Goal: Task Accomplishment & Management: Manage account settings

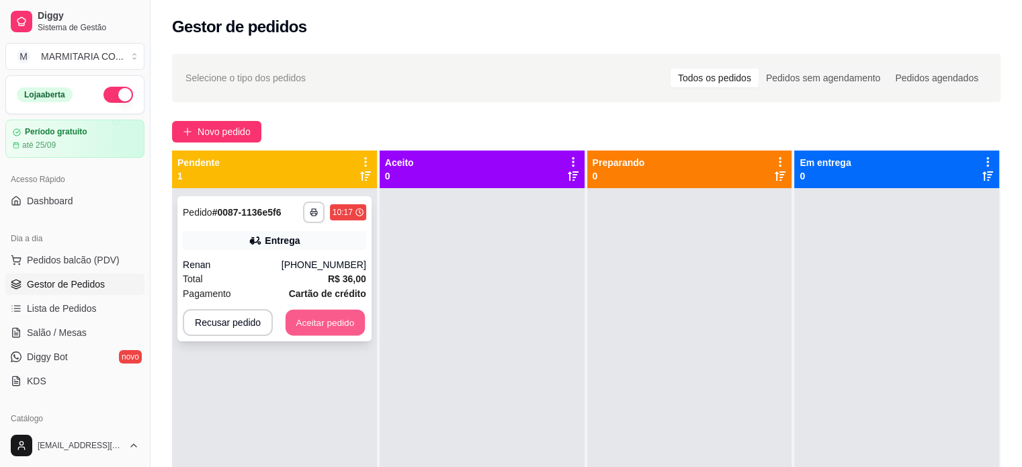
click at [325, 320] on button "Aceitar pedido" at bounding box center [325, 323] width 79 height 26
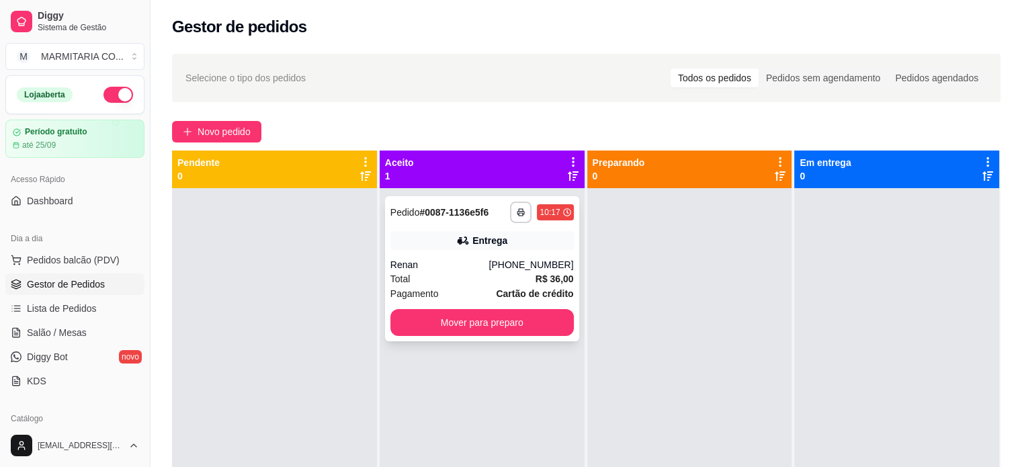
click at [456, 235] on icon at bounding box center [462, 240] width 13 height 13
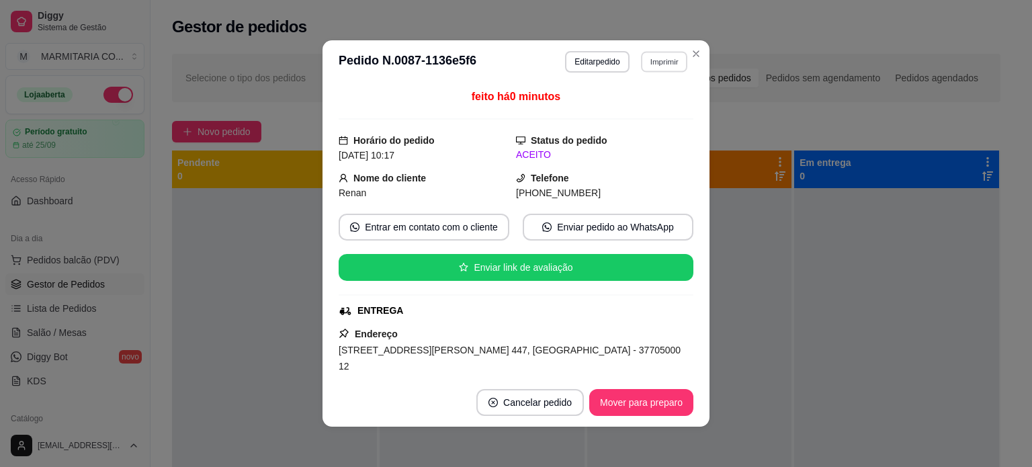
click at [645, 62] on button "Imprimir" at bounding box center [664, 61] width 46 height 21
click at [652, 61] on button "Imprimir" at bounding box center [664, 61] width 46 height 21
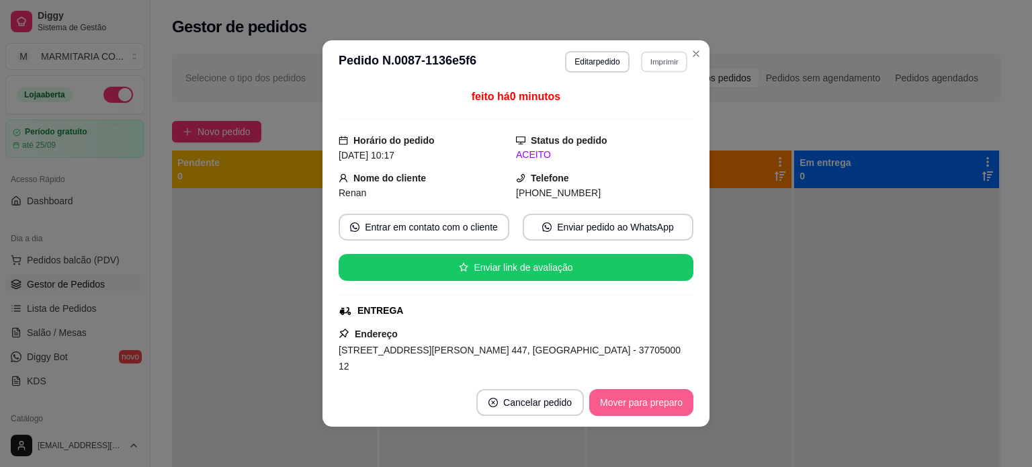
click at [621, 408] on button "Mover para preparo" at bounding box center [641, 402] width 104 height 27
click at [642, 399] on button "Mover para preparo" at bounding box center [641, 402] width 104 height 27
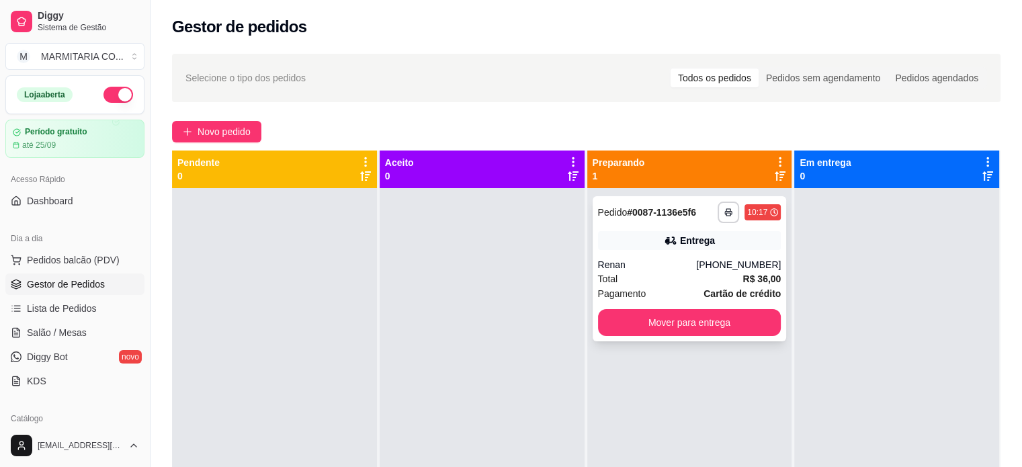
click at [677, 290] on div "Pagamento Cartão de crédito" at bounding box center [689, 293] width 183 height 15
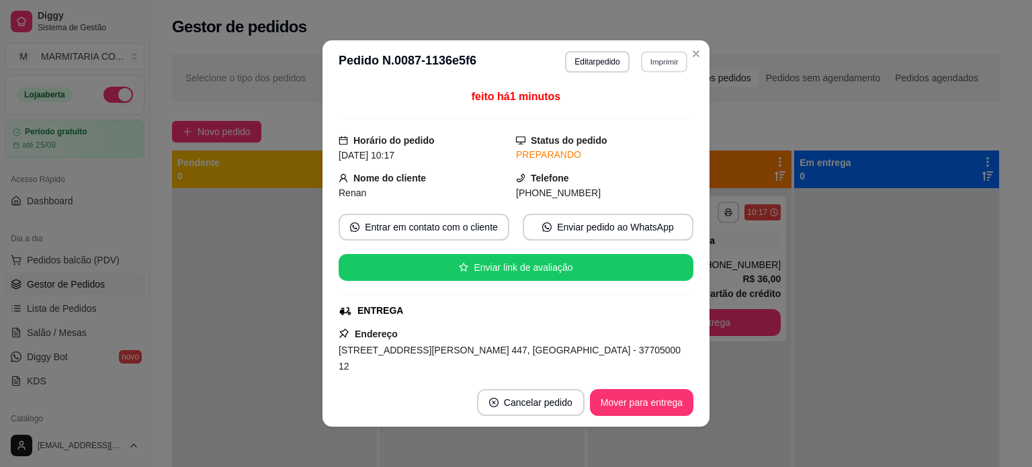
click at [648, 61] on button "Imprimir" at bounding box center [664, 61] width 46 height 21
click at [624, 110] on button "IMPRESSORA" at bounding box center [635, 109] width 97 height 22
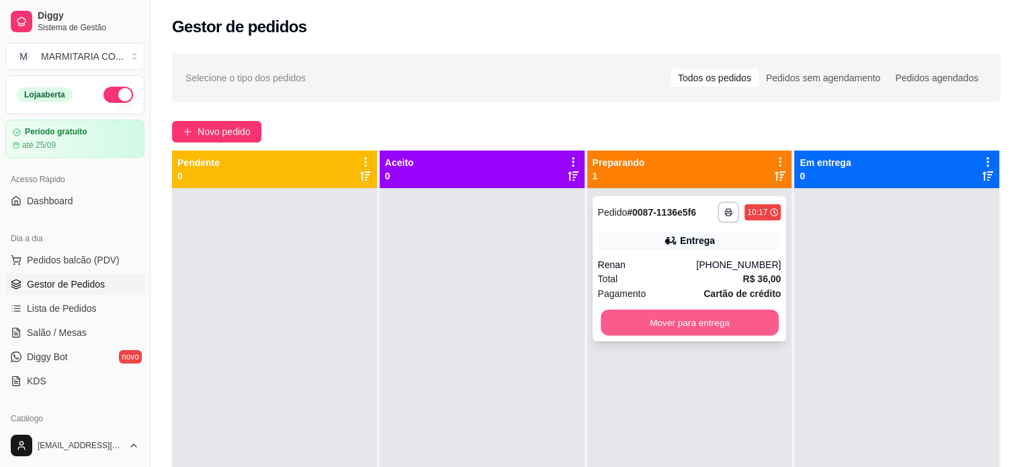
click at [744, 323] on button "Mover para entrega" at bounding box center [690, 323] width 178 height 26
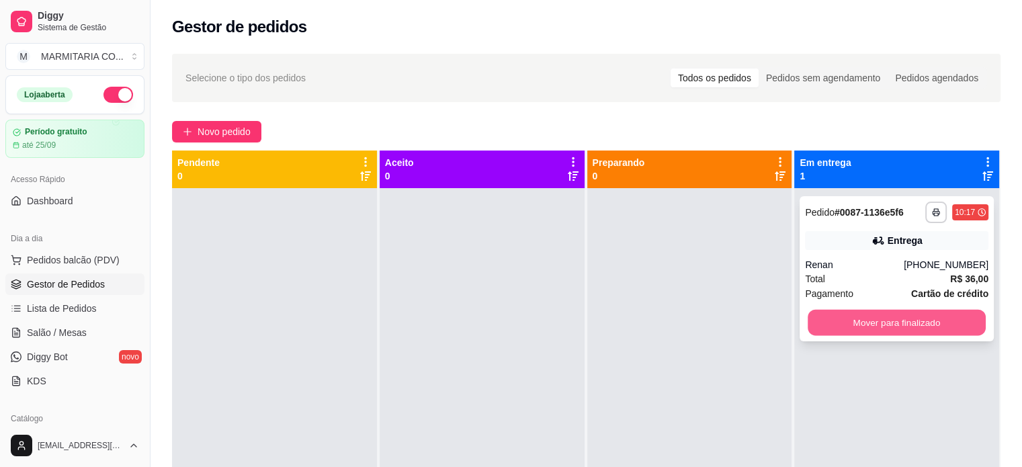
click at [848, 327] on button "Mover para finalizado" at bounding box center [897, 323] width 178 height 26
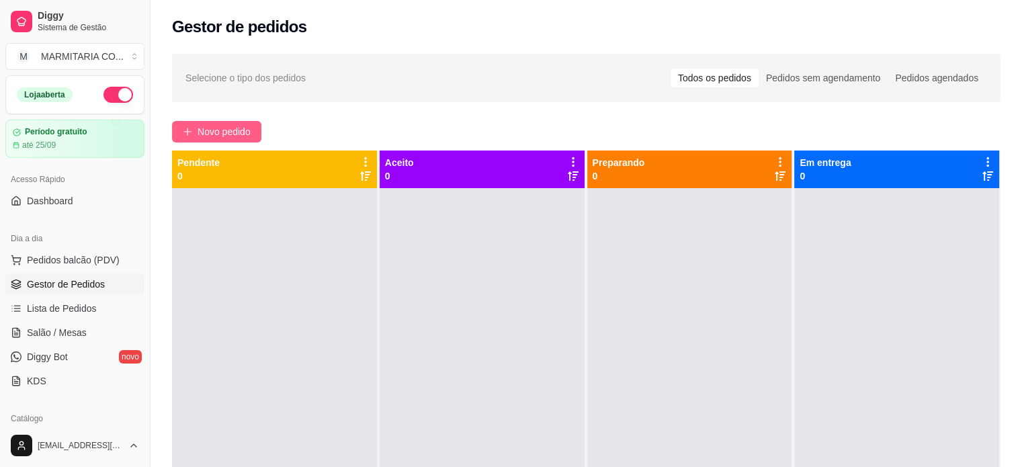
click at [212, 132] on span "Novo pedido" at bounding box center [224, 131] width 53 height 15
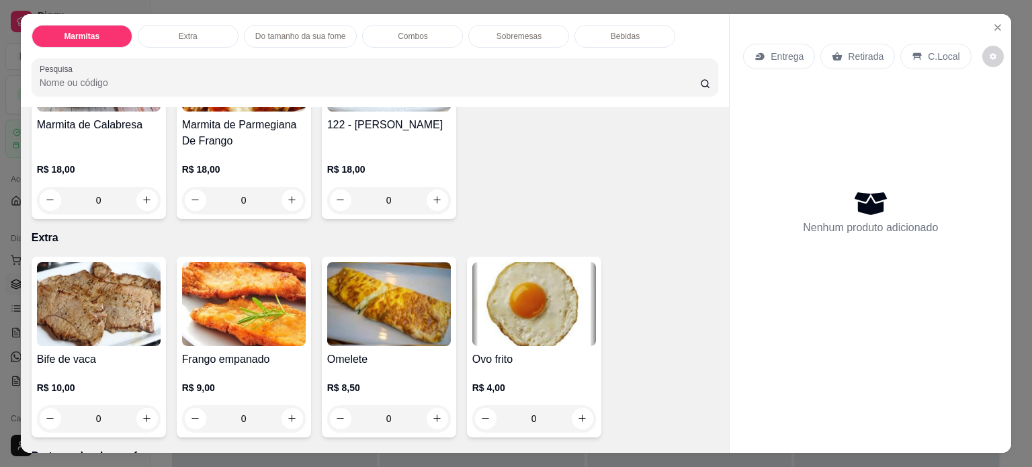
scroll to position [380, 0]
drag, startPoint x: 726, startPoint y: 214, endPoint x: 735, endPoint y: 126, distance: 88.5
click at [735, 126] on div "Entrega Retirada C.Local Nenhum produto adicionado" at bounding box center [871, 222] width 282 height 417
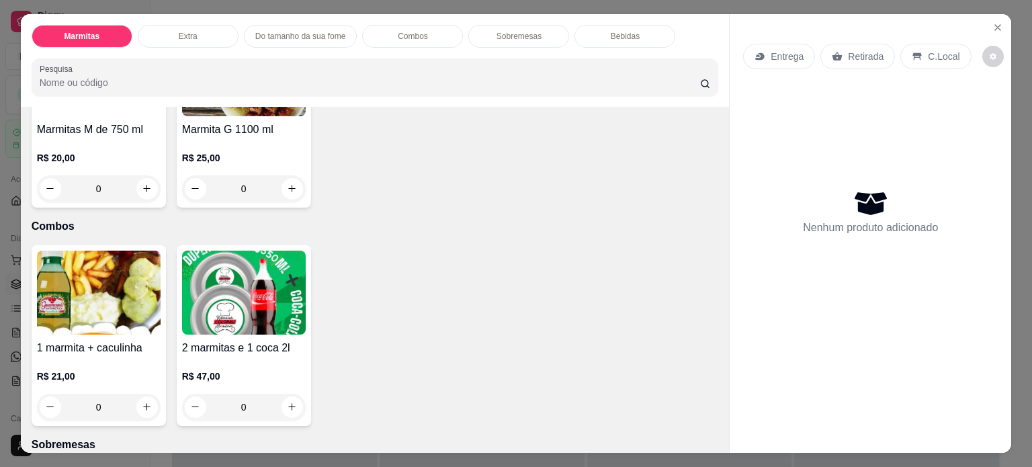
scroll to position [843, 0]
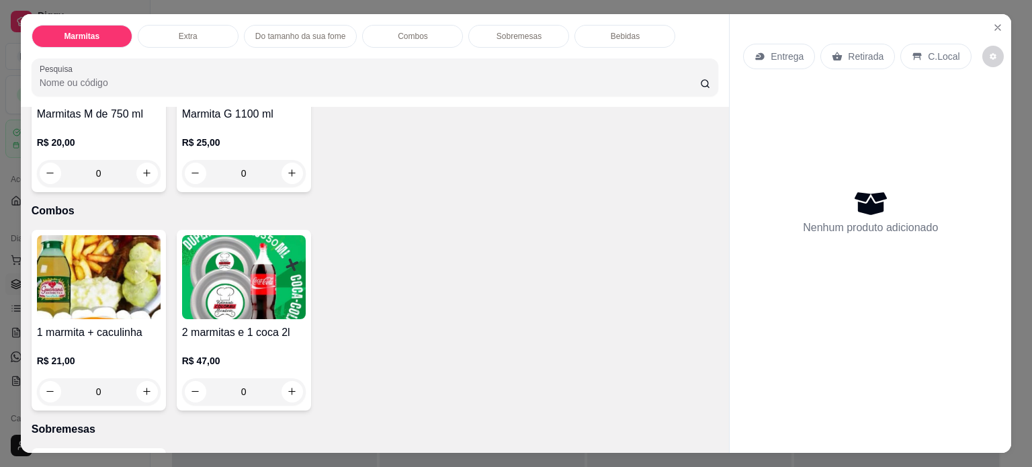
click at [150, 167] on div "0" at bounding box center [99, 173] width 124 height 27
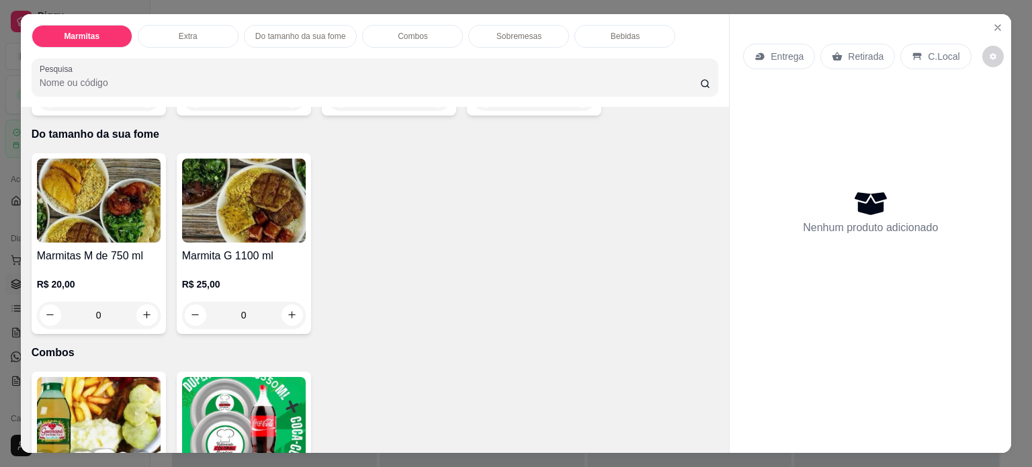
scroll to position [705, 0]
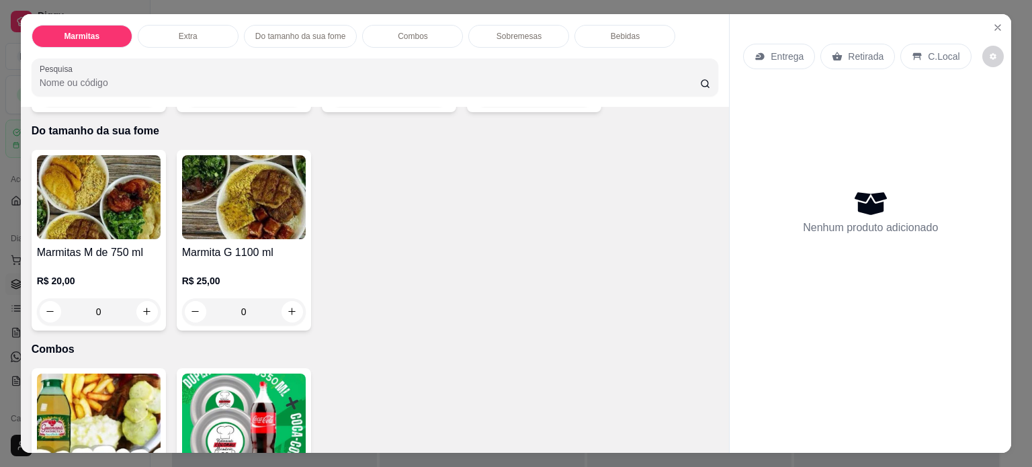
click at [81, 261] on div "R$ 20,00 0" at bounding box center [99, 293] width 124 height 65
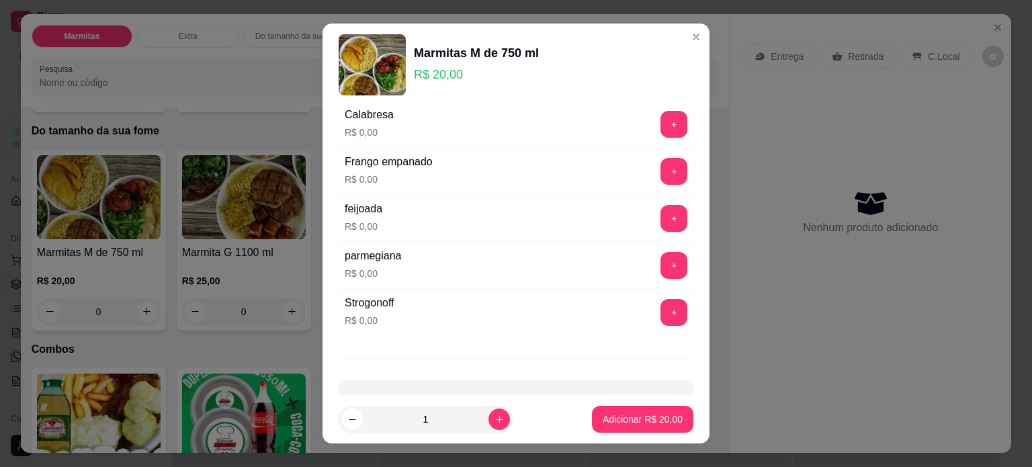
scroll to position [196, 0]
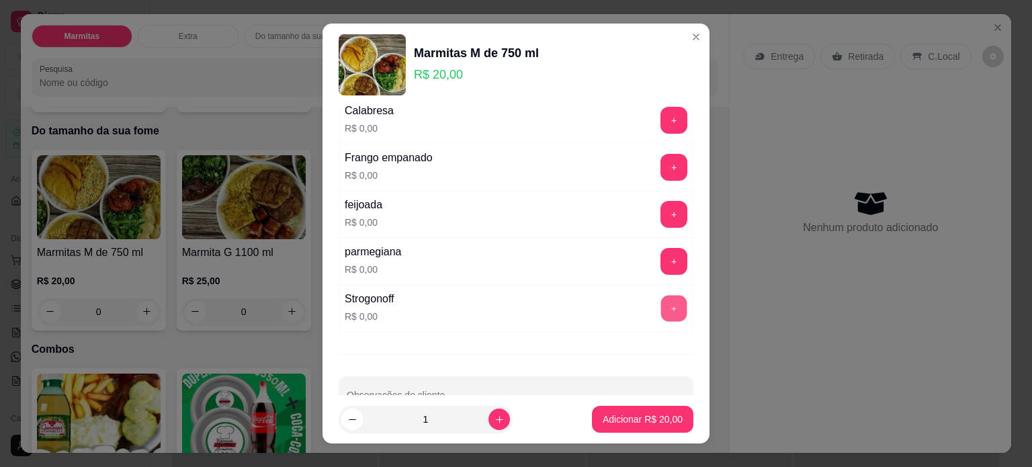
click at [661, 302] on button "+" at bounding box center [674, 309] width 26 height 26
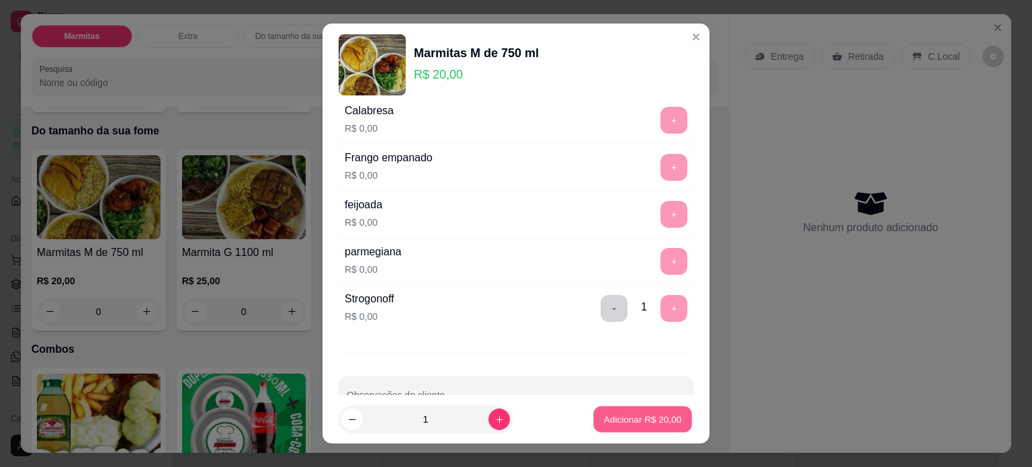
click at [656, 413] on p "Adicionar R$ 20,00" at bounding box center [643, 419] width 78 height 13
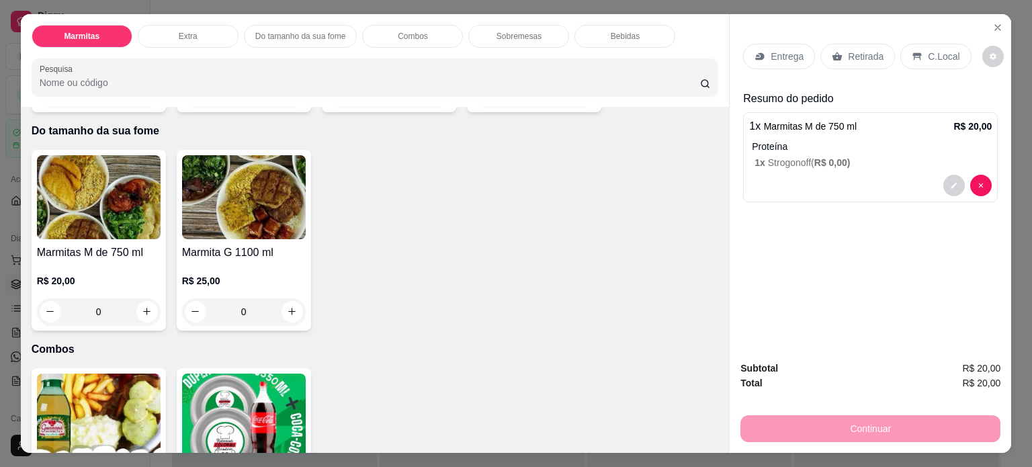
click at [771, 50] on p "Entrega" at bounding box center [787, 56] width 33 height 13
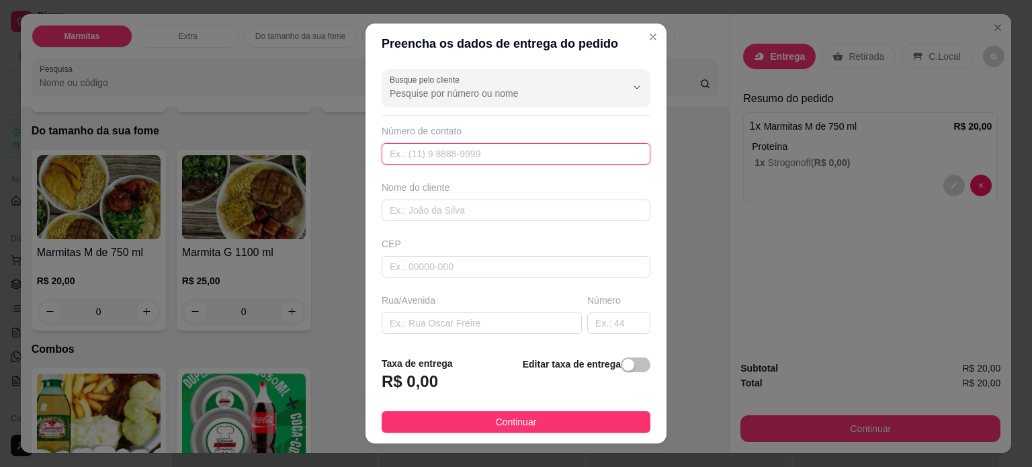
click at [462, 153] on input "text" at bounding box center [516, 154] width 269 height 22
type input "[PHONE_NUMBER]"
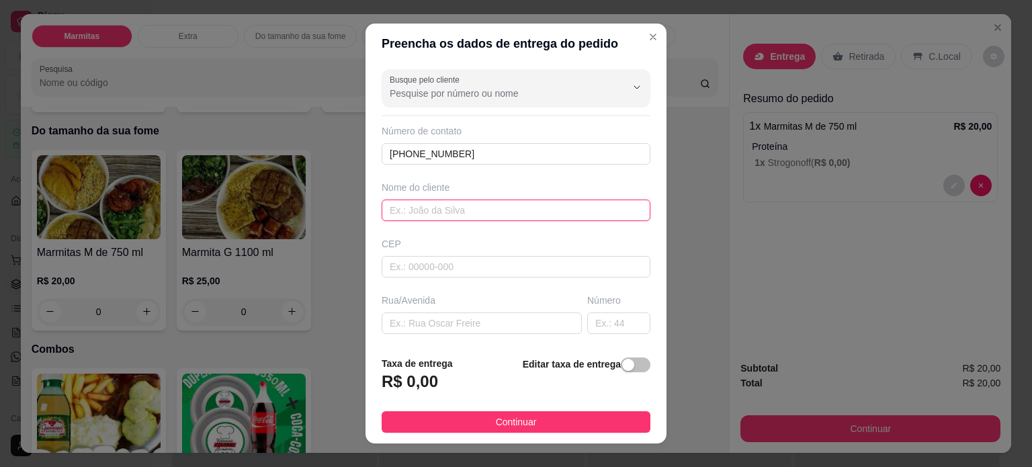
click at [422, 212] on input "text" at bounding box center [516, 211] width 269 height 22
type input "3"
type input "RITA"
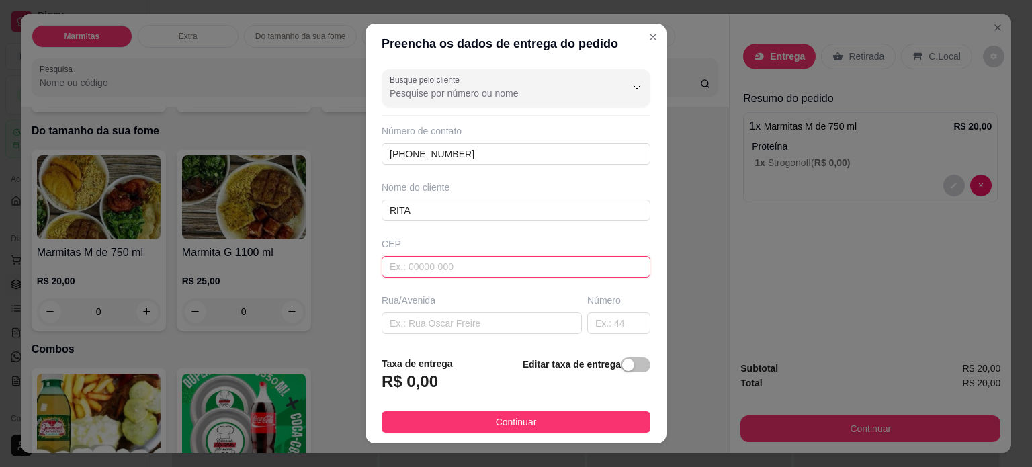
click at [425, 264] on input "text" at bounding box center [516, 267] width 269 height 22
type input "37704245"
type input "Rua [PERSON_NAME]"
type input "São José"
type input "Poços de Caldas"
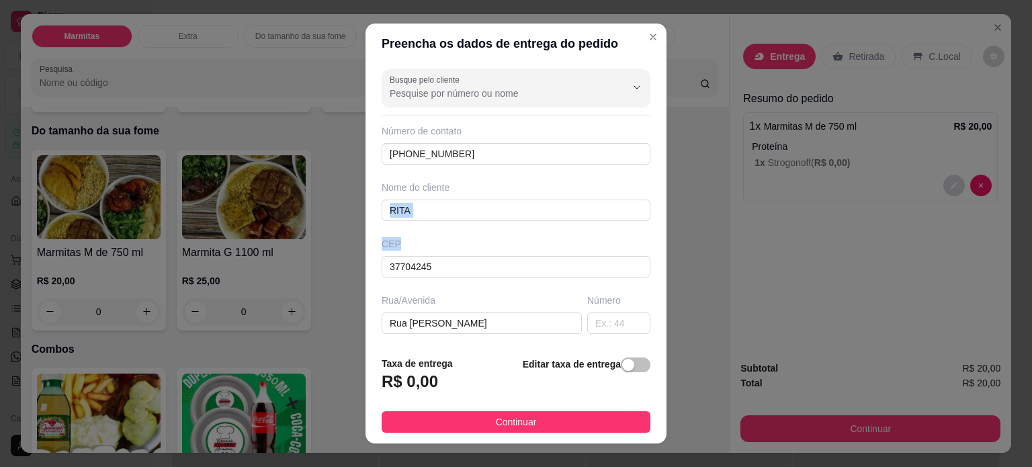
drag, startPoint x: 640, startPoint y: 222, endPoint x: 643, endPoint y: 272, distance: 49.8
click at [643, 272] on div "Busque pelo cliente Número de contato [PHONE_NUMBER] Nome do cliente [PERSON_NA…" at bounding box center [516, 205] width 301 height 282
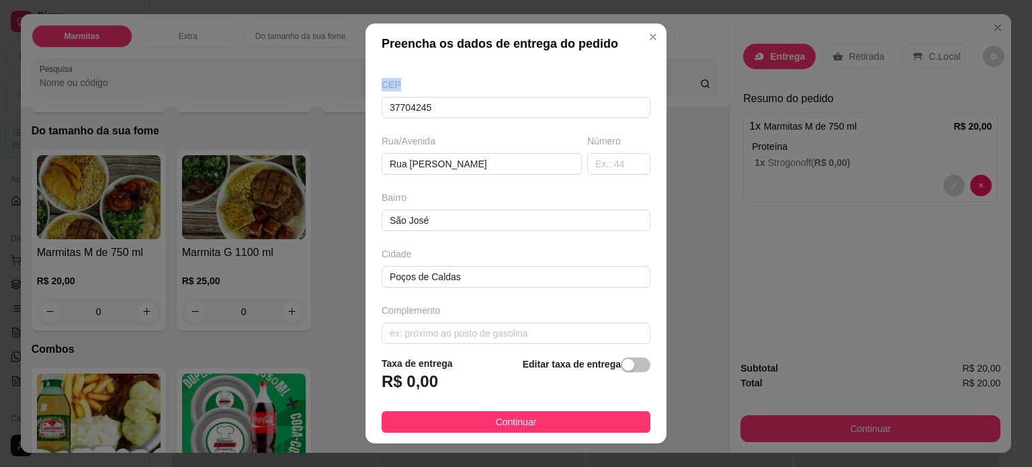
scroll to position [163, 0]
click at [589, 163] on input "text" at bounding box center [618, 160] width 63 height 22
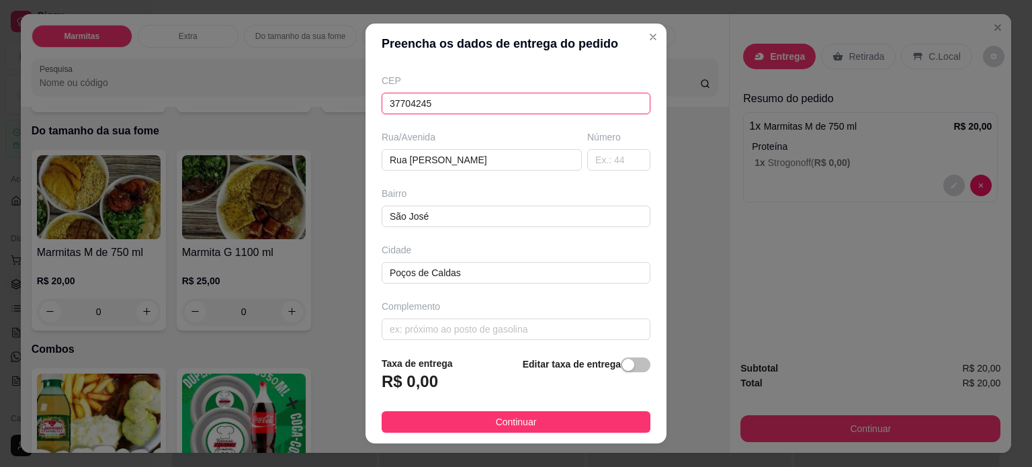
click at [492, 107] on input "37704245" at bounding box center [516, 104] width 269 height 22
paste input "text"
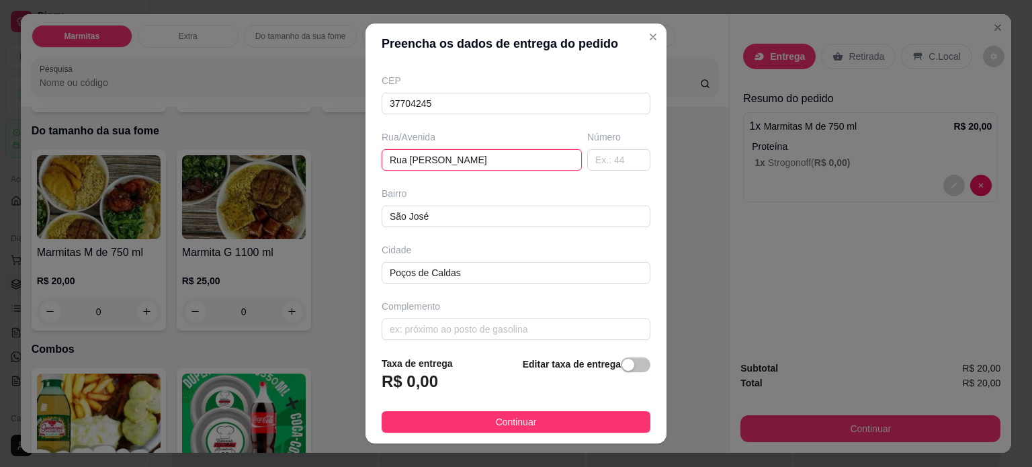
click at [509, 163] on input "Rua [PERSON_NAME]" at bounding box center [482, 160] width 200 height 22
click at [513, 86] on div "CEP 37704245" at bounding box center [516, 94] width 277 height 40
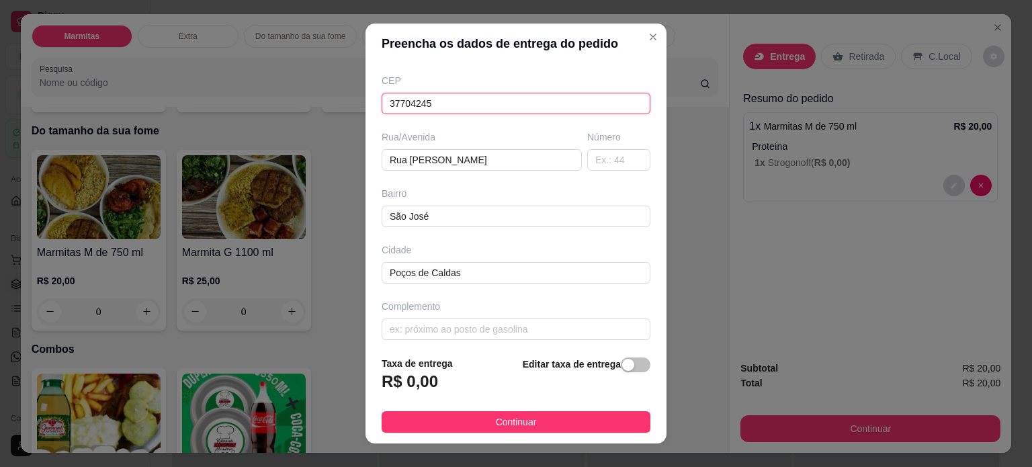
click at [505, 99] on input "37704245" at bounding box center [516, 104] width 269 height 22
type input "3"
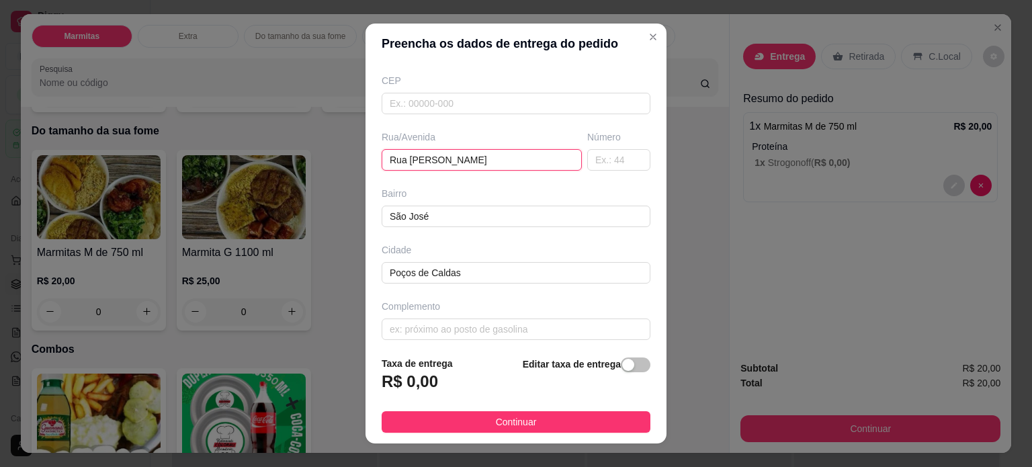
click at [414, 159] on input "Rua [PERSON_NAME]" at bounding box center [482, 160] width 200 height 22
paste input "Lasarina [PERSON_NAME]"
type input "Lasarina [PERSON_NAME]"
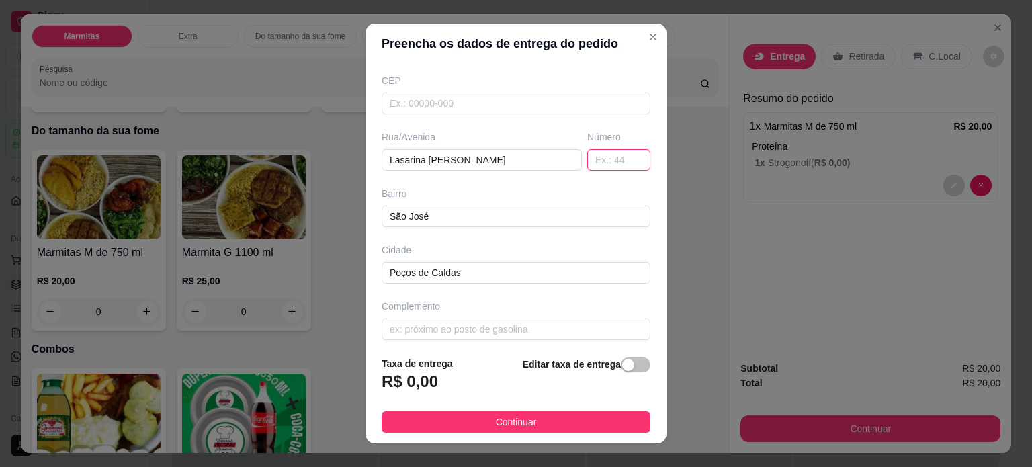
click at [599, 150] on input "text" at bounding box center [618, 160] width 63 height 22
type input "870"
click at [449, 213] on input "São José" at bounding box center [516, 217] width 269 height 22
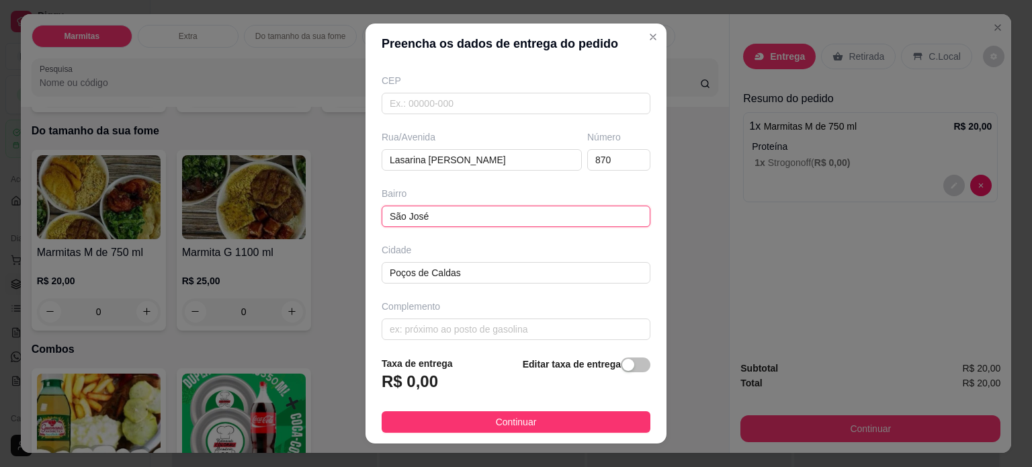
paste input "Jardim Amaryllis"
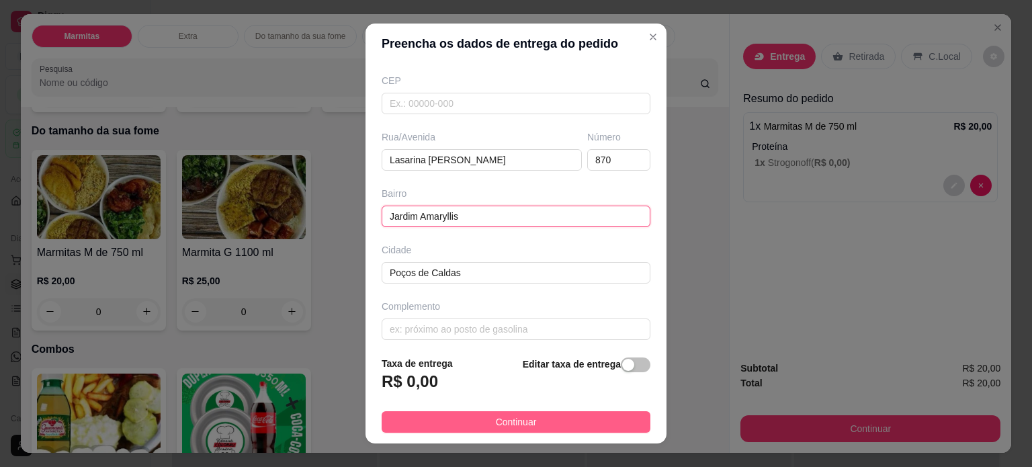
type input "Jardim Amaryllis"
click at [507, 423] on span "Continuar" at bounding box center [516, 422] width 41 height 15
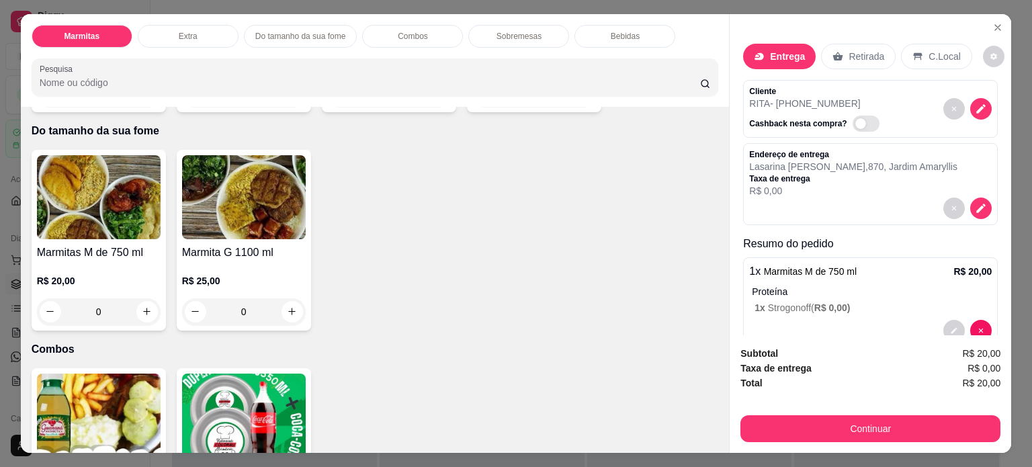
click at [830, 160] on p "[PERSON_NAME][STREET_ADDRESS]" at bounding box center [853, 166] width 208 height 13
click at [976, 202] on icon "decrease-product-quantity" at bounding box center [981, 207] width 11 height 11
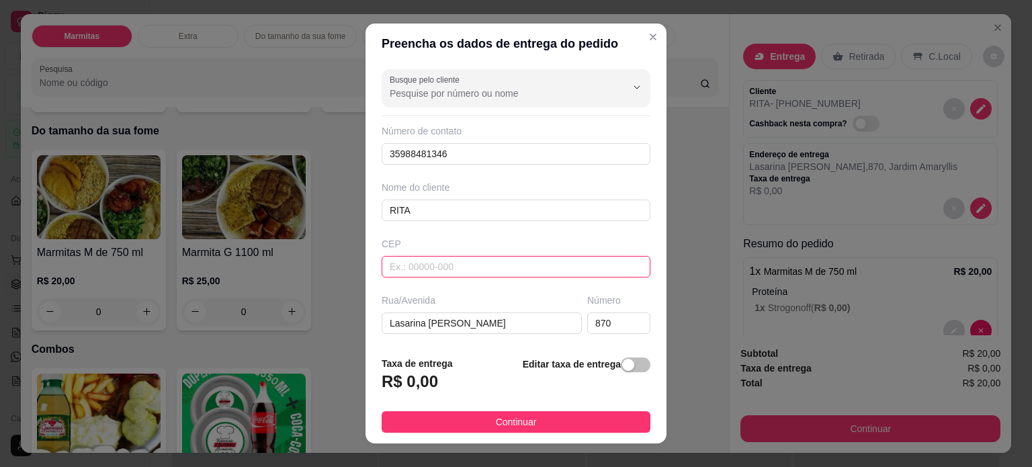
click at [435, 268] on input "text" at bounding box center [516, 267] width 269 height 22
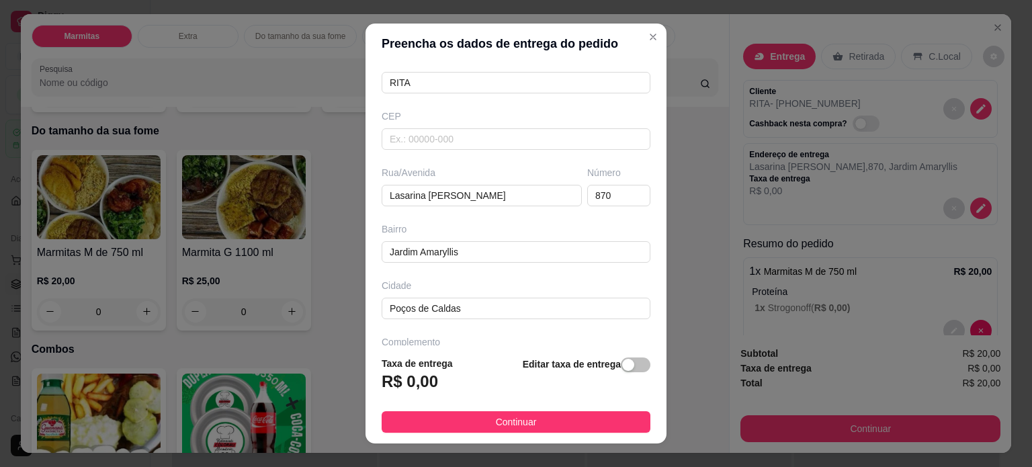
scroll to position [169, 0]
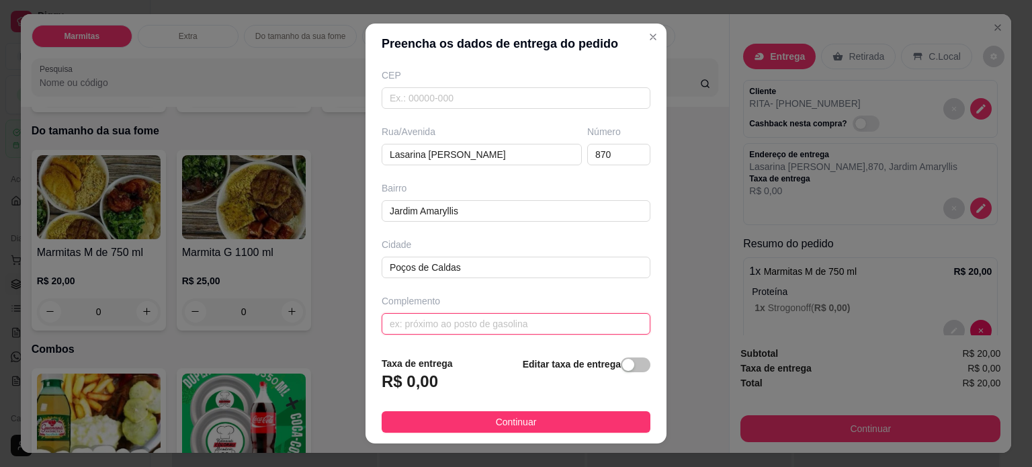
click at [497, 322] on input "text" at bounding box center [516, 324] width 269 height 22
type input "AP 2"
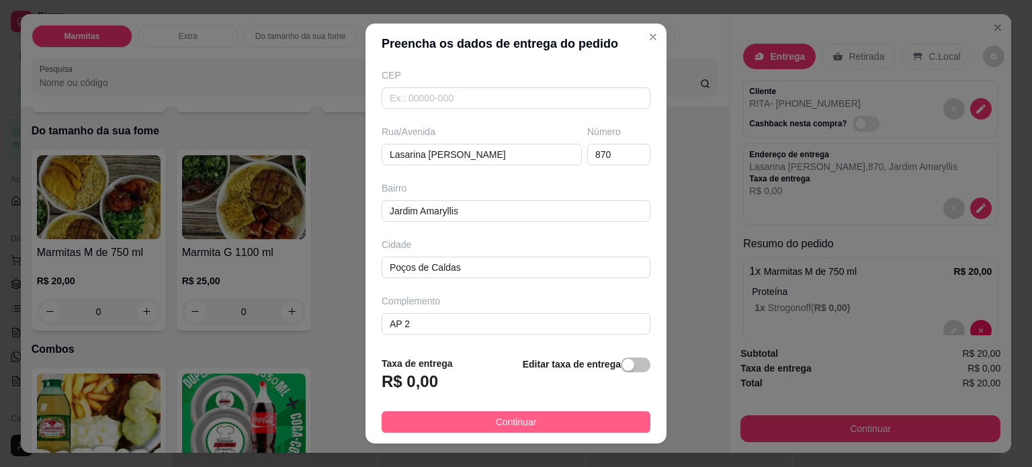
click at [544, 423] on button "Continuar" at bounding box center [516, 422] width 269 height 22
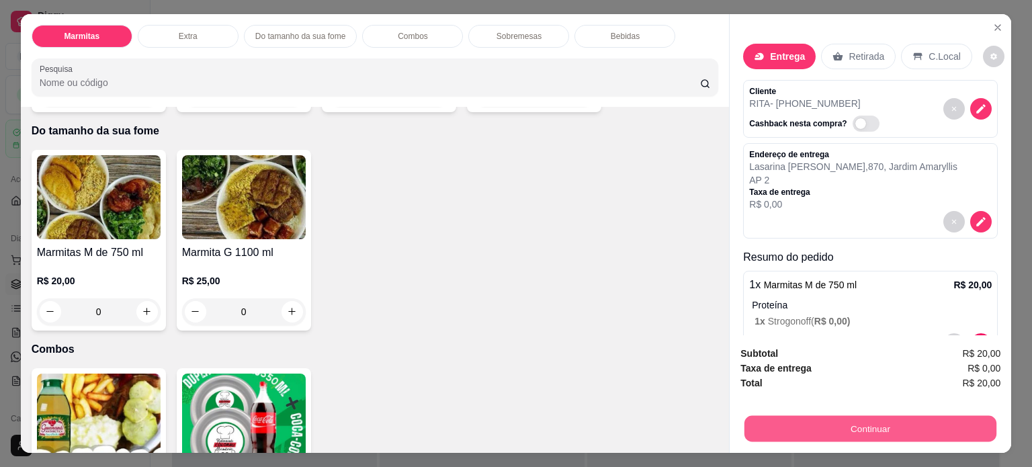
click at [787, 416] on button "Continuar" at bounding box center [870, 429] width 252 height 26
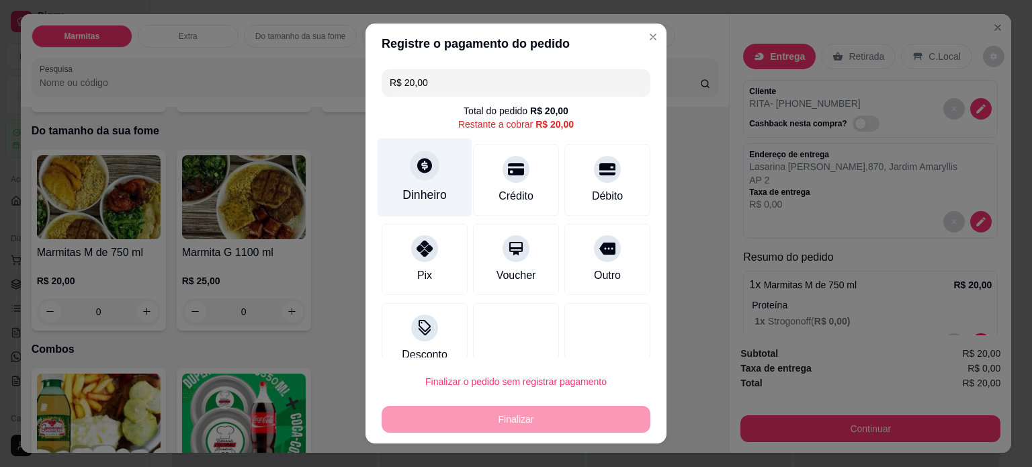
click at [435, 177] on div "Dinheiro" at bounding box center [425, 177] width 95 height 79
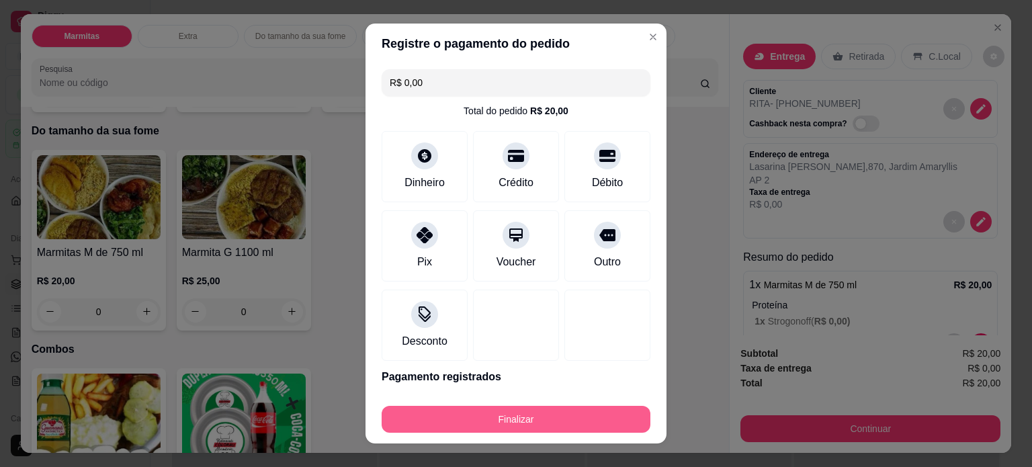
click at [527, 419] on button "Finalizar" at bounding box center [516, 419] width 269 height 27
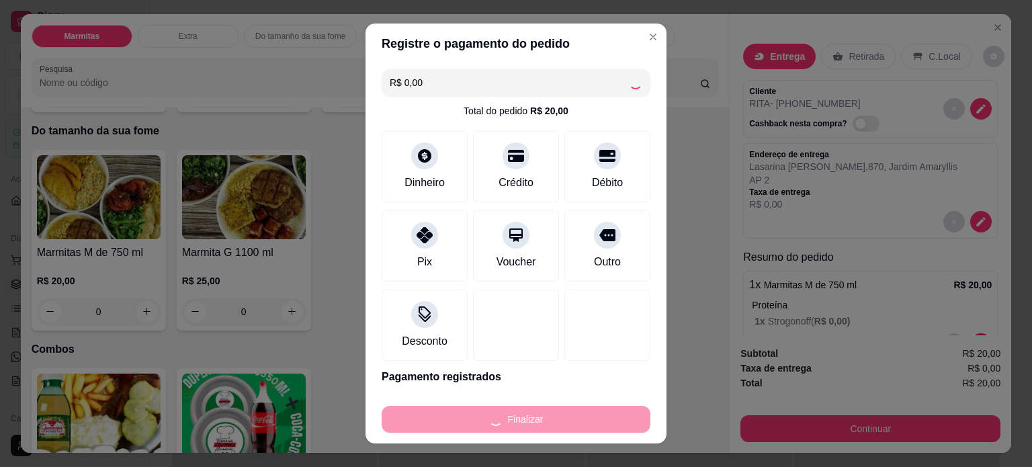
type input "-R$ 20,00"
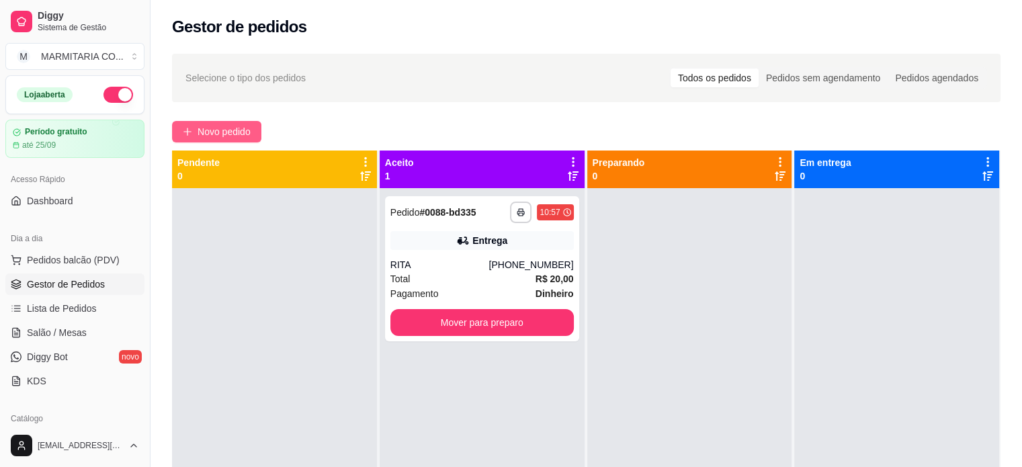
click at [223, 127] on span "Novo pedido" at bounding box center [224, 131] width 53 height 15
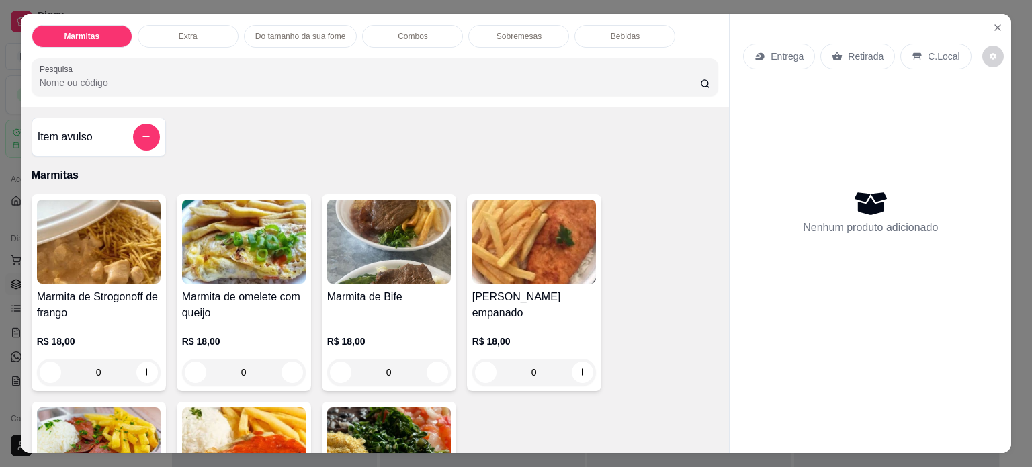
click at [210, 132] on div "Item avulso Marmitas Marmita de Strogonoff de frango R$ 18,00 0 Marmita de omel…" at bounding box center [375, 280] width 709 height 346
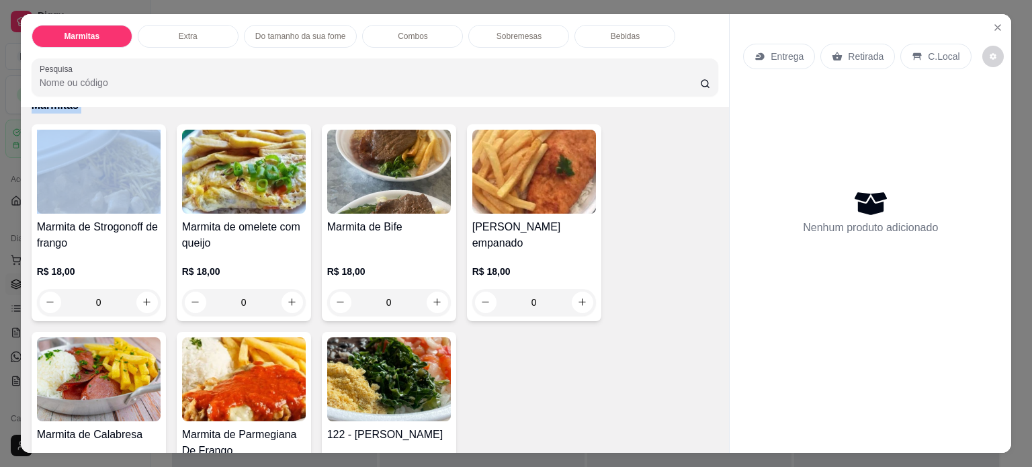
scroll to position [65, 0]
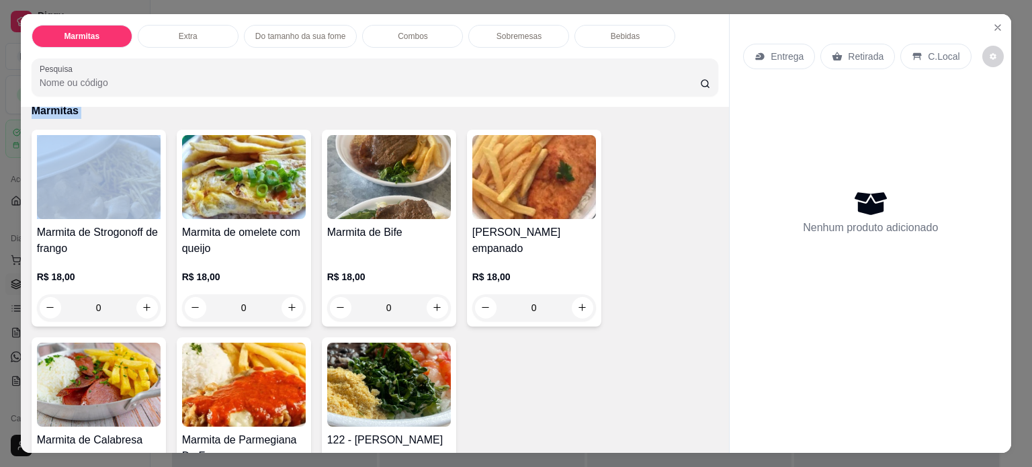
click at [775, 52] on p "Entrega" at bounding box center [787, 56] width 33 height 13
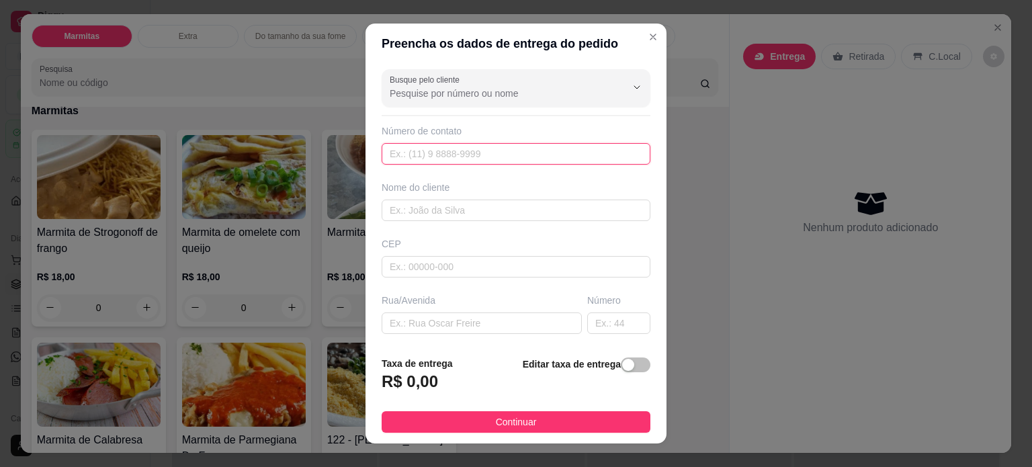
click at [447, 150] on input "text" at bounding box center [516, 154] width 269 height 22
type input "[PHONE_NUMBER]"
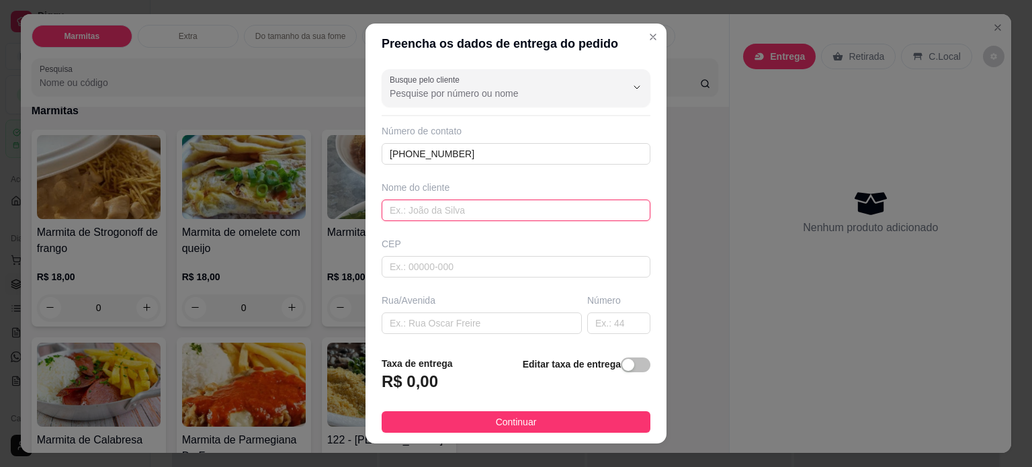
click at [506, 208] on input "text" at bounding box center [516, 211] width 269 height 22
type input "[PERSON_NAME]"
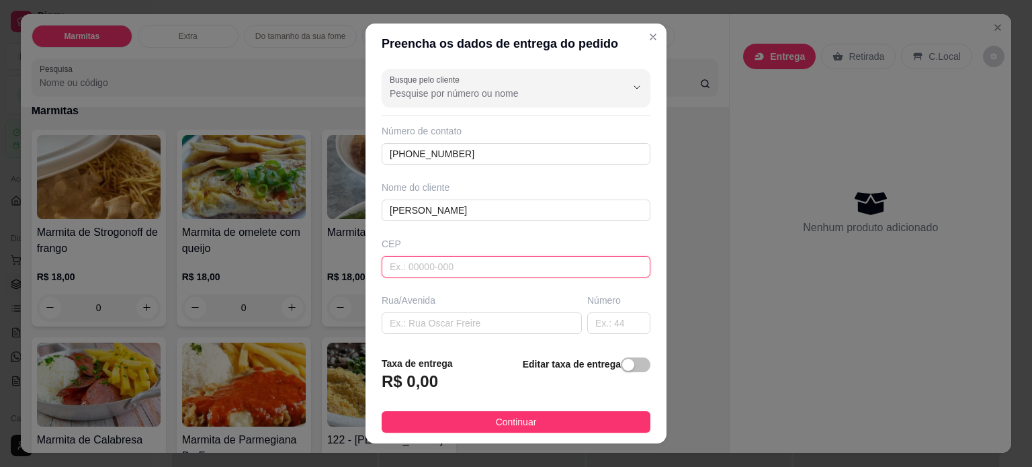
click at [445, 268] on input "text" at bounding box center [516, 267] width 269 height 22
type input "37704205"
type input "[GEOGRAPHIC_DATA][PERSON_NAME]"
type input "Jardim Ipê"
type input "Poços de Caldas"
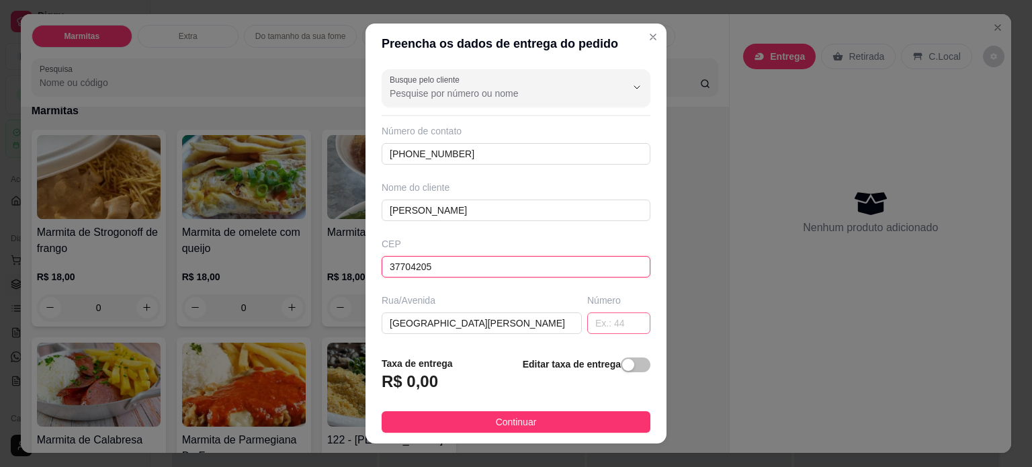
type input "37704205"
click at [587, 322] on input "text" at bounding box center [618, 323] width 63 height 22
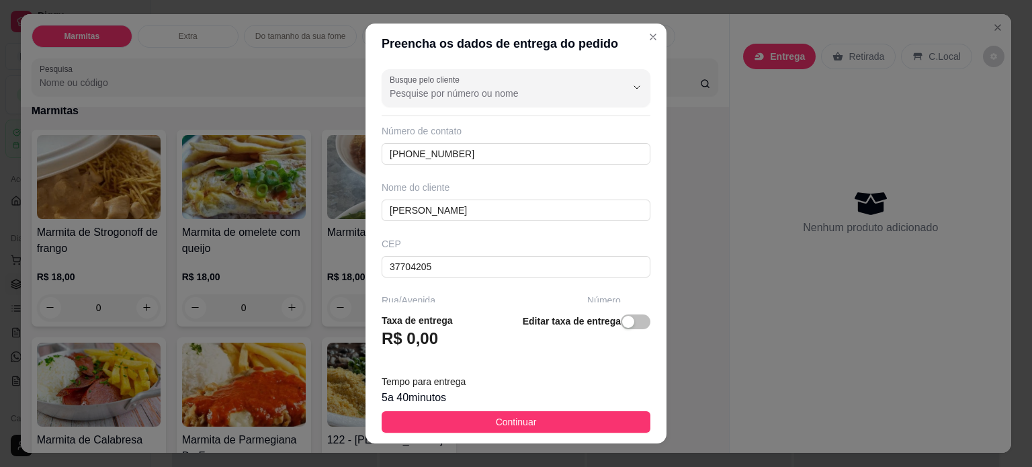
type input "405"
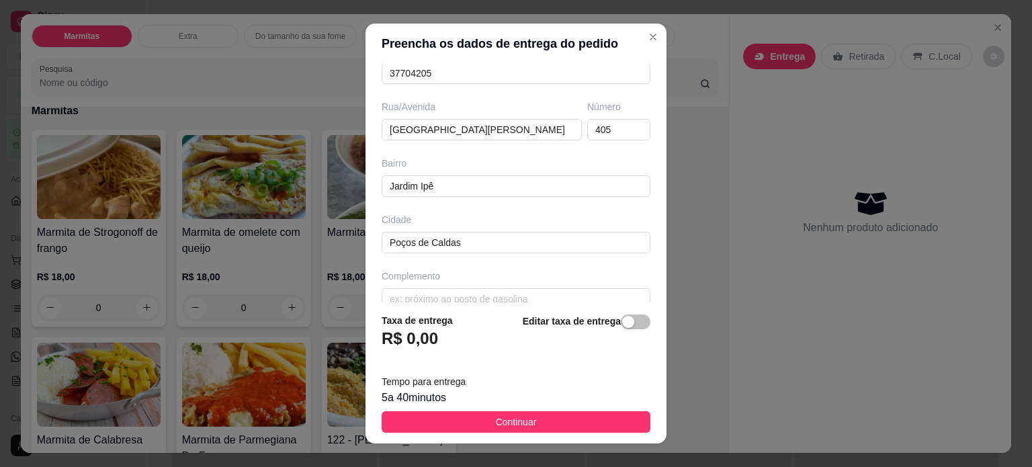
scroll to position [210, 0]
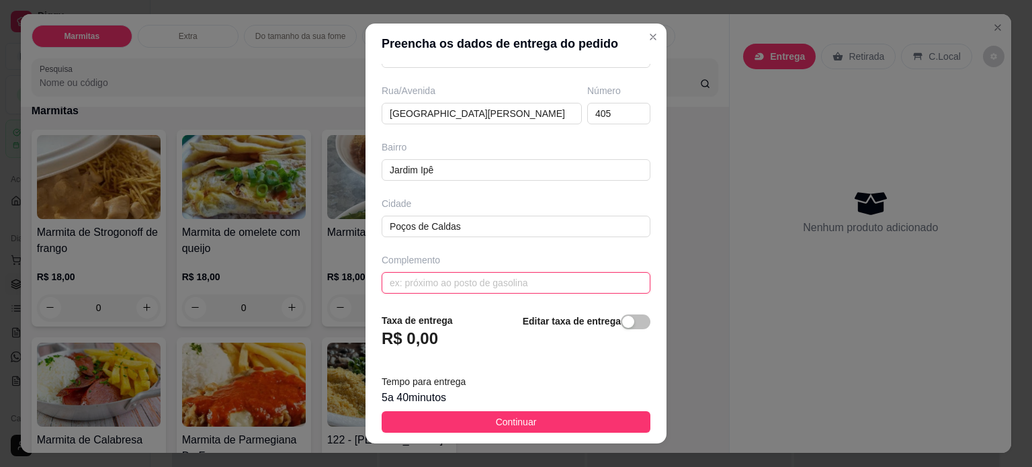
click at [516, 282] on input "text" at bounding box center [516, 283] width 269 height 22
click at [430, 279] on input "text" at bounding box center [516, 283] width 269 height 22
type input "ENTRADA PELA ESQUINA"
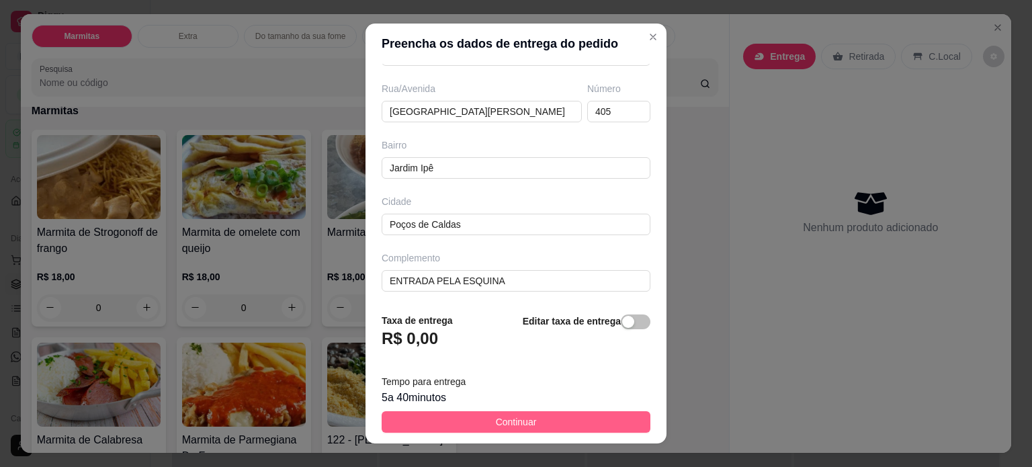
click at [511, 419] on span "Continuar" at bounding box center [516, 422] width 41 height 15
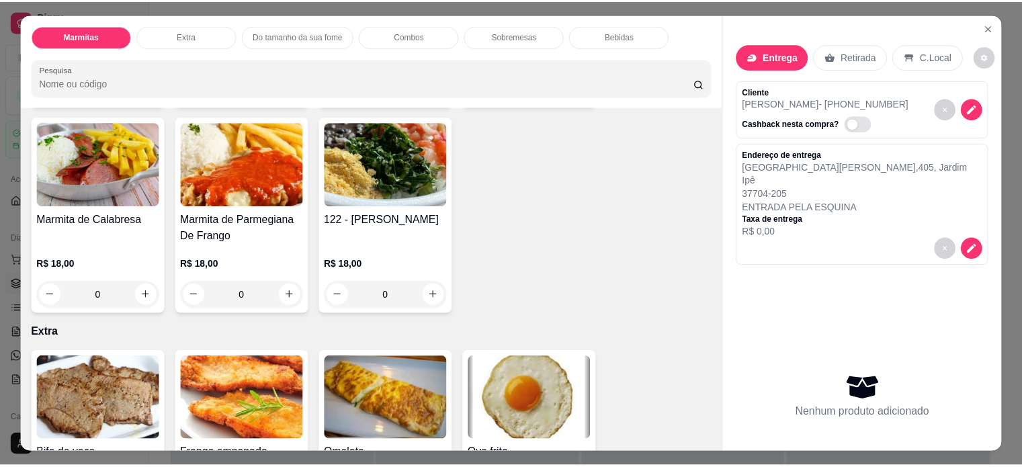
scroll to position [328, 0]
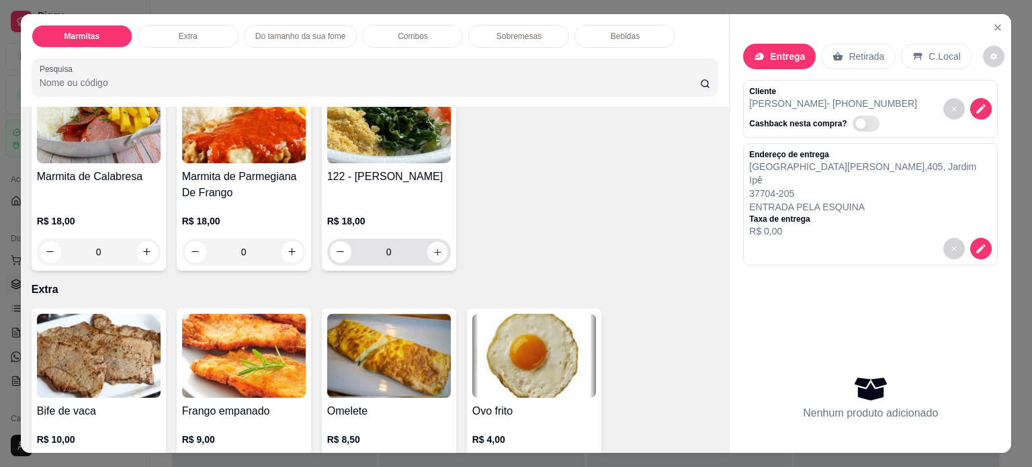
click at [432, 247] on icon "increase-product-quantity" at bounding box center [437, 252] width 10 height 10
type input "1"
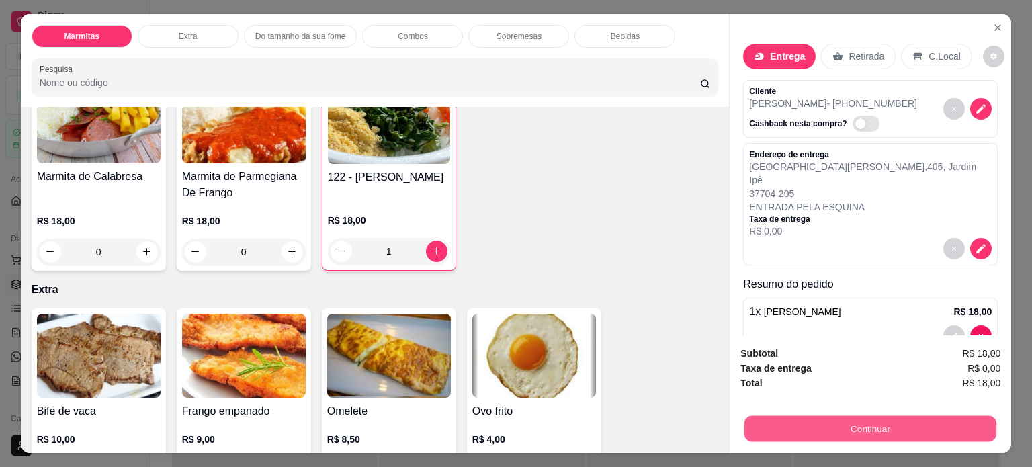
click at [925, 425] on button "Continuar" at bounding box center [870, 429] width 252 height 26
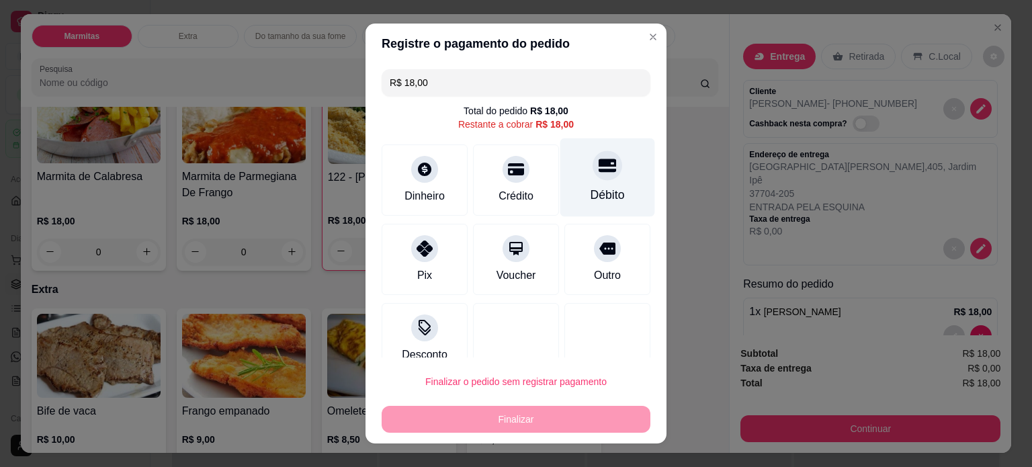
click at [591, 187] on div "Débito" at bounding box center [608, 194] width 34 height 17
type input "R$ 0,00"
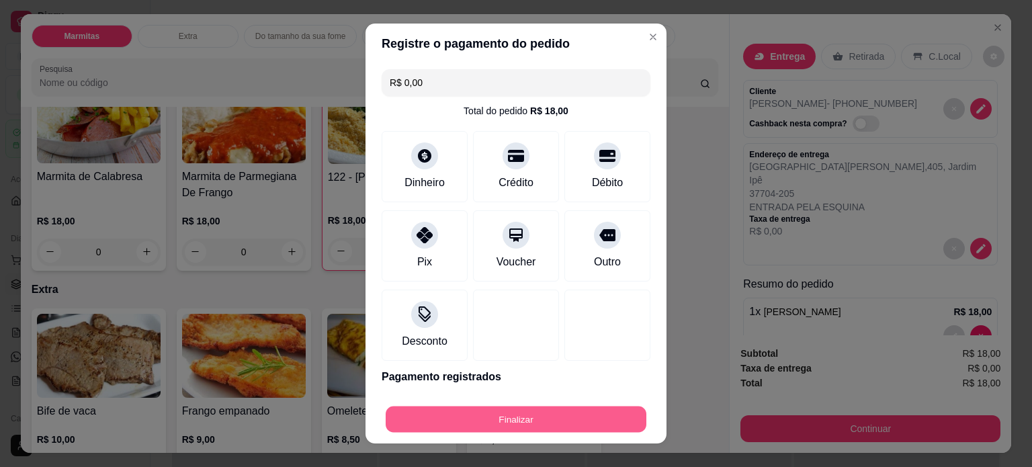
click at [501, 423] on button "Finalizar" at bounding box center [516, 419] width 261 height 26
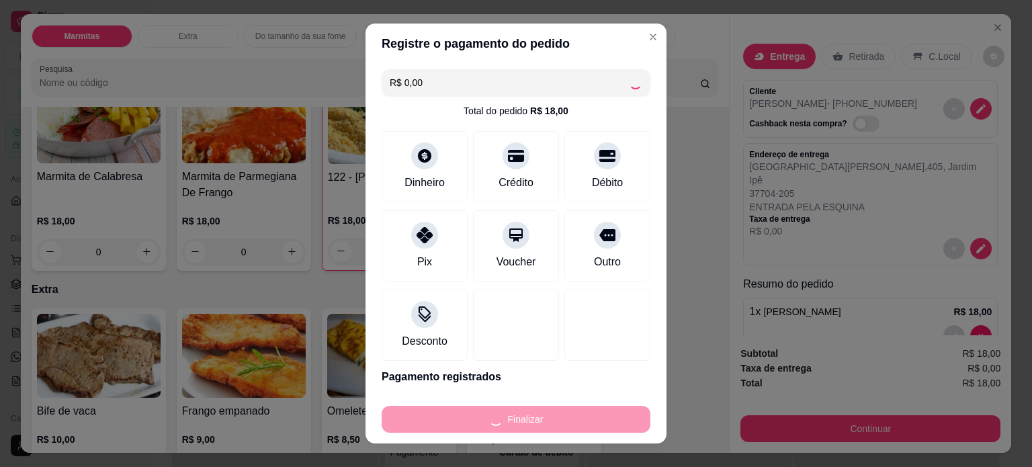
type input "0"
type input "-R$ 18,00"
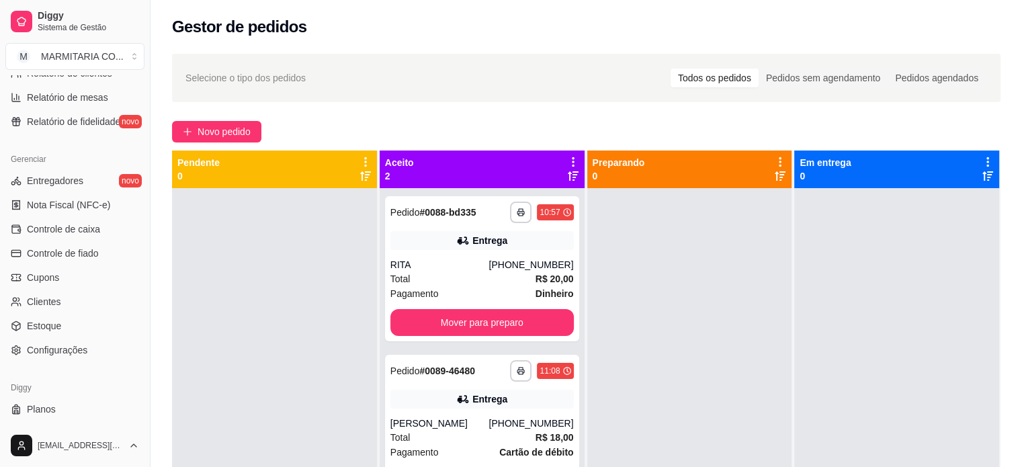
scroll to position [499, 0]
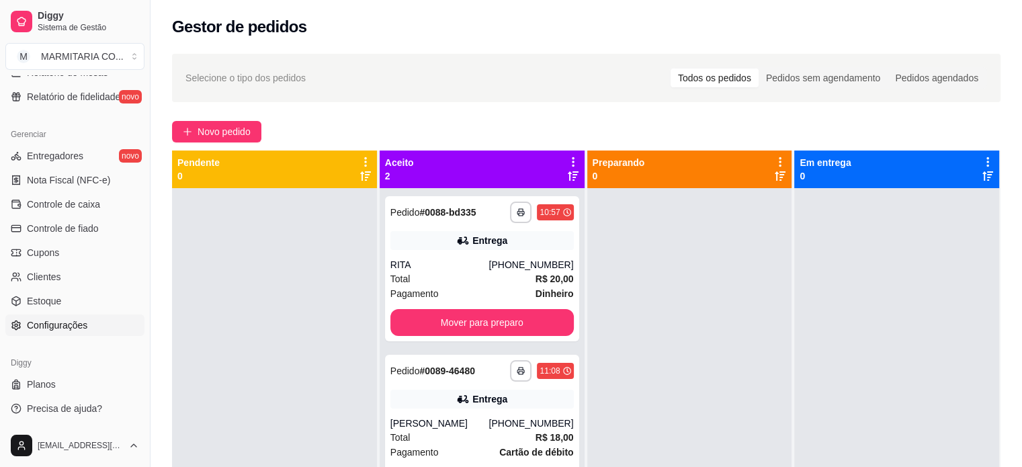
click at [83, 331] on link "Configurações" at bounding box center [74, 325] width 139 height 22
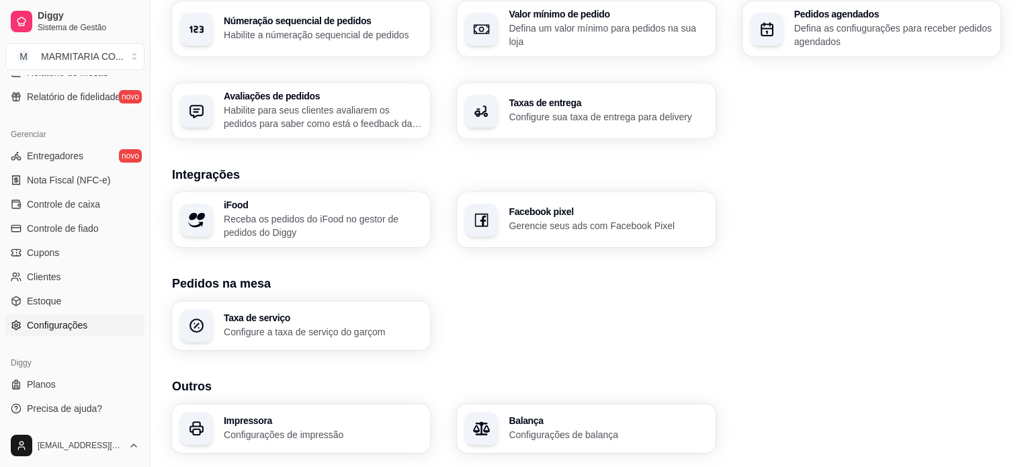
scroll to position [450, 0]
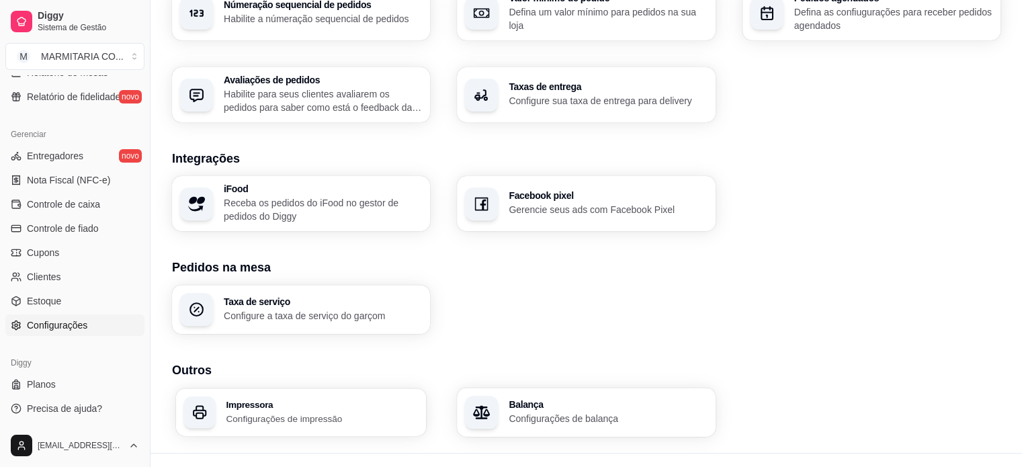
click at [291, 409] on div "Impressora Configurações de impressão" at bounding box center [322, 412] width 192 height 25
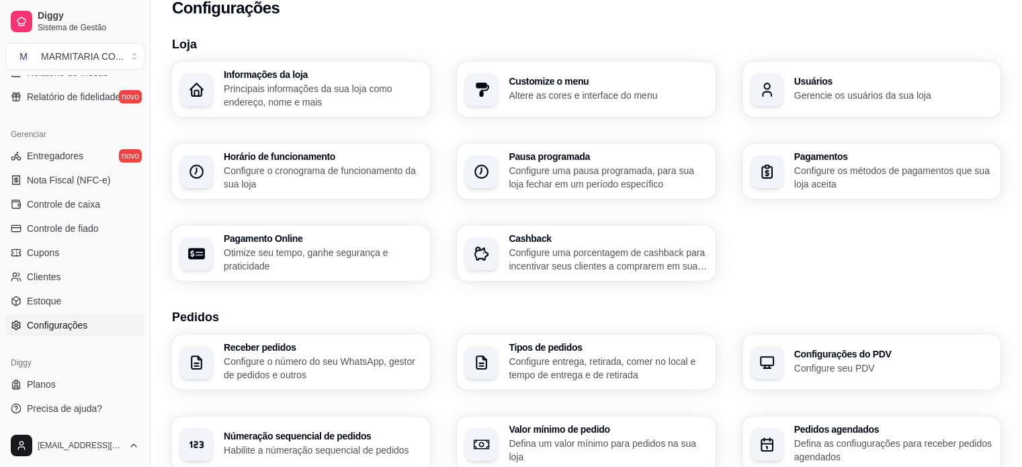
scroll to position [0, 0]
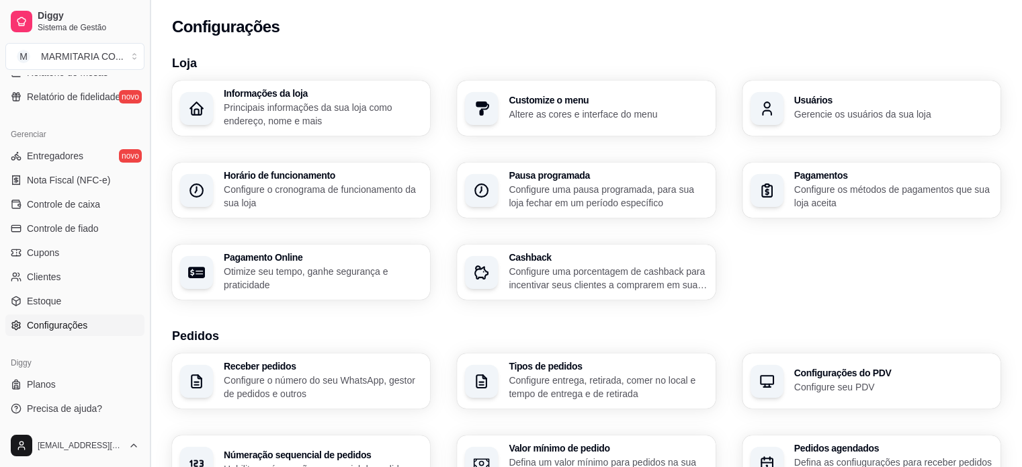
drag, startPoint x: 145, startPoint y: 298, endPoint x: 153, endPoint y: 226, distance: 72.3
click at [153, 226] on button "Toggle Sidebar" at bounding box center [149, 233] width 11 height 467
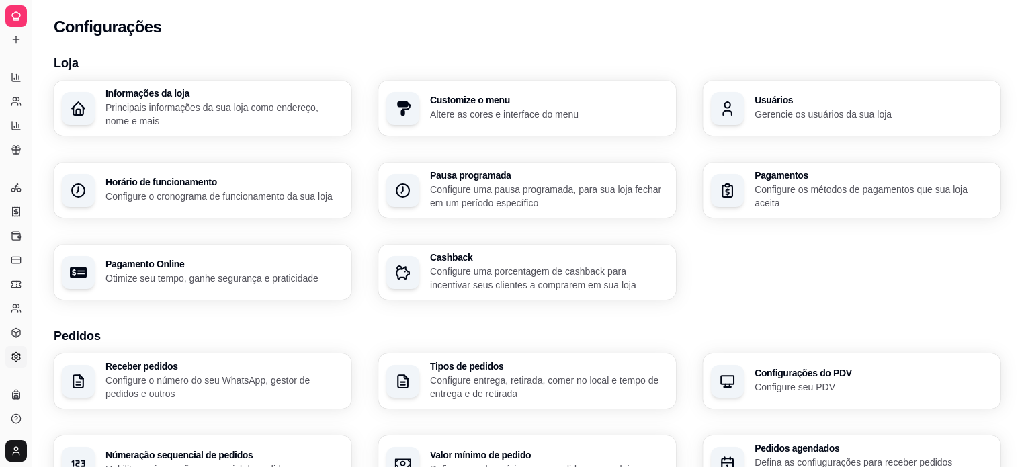
scroll to position [228, 0]
click at [16, 120] on link "Relatório de mesas" at bounding box center [16, 127] width 22 height 22
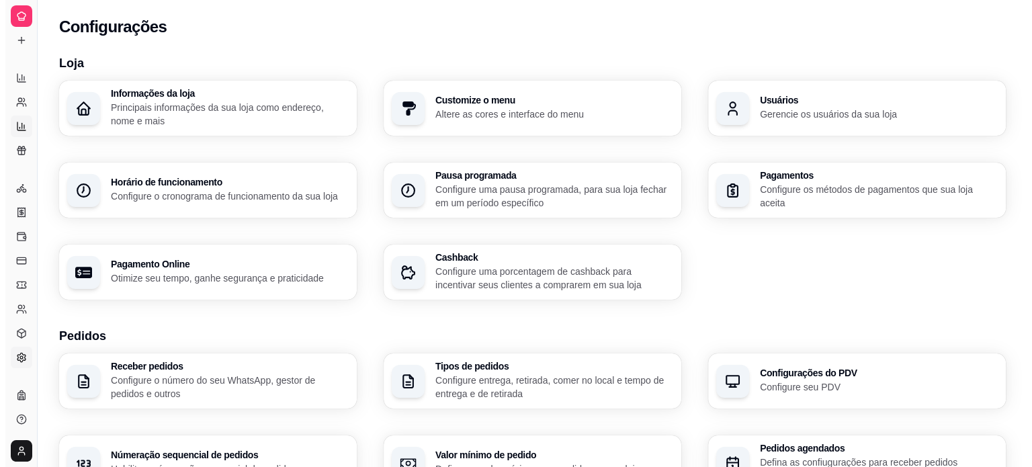
select select "TOTAL_OF_ORDERS"
select select "7"
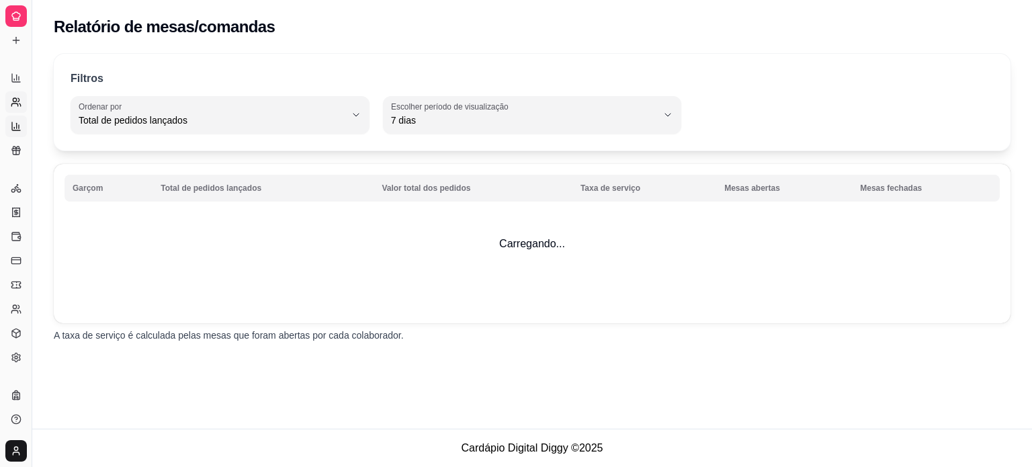
click at [15, 99] on icon at bounding box center [16, 102] width 11 height 11
select select "30"
select select "HIGHEST_TOTAL_SPENT_WITH_ORDERS"
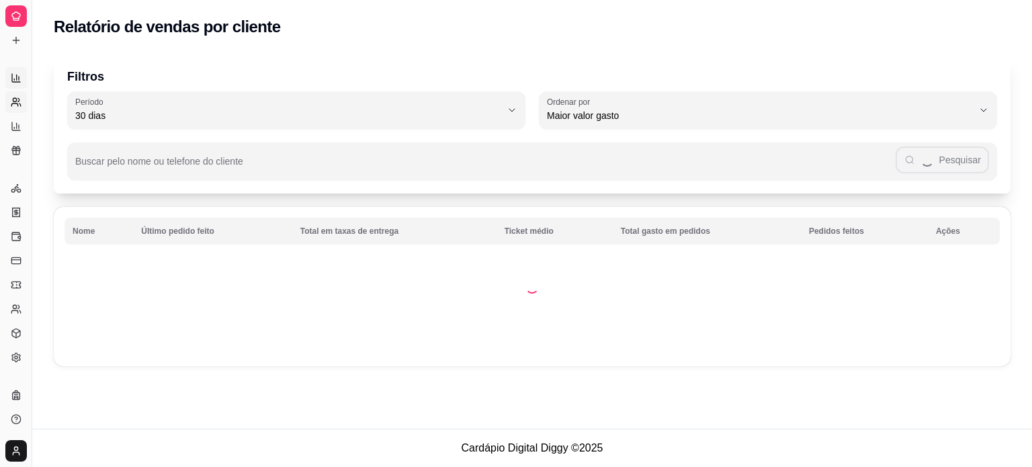
click at [16, 81] on icon at bounding box center [16, 78] width 8 height 8
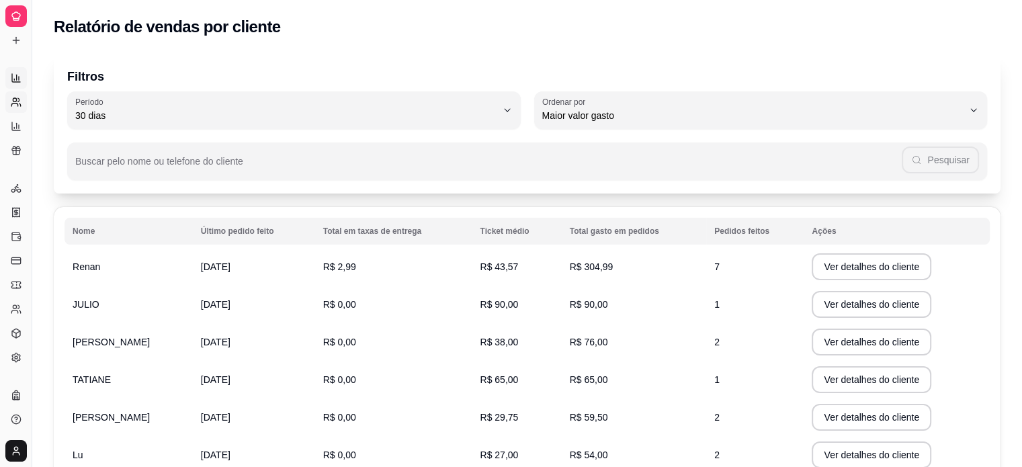
select select "ALL"
select select "0"
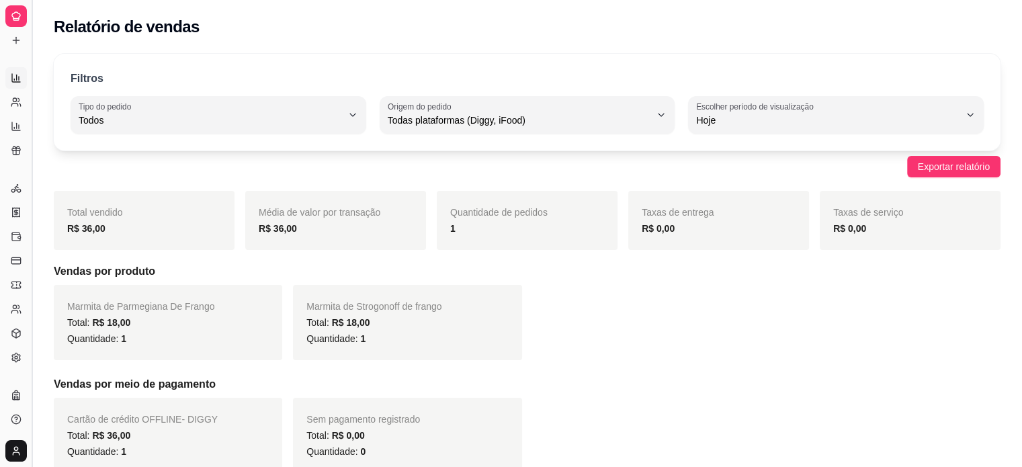
click at [33, 31] on button "Toggle Sidebar" at bounding box center [31, 233] width 11 height 467
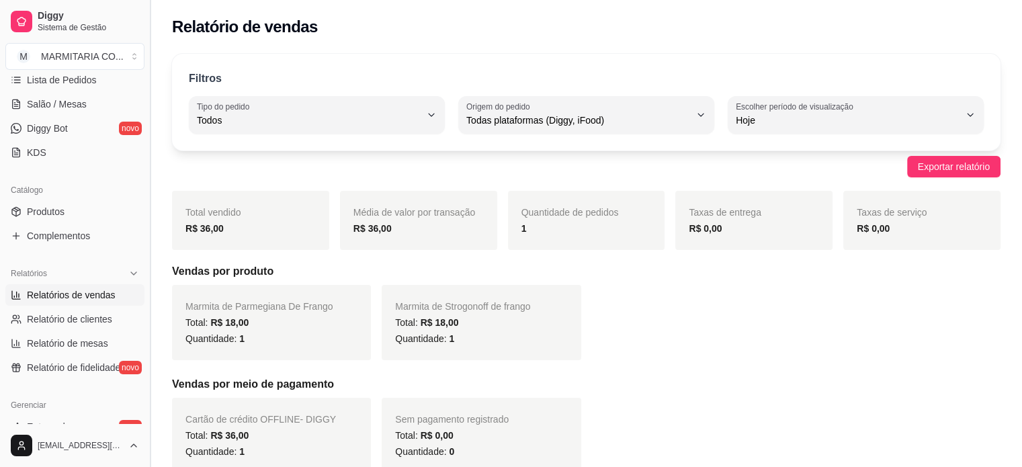
scroll to position [220, 0]
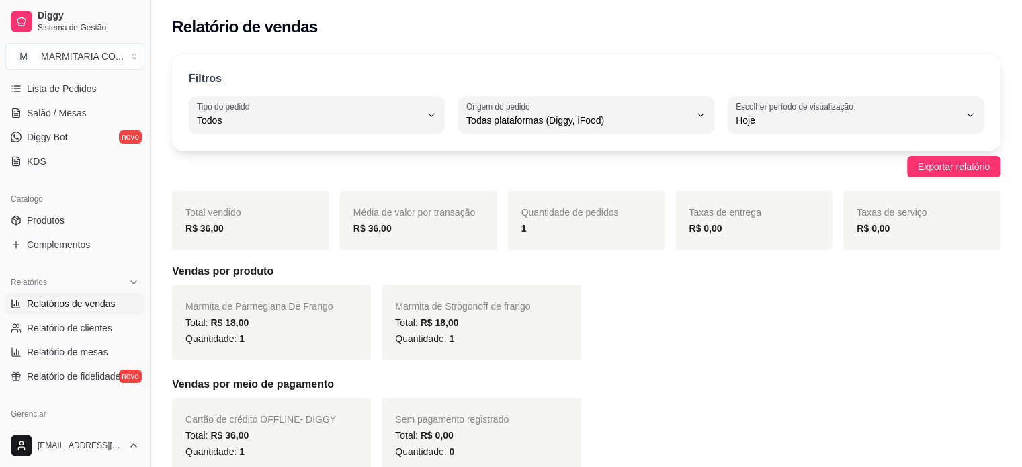
click at [145, 81] on button "Toggle Sidebar" at bounding box center [149, 233] width 11 height 467
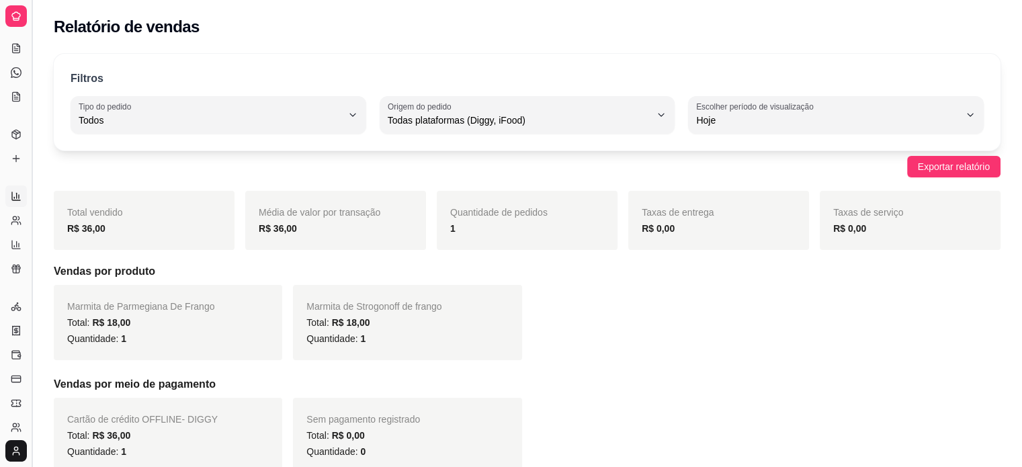
scroll to position [89, 0]
click at [32, 62] on button "Toggle Sidebar" at bounding box center [31, 233] width 11 height 467
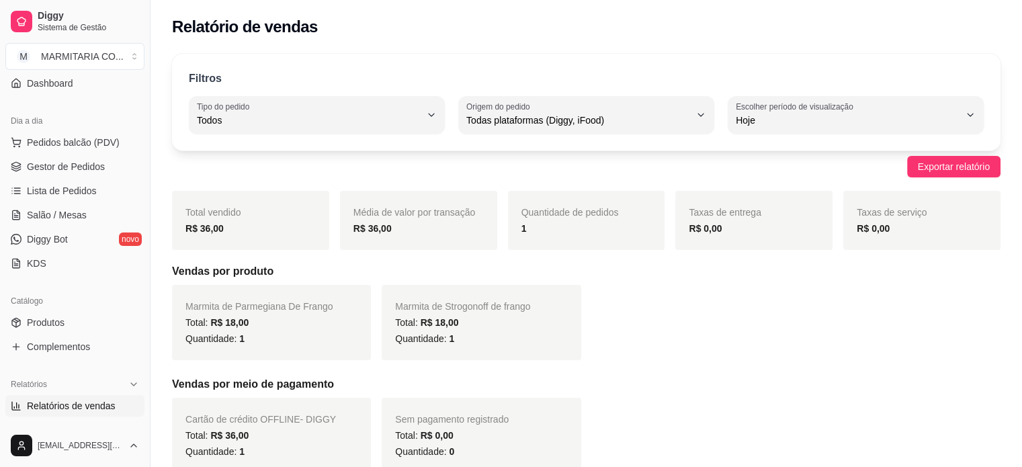
scroll to position [0, 0]
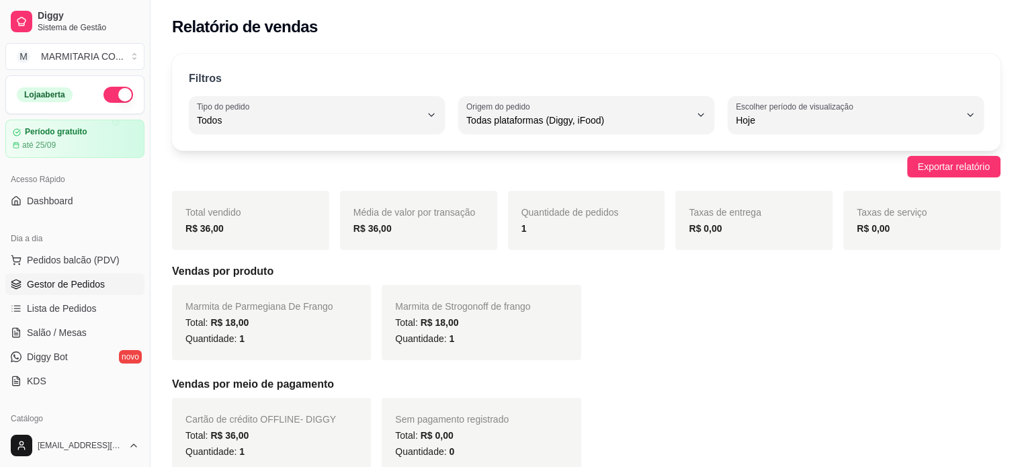
click at [48, 284] on span "Gestor de Pedidos" at bounding box center [66, 283] width 78 height 13
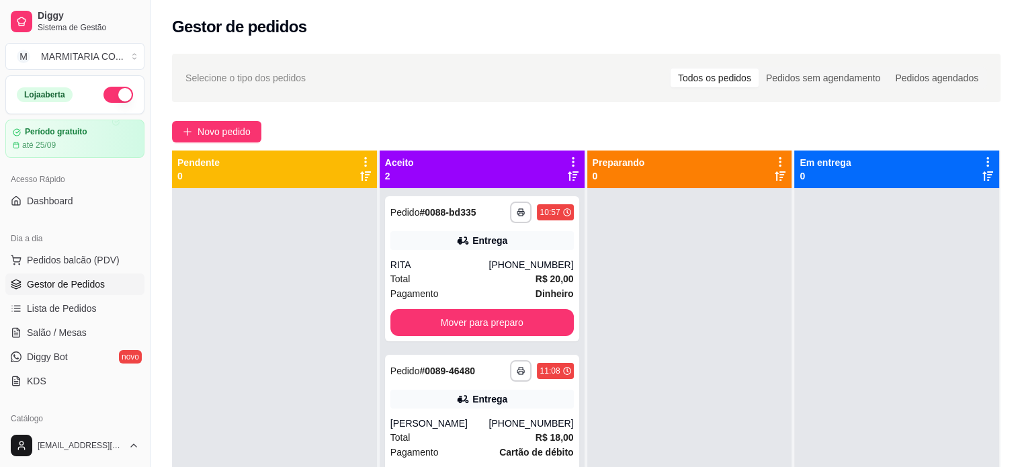
click at [364, 163] on icon at bounding box center [365, 161] width 3 height 9
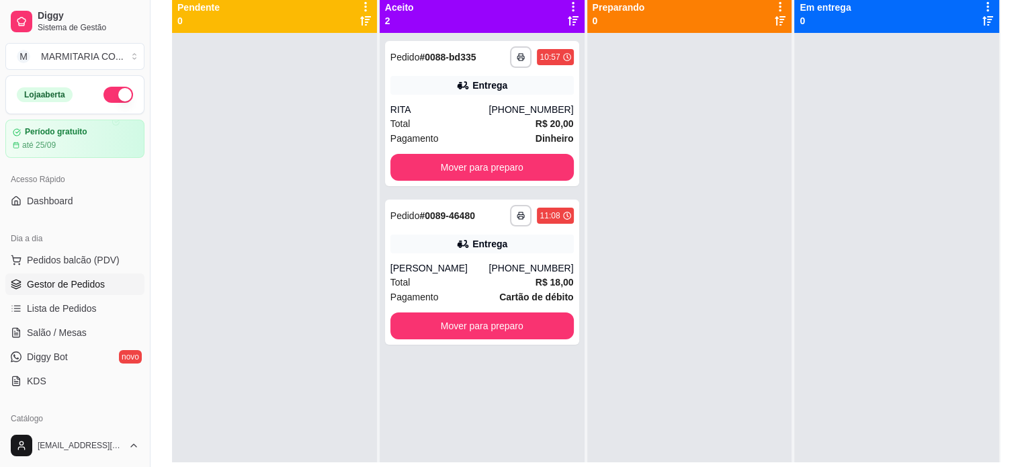
scroll to position [204, 0]
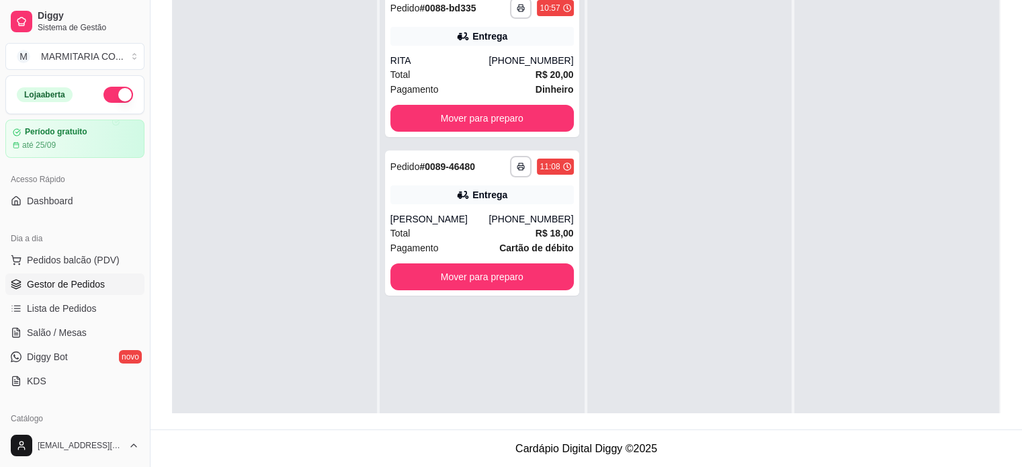
drag, startPoint x: 145, startPoint y: 212, endPoint x: 142, endPoint y: 118, distance: 94.1
click at [142, 118] on div "Diggy Sistema de Gestão M MARMITARIA CO ... Loja aberta Período gratuito até 25…" at bounding box center [75, 233] width 150 height 467
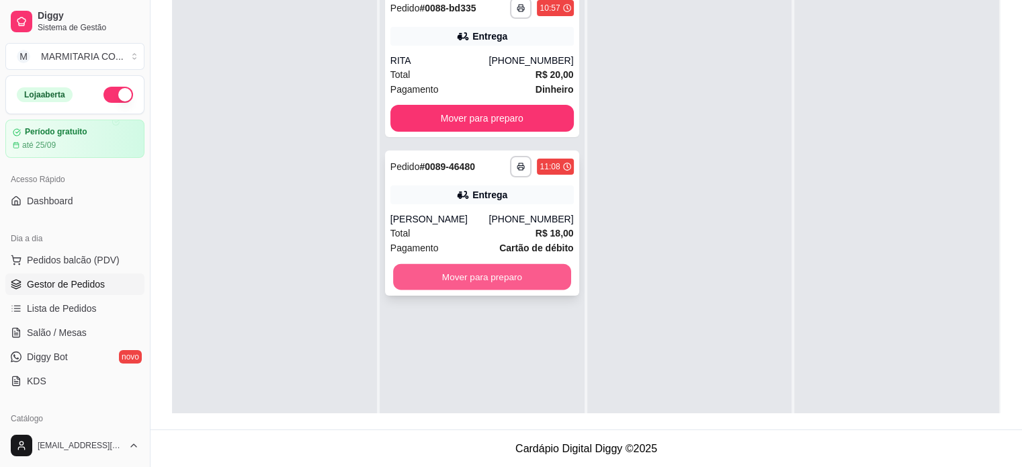
click at [466, 270] on button "Mover para preparo" at bounding box center [482, 277] width 178 height 26
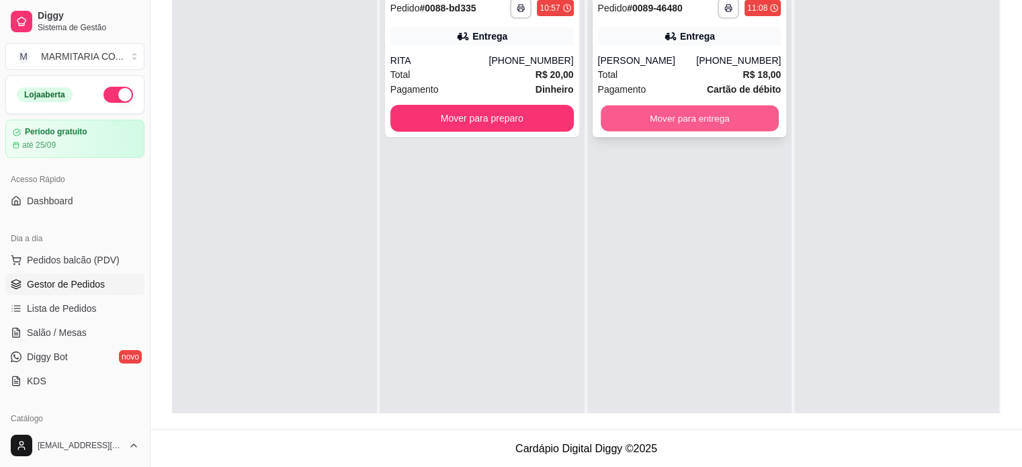
click at [704, 115] on button "Mover para entrega" at bounding box center [690, 118] width 178 height 26
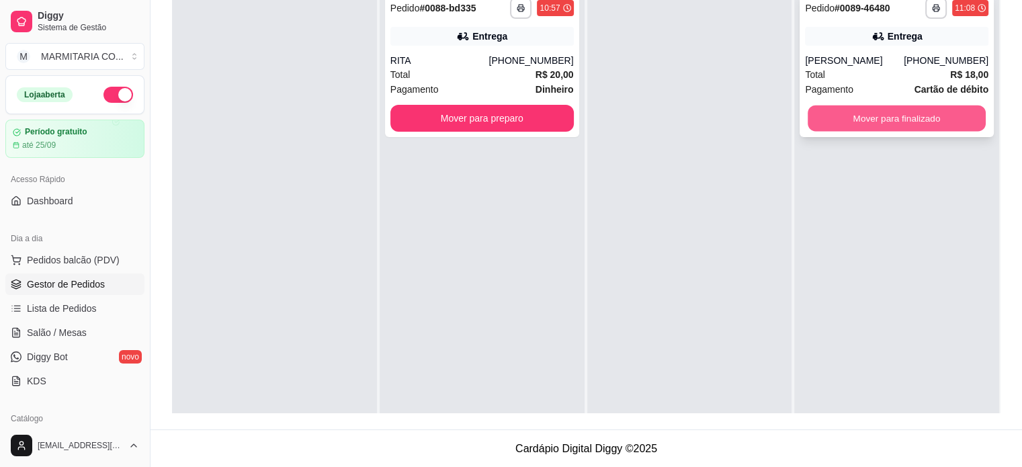
click at [863, 110] on button "Mover para finalizado" at bounding box center [897, 118] width 178 height 26
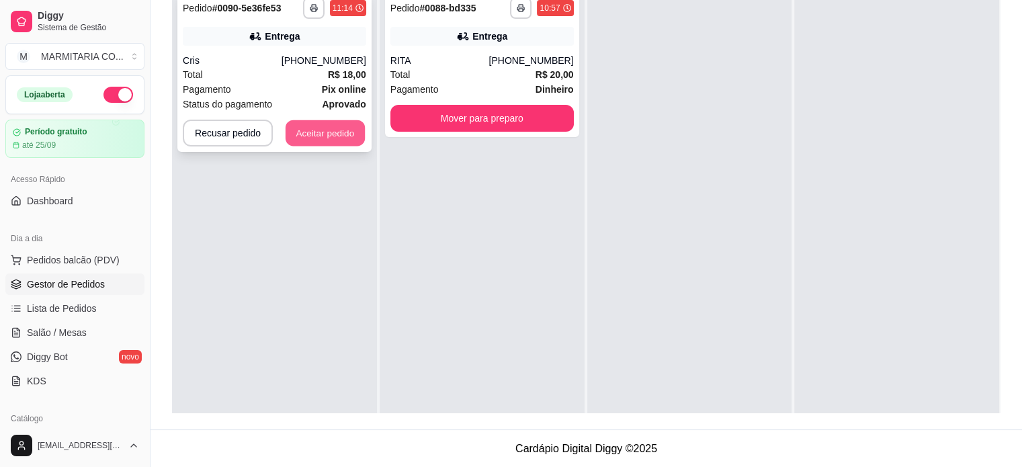
click at [328, 133] on button "Aceitar pedido" at bounding box center [325, 133] width 79 height 26
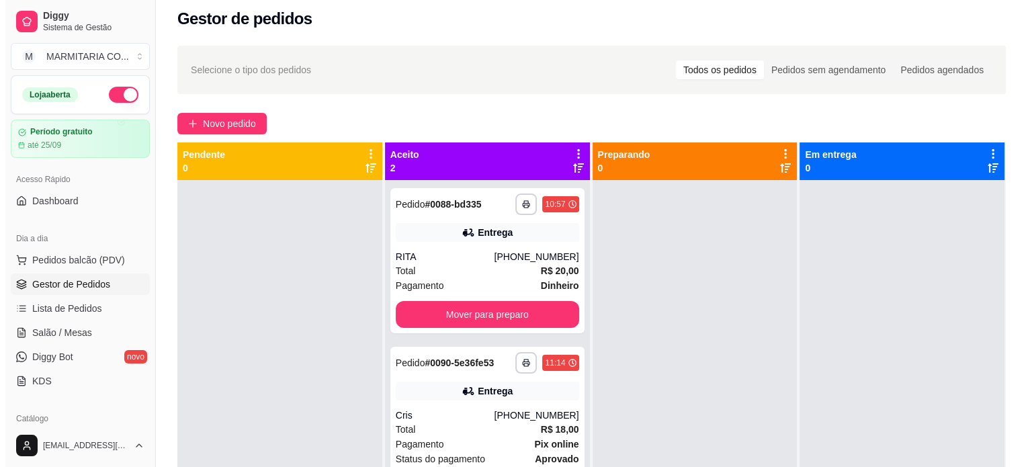
scroll to position [0, 0]
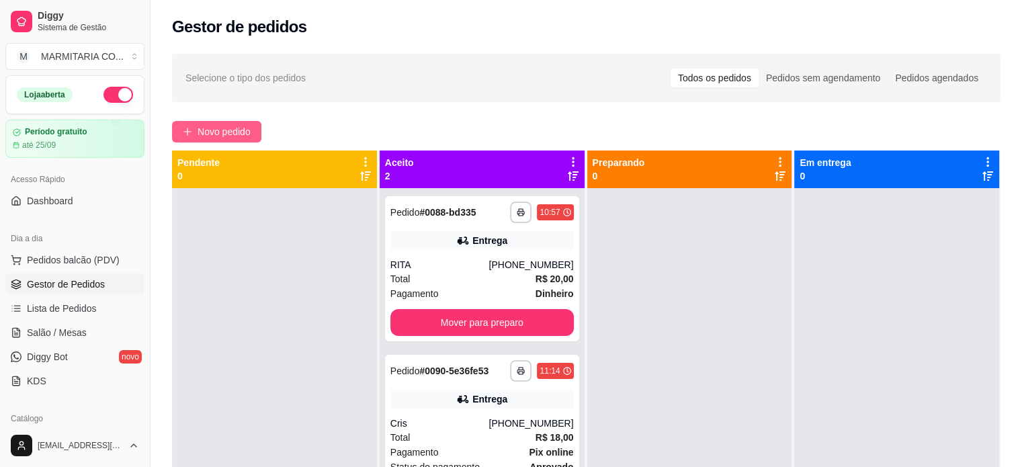
click at [212, 129] on span "Novo pedido" at bounding box center [224, 131] width 53 height 15
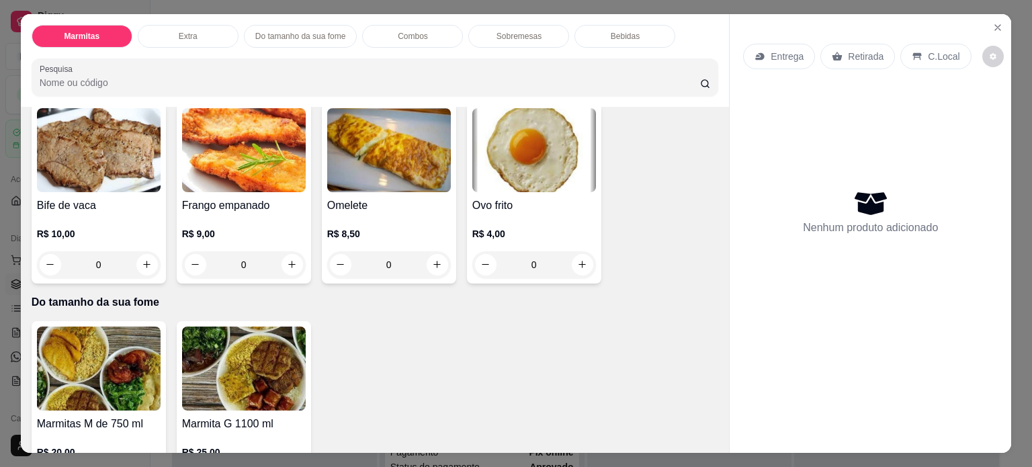
scroll to position [607, 0]
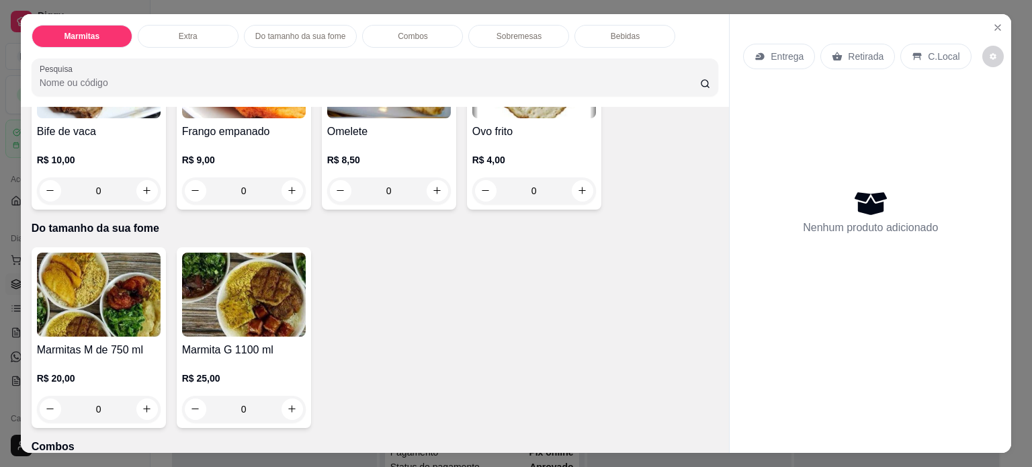
click at [141, 403] on div "0" at bounding box center [99, 409] width 124 height 27
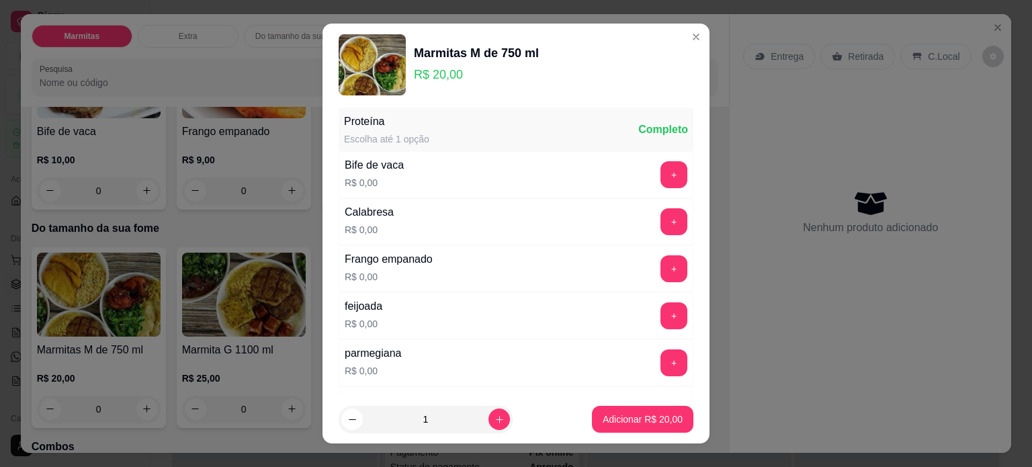
scroll to position [99, 0]
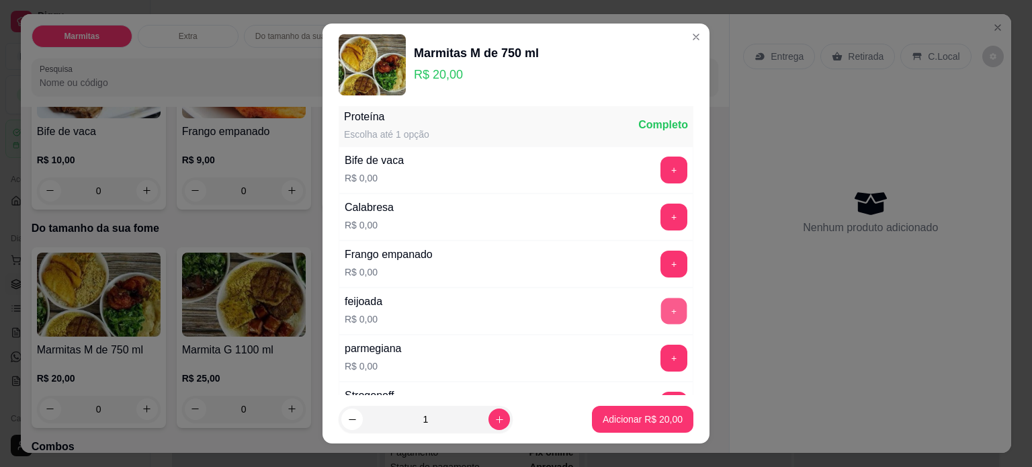
click at [661, 311] on button "+" at bounding box center [674, 311] width 26 height 26
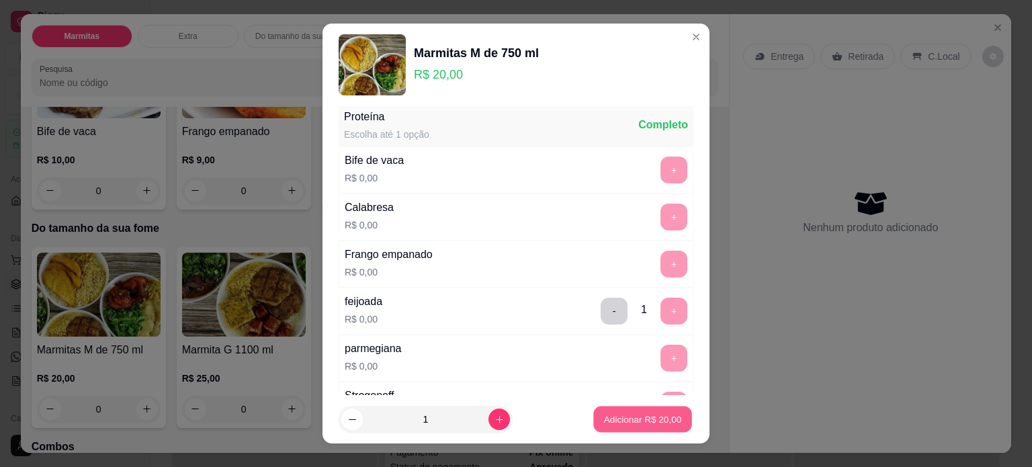
click at [604, 422] on p "Adicionar R$ 20,00" at bounding box center [643, 419] width 78 height 13
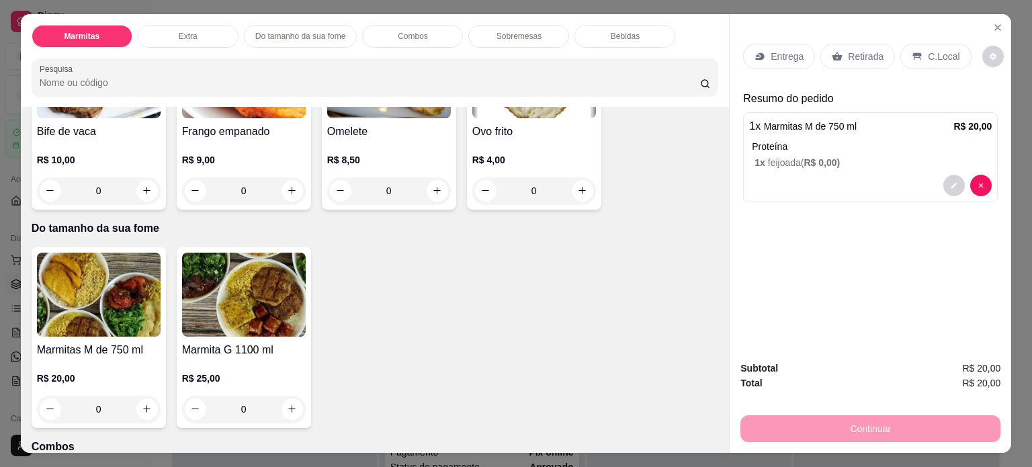
click at [285, 401] on div "0" at bounding box center [244, 409] width 124 height 27
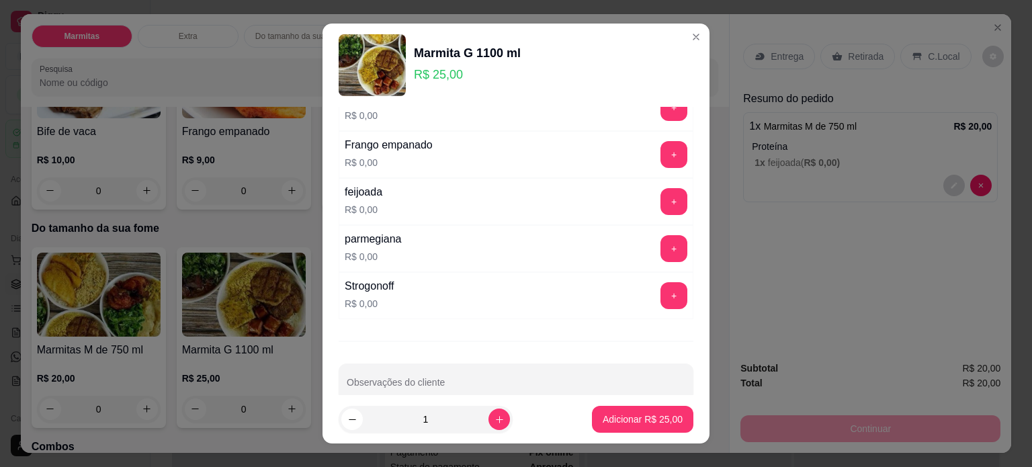
scroll to position [0, 0]
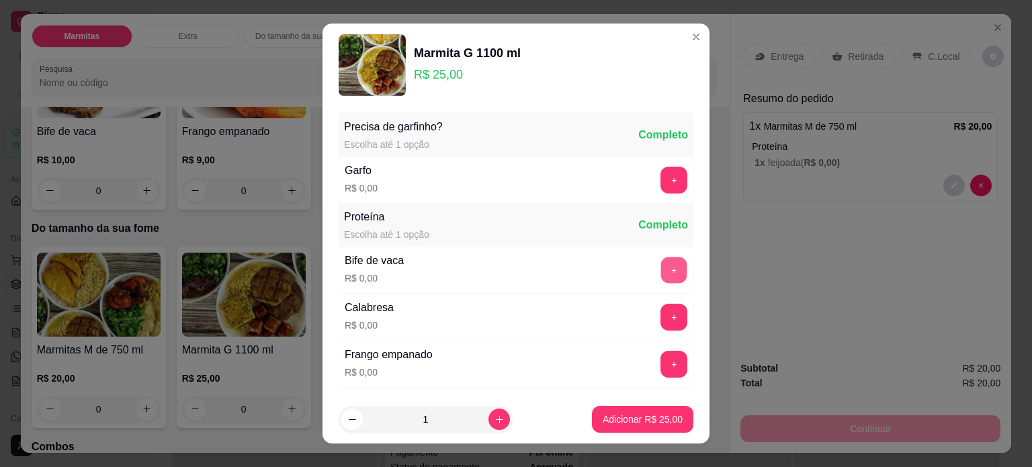
click at [661, 271] on button "+" at bounding box center [674, 270] width 26 height 26
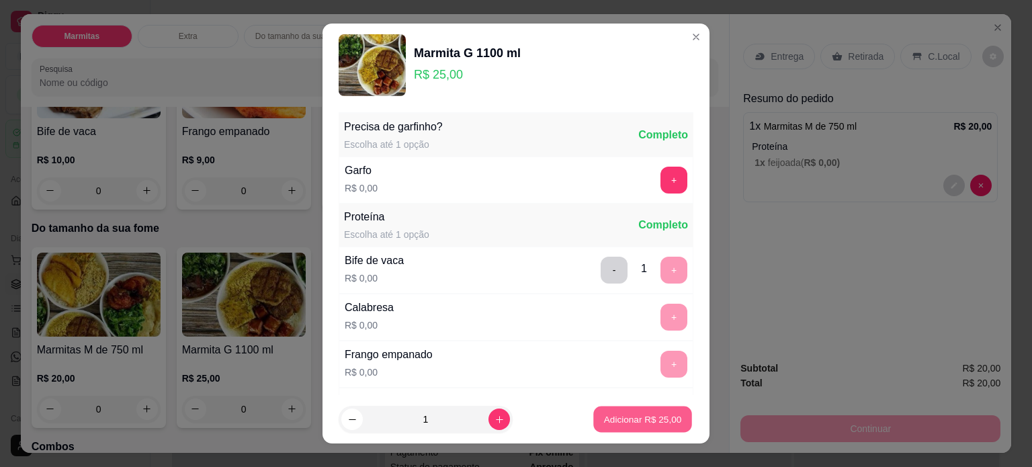
click at [648, 417] on p "Adicionar R$ 25,00" at bounding box center [643, 419] width 78 height 13
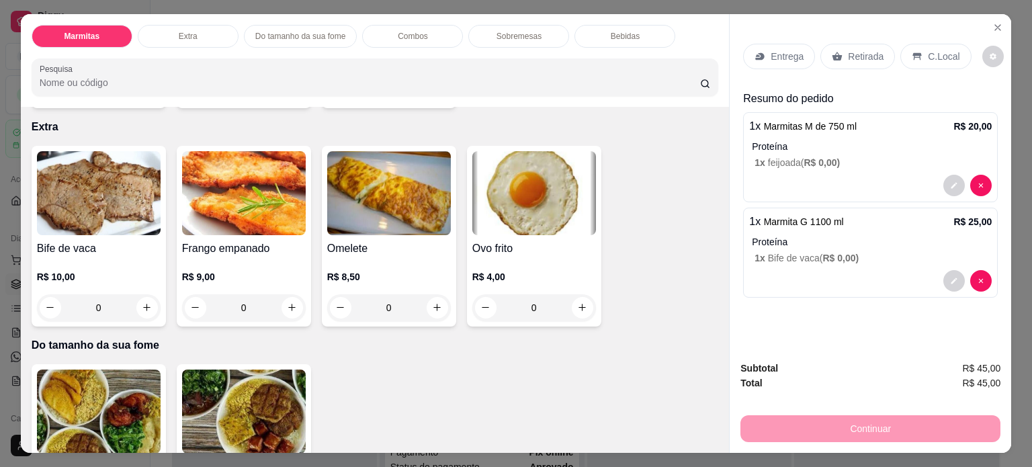
scroll to position [487, 0]
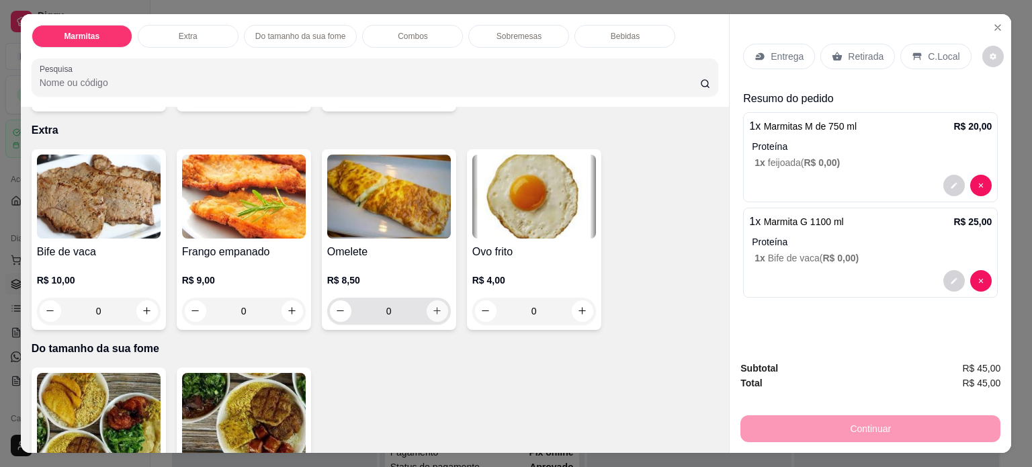
click at [433, 306] on icon "increase-product-quantity" at bounding box center [437, 311] width 10 height 10
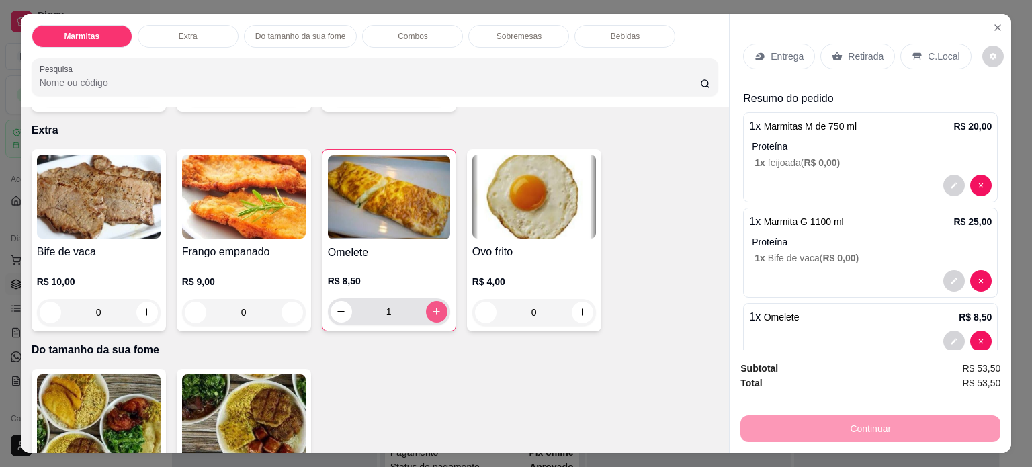
type input "1"
click at [773, 57] on p "Entrega" at bounding box center [787, 56] width 33 height 13
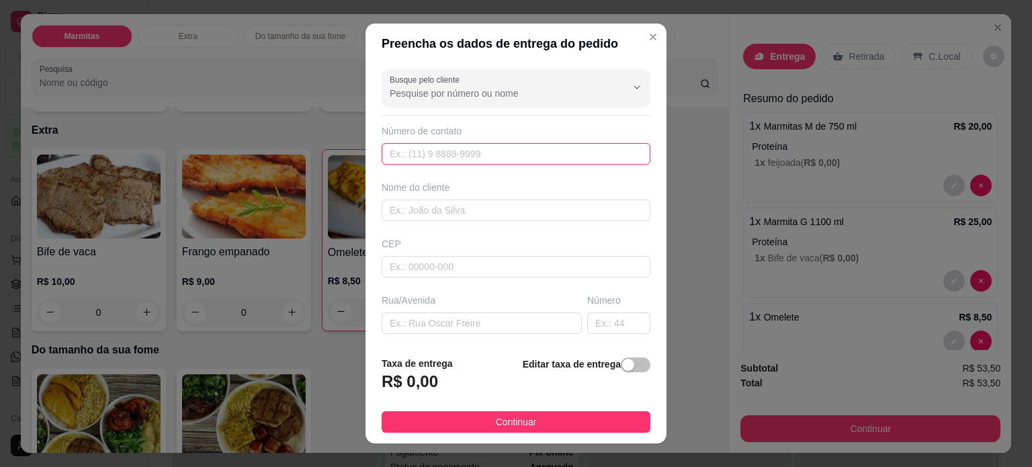
click at [515, 153] on input "text" at bounding box center [516, 154] width 269 height 22
click at [461, 214] on input "text" at bounding box center [516, 211] width 269 height 22
type input "[PERSON_NAME]"
click at [445, 155] on input "text" at bounding box center [516, 154] width 269 height 22
type input "[PHONE_NUMBER]"
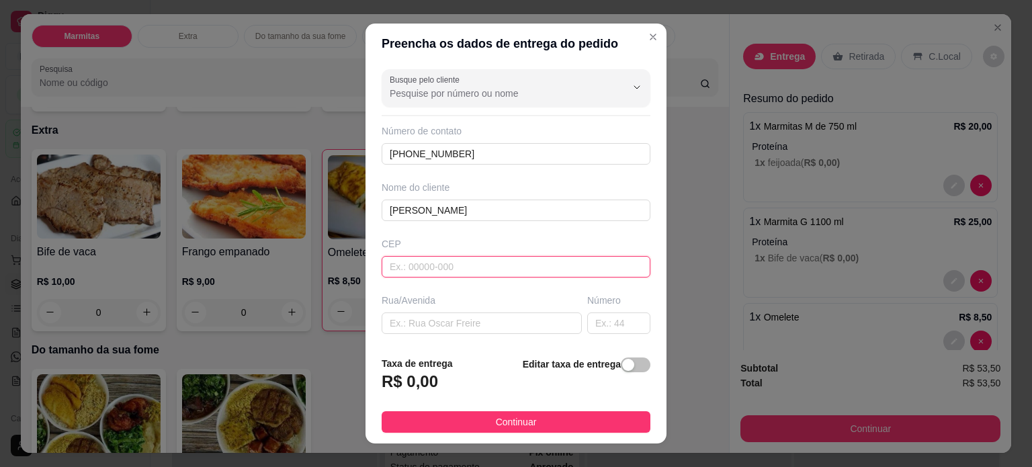
click at [425, 270] on input "text" at bounding box center [516, 267] width 269 height 22
type input "37705005"
type input "Rua [PERSON_NAME]"
type input "[GEOGRAPHIC_DATA]"
type input "Poços de Caldas"
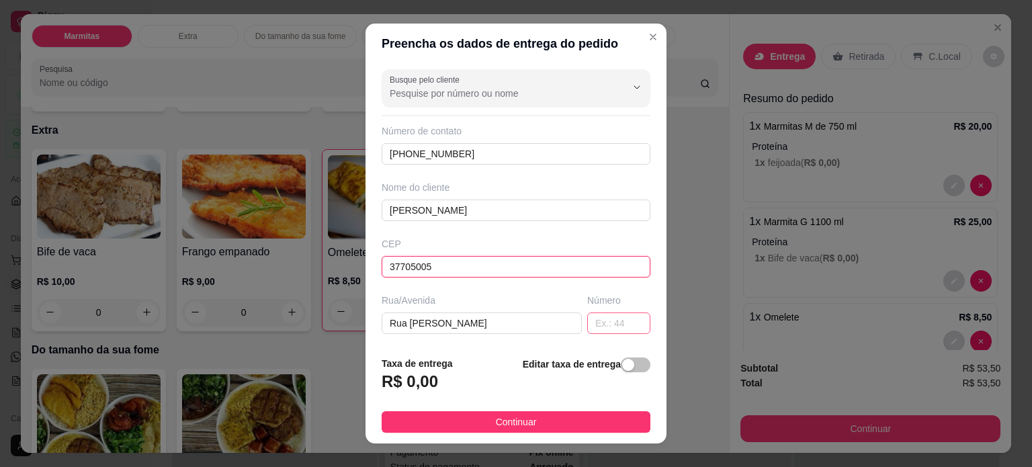
type input "37705005"
click at [605, 325] on input "text" at bounding box center [618, 323] width 63 height 22
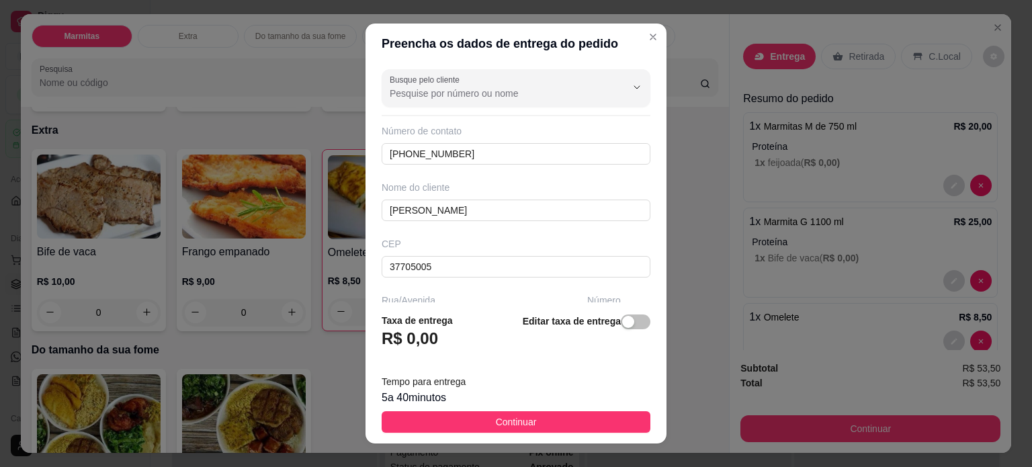
type input "491"
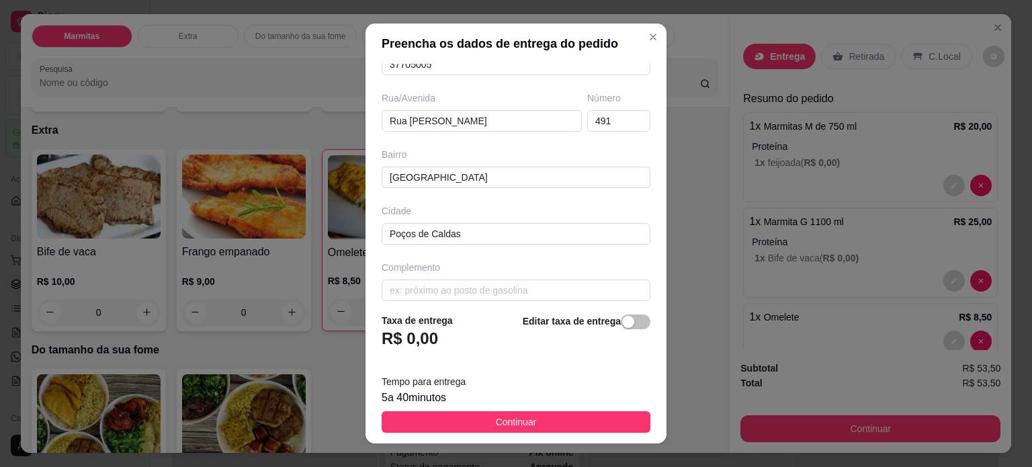
scroll to position [212, 0]
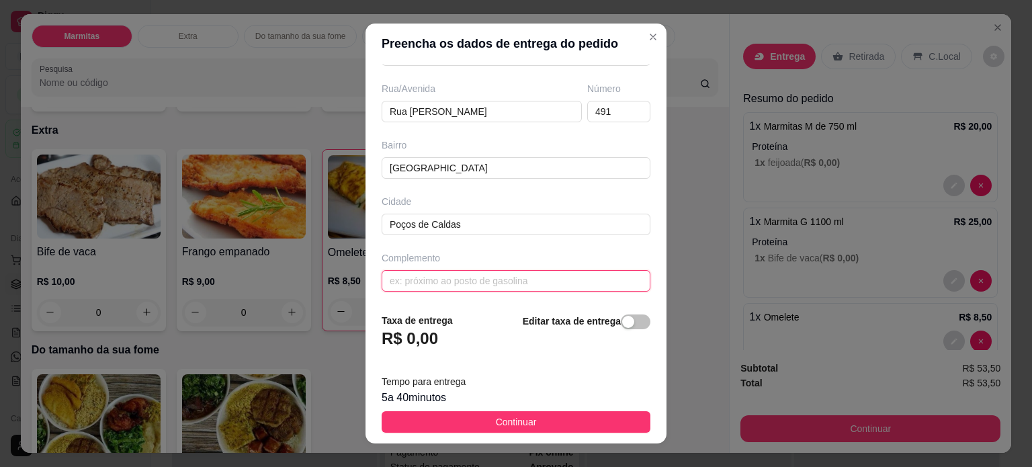
click at [499, 274] on input "text" at bounding box center [516, 281] width 269 height 22
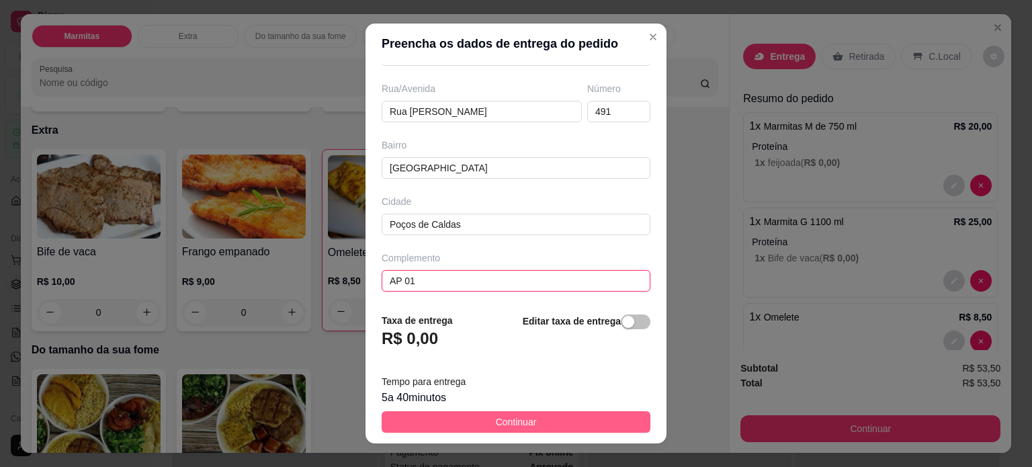
type input "AP 01"
click at [551, 418] on button "Continuar" at bounding box center [516, 422] width 269 height 22
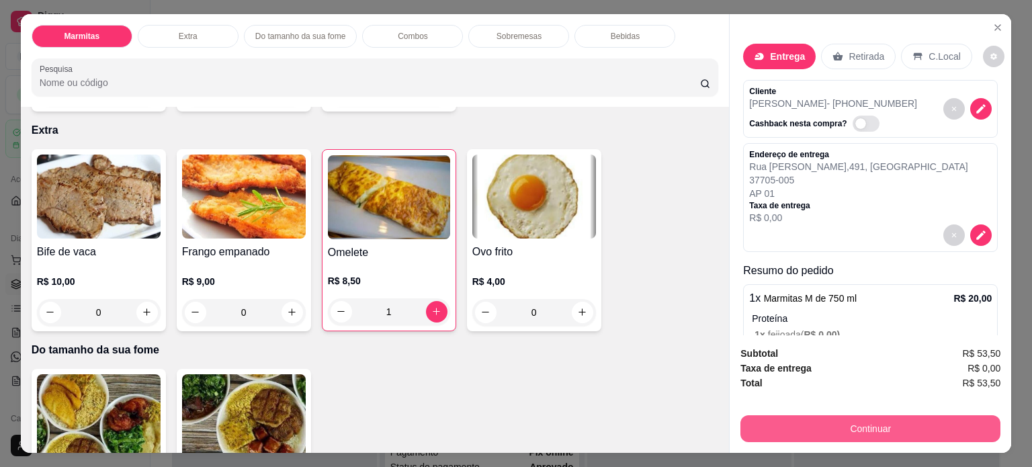
click at [812, 426] on button "Continuar" at bounding box center [870, 428] width 260 height 27
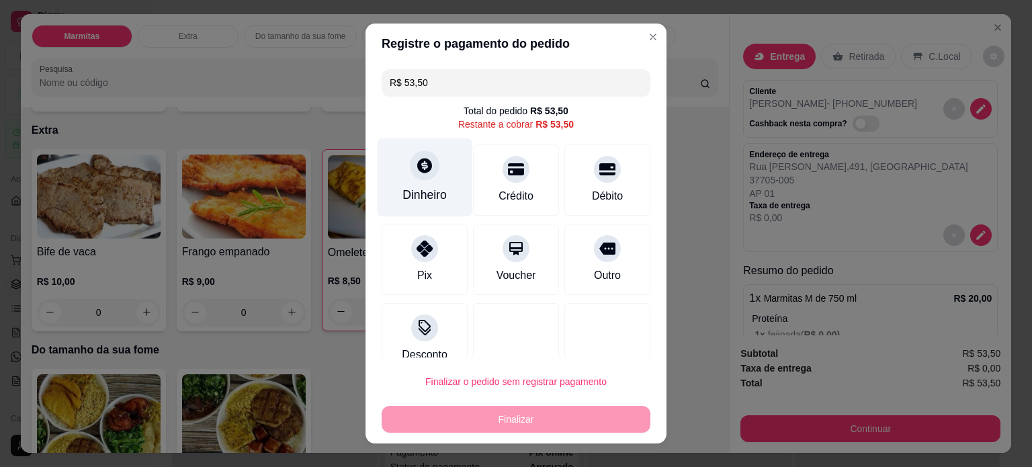
click at [416, 168] on icon at bounding box center [424, 165] width 17 height 17
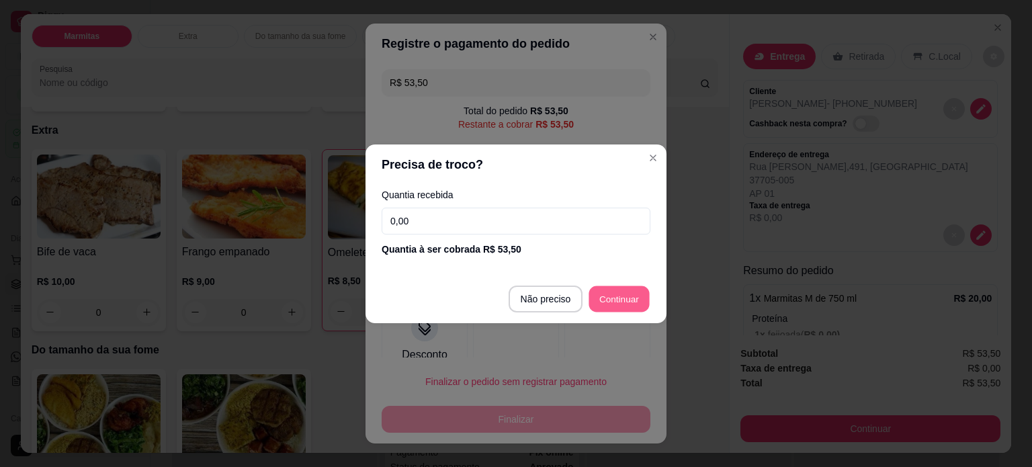
type input "R$ 0,00"
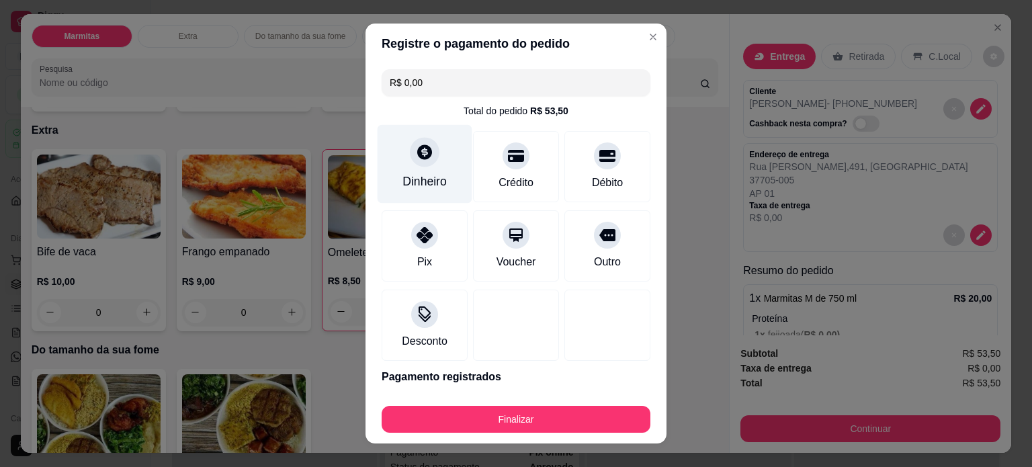
click at [422, 179] on div "Dinheiro" at bounding box center [424, 181] width 44 height 17
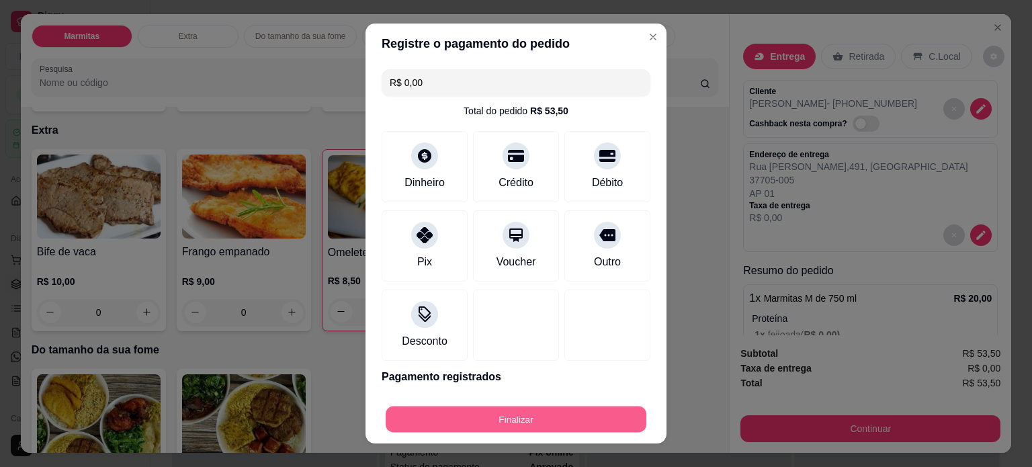
click at [523, 413] on button "Finalizar" at bounding box center [516, 419] width 261 height 26
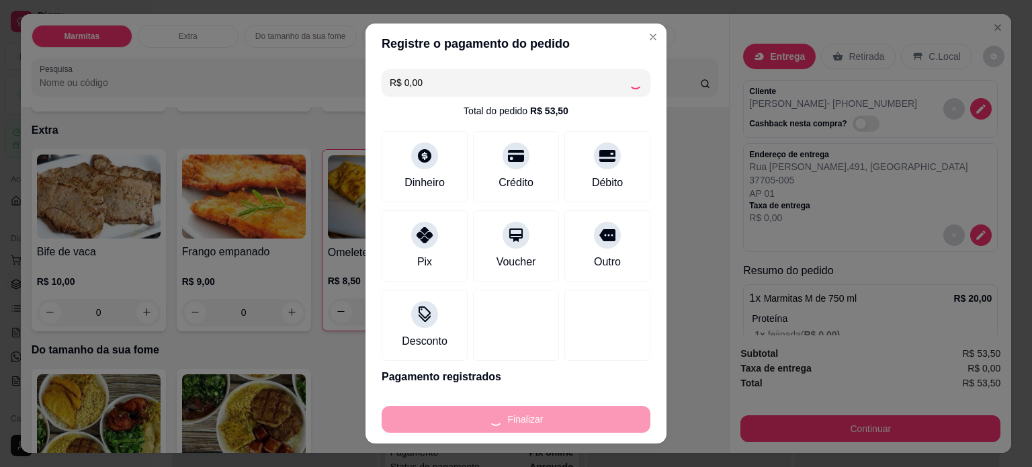
type input "0"
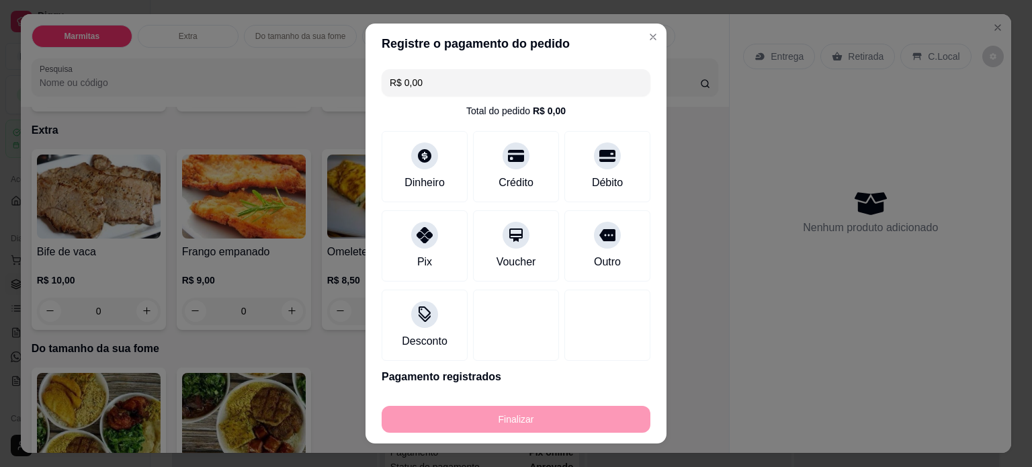
type input "-R$ 53,50"
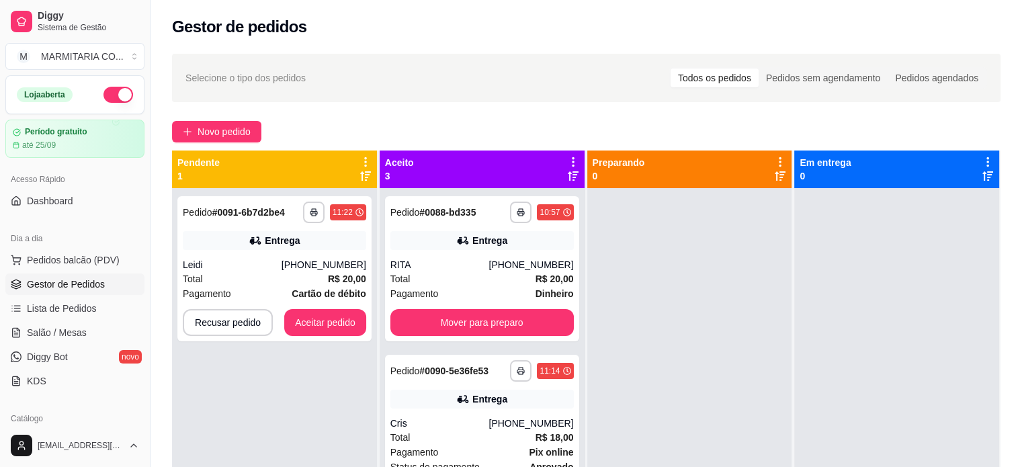
scroll to position [51, 0]
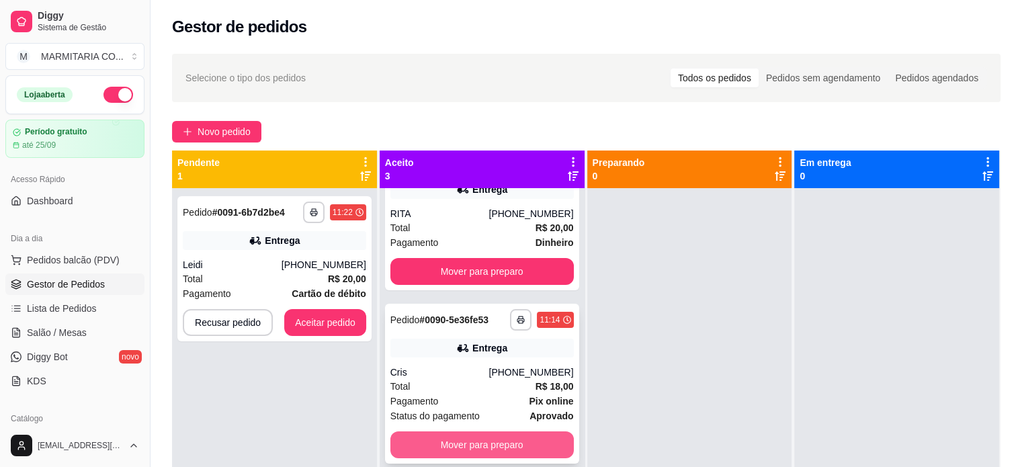
click at [508, 438] on button "Mover para preparo" at bounding box center [481, 444] width 183 height 27
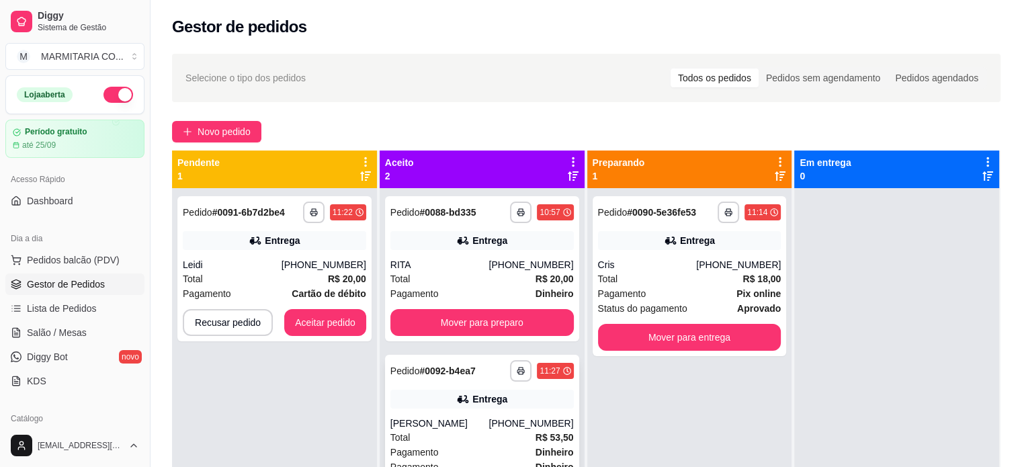
scroll to position [0, 0]
click at [345, 325] on button "Aceitar pedido" at bounding box center [325, 323] width 79 height 26
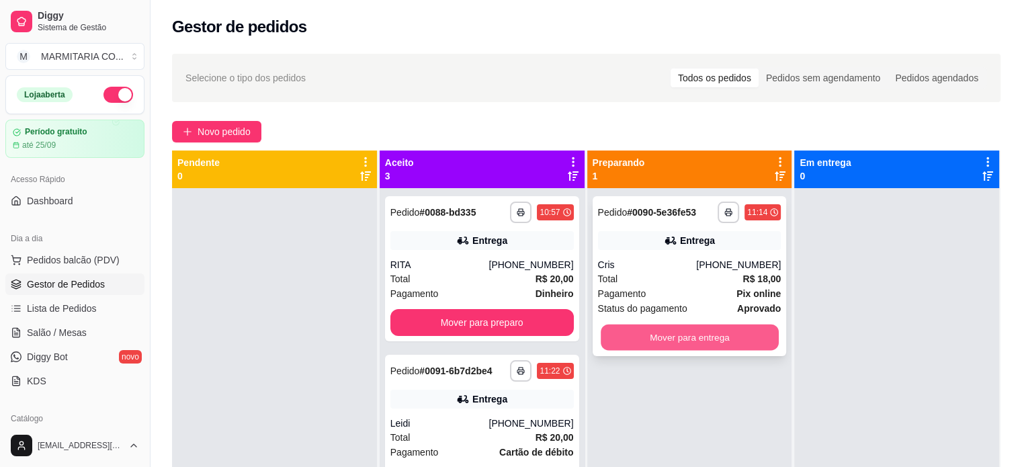
click at [664, 338] on button "Mover para entrega" at bounding box center [690, 338] width 178 height 26
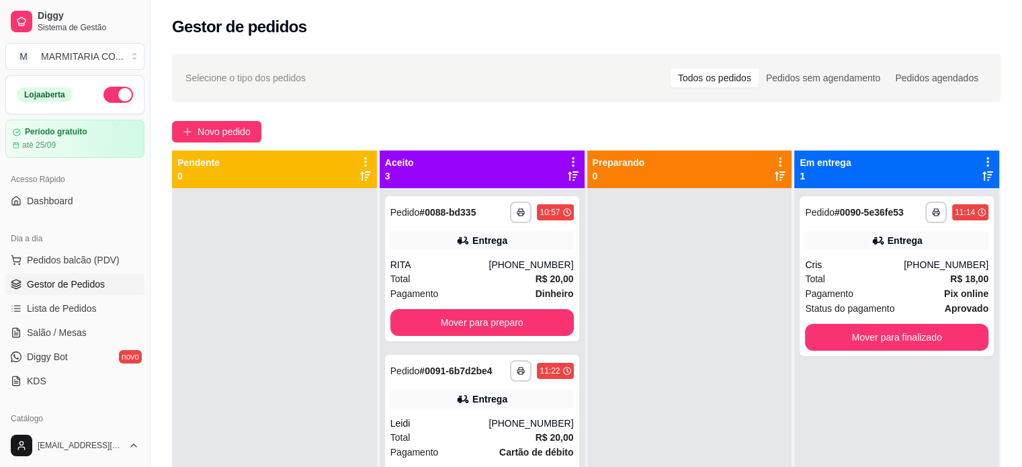
scroll to position [37, 0]
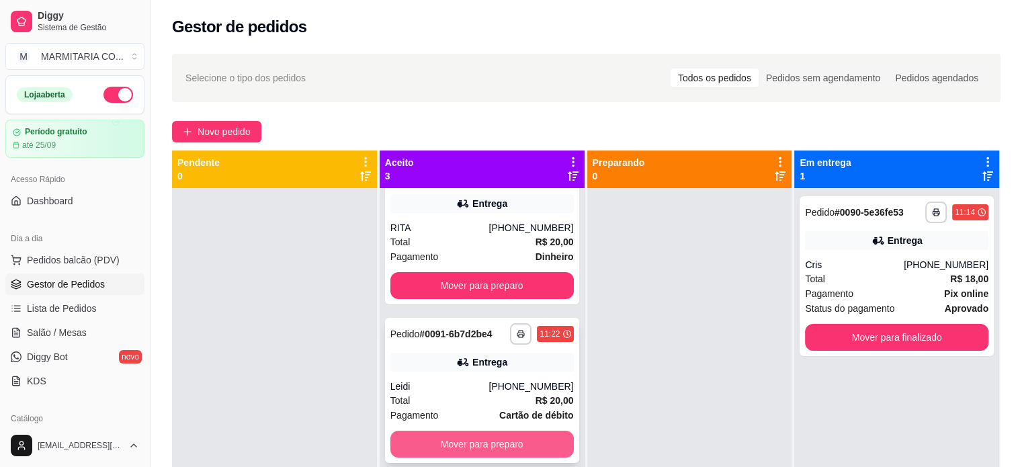
click at [452, 450] on button "Mover para preparo" at bounding box center [481, 444] width 183 height 27
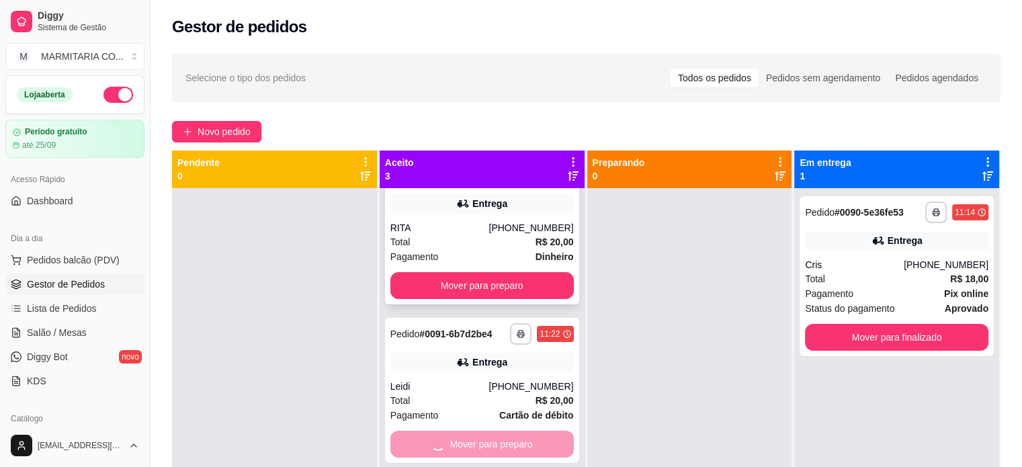
scroll to position [0, 0]
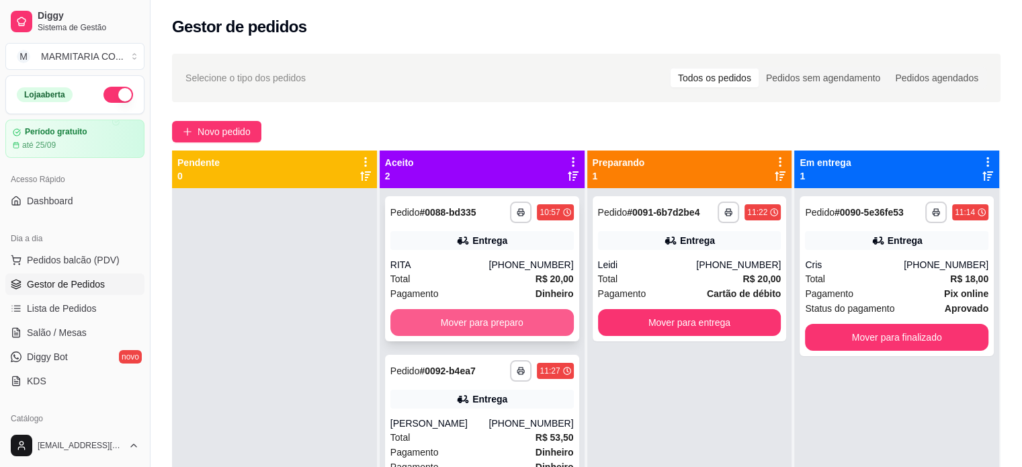
click at [452, 320] on button "Mover para preparo" at bounding box center [481, 322] width 183 height 27
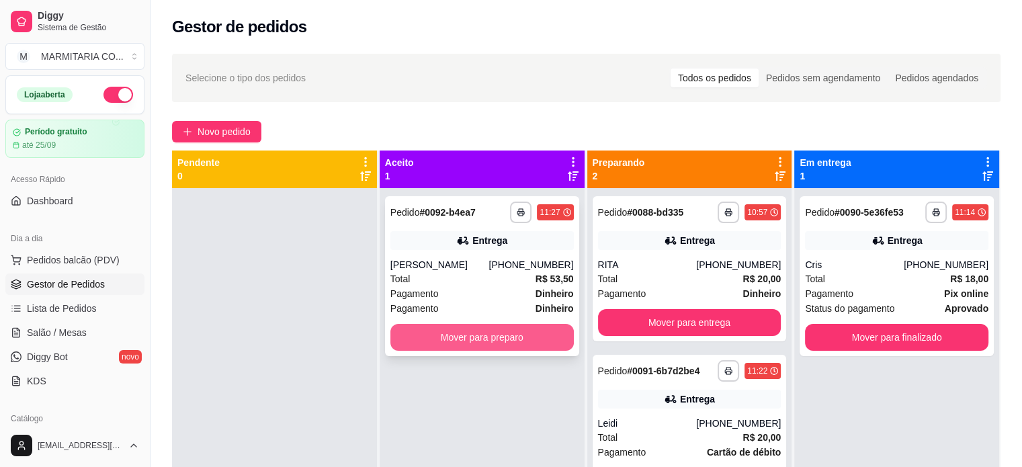
click at [538, 343] on button "Mover para preparo" at bounding box center [481, 337] width 183 height 27
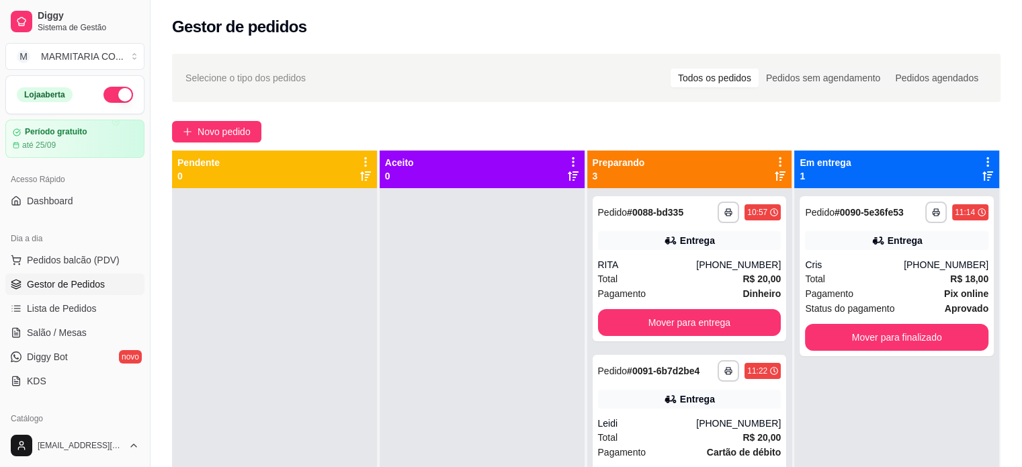
scroll to position [37, 0]
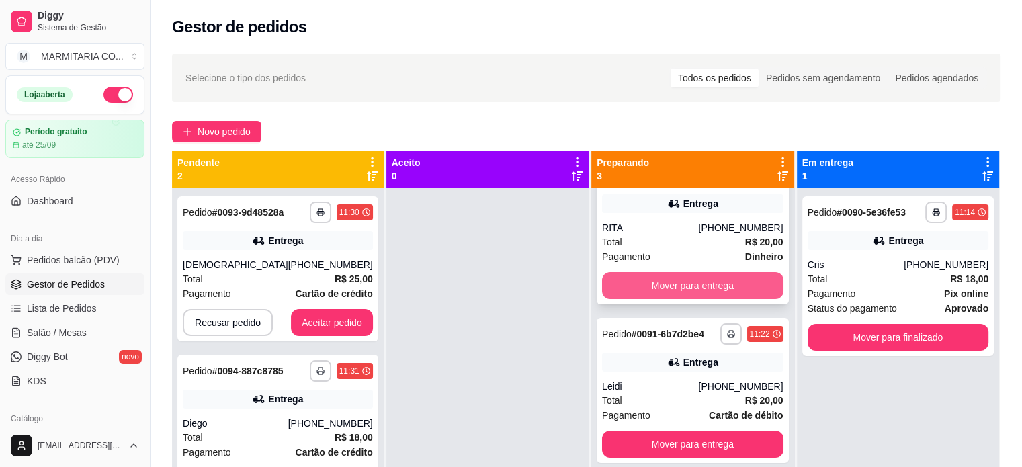
click at [725, 286] on button "Mover para entrega" at bounding box center [692, 285] width 181 height 27
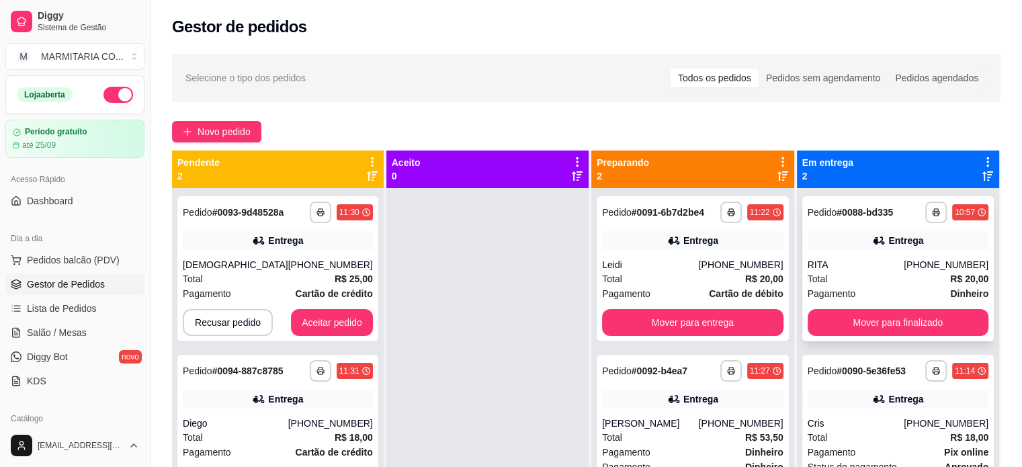
scroll to position [0, 0]
click at [343, 327] on button "Aceitar pedido" at bounding box center [331, 323] width 79 height 26
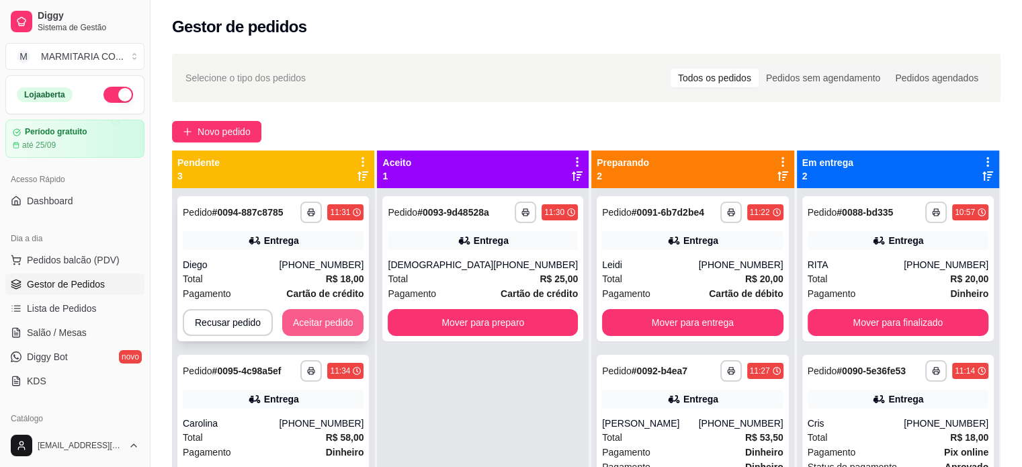
click at [339, 320] on button "Aceitar pedido" at bounding box center [323, 322] width 82 height 27
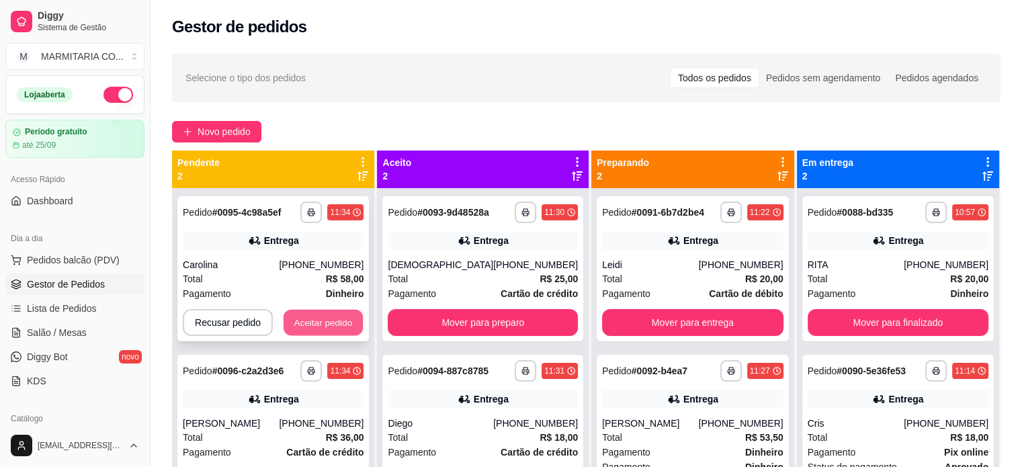
click at [344, 324] on button "Aceitar pedido" at bounding box center [323, 323] width 79 height 26
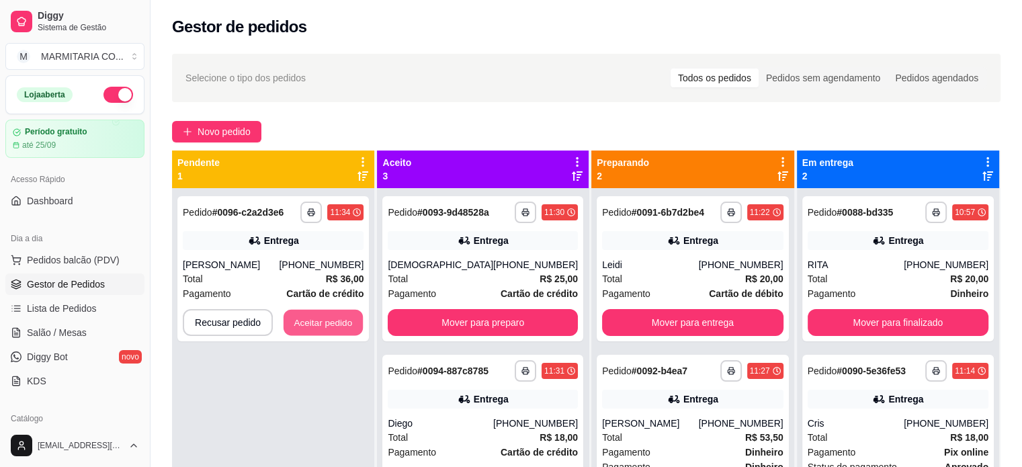
click at [344, 324] on button "Aceitar pedido" at bounding box center [323, 323] width 79 height 26
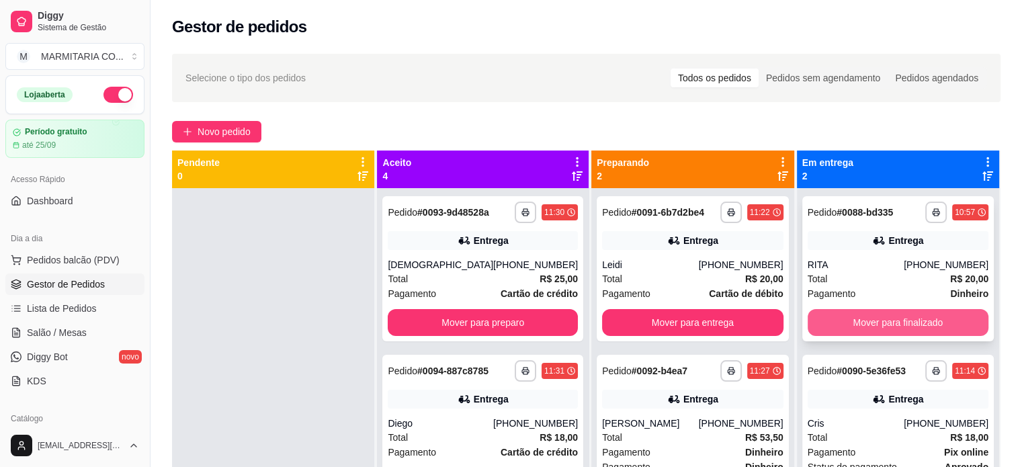
click at [846, 319] on button "Mover para finalizado" at bounding box center [898, 322] width 181 height 27
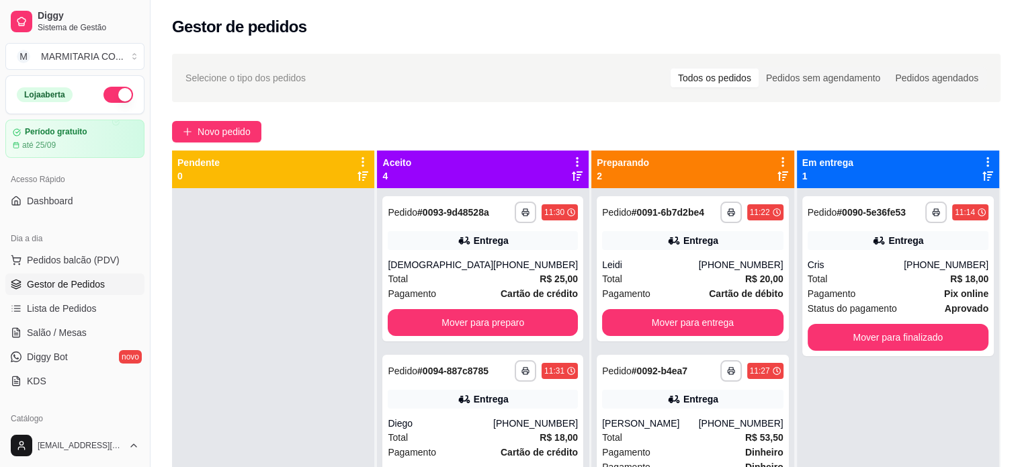
click at [846, 319] on div "**********" at bounding box center [897, 276] width 191 height 160
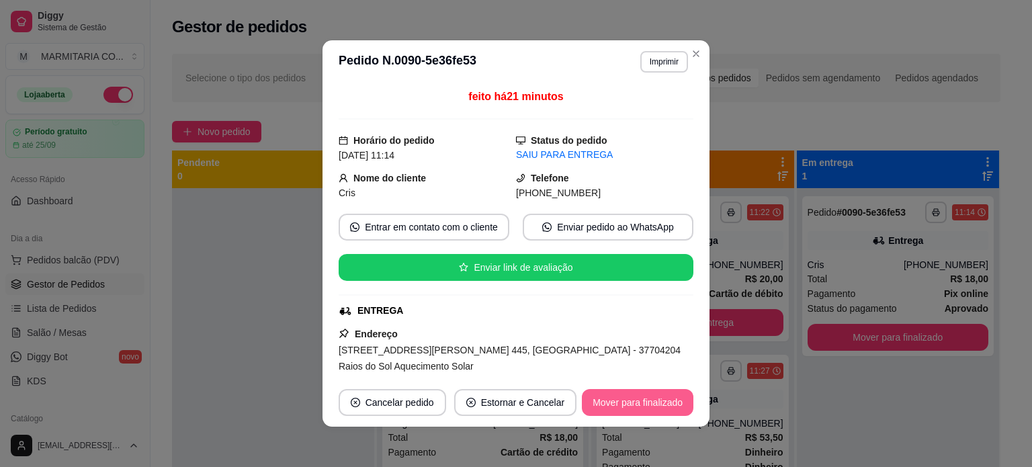
click at [623, 399] on button "Mover para finalizado" at bounding box center [638, 402] width 112 height 27
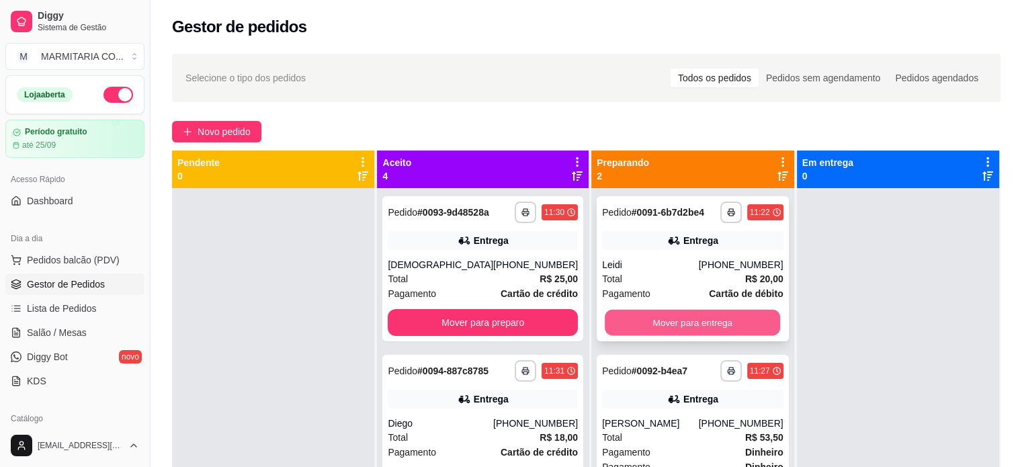
click at [678, 323] on button "Mover para entrega" at bounding box center [692, 323] width 175 height 26
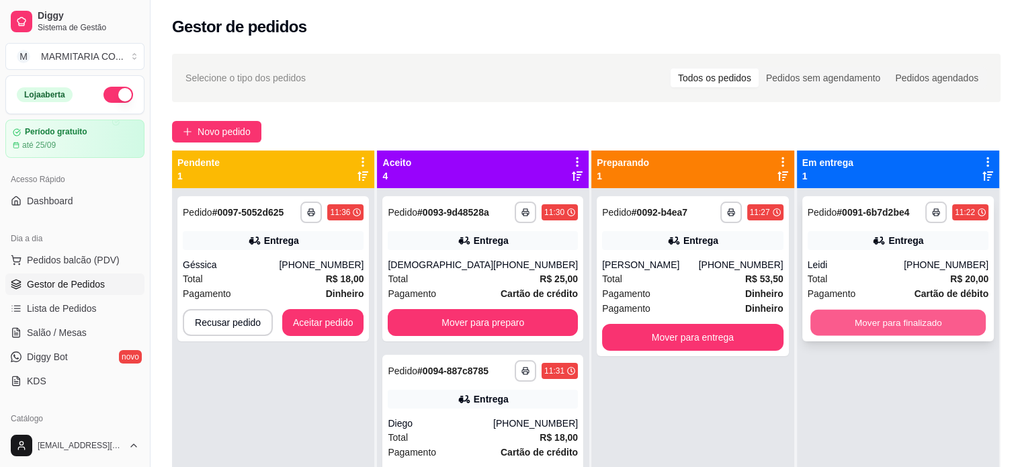
click at [873, 320] on button "Mover para finalizado" at bounding box center [897, 323] width 175 height 26
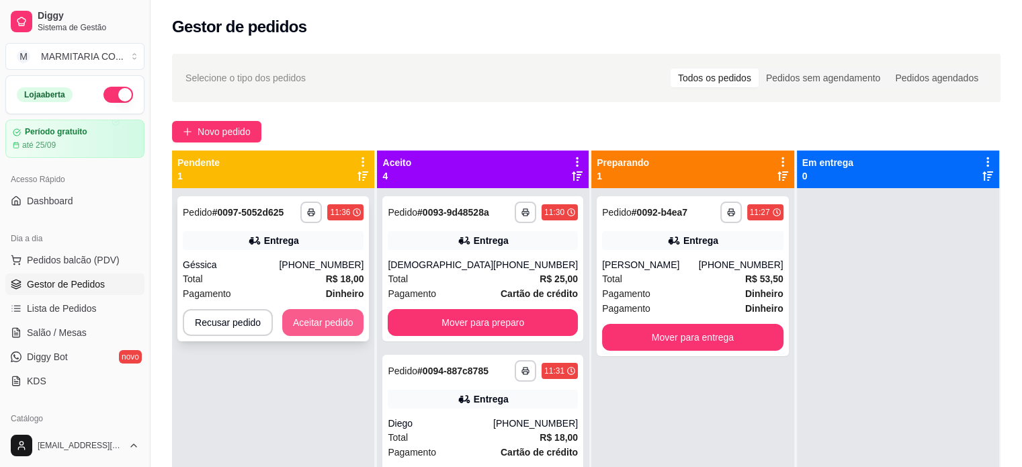
click at [302, 320] on button "Aceitar pedido" at bounding box center [323, 322] width 82 height 27
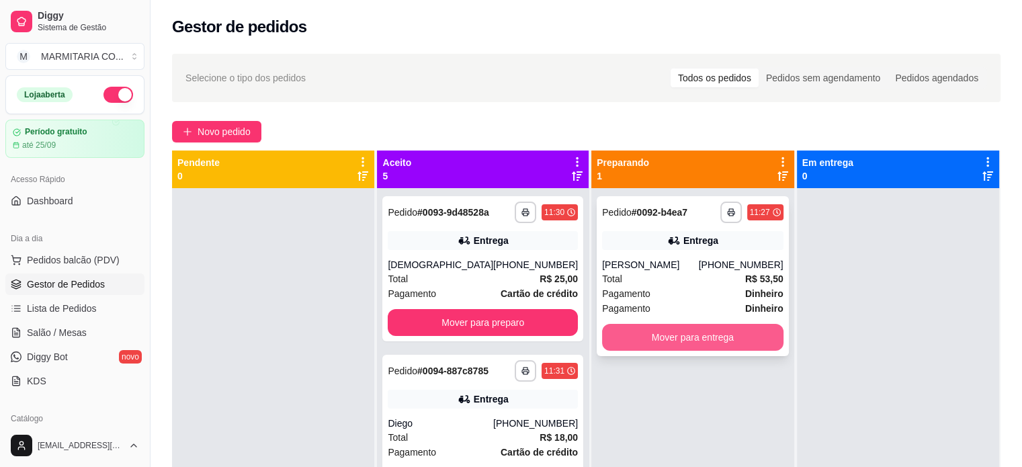
click at [734, 341] on button "Mover para entrega" at bounding box center [692, 337] width 181 height 27
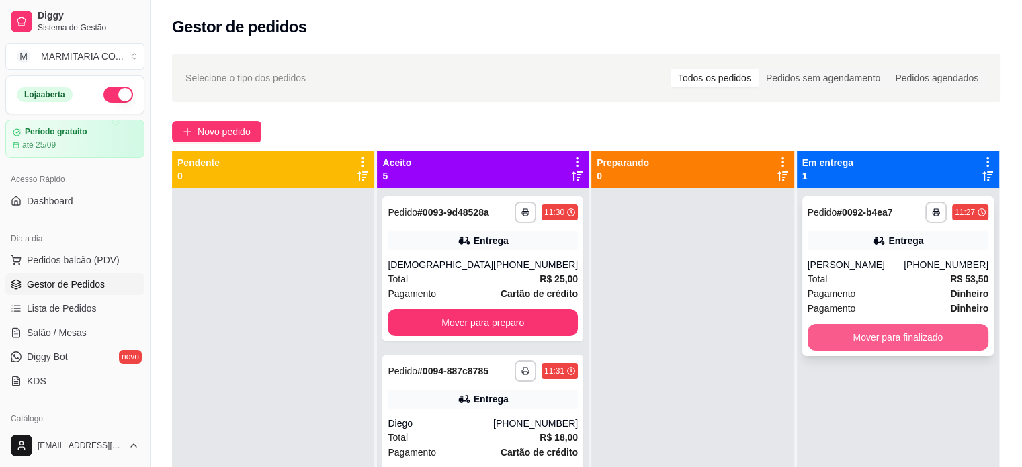
click at [866, 335] on button "Mover para finalizado" at bounding box center [898, 337] width 181 height 27
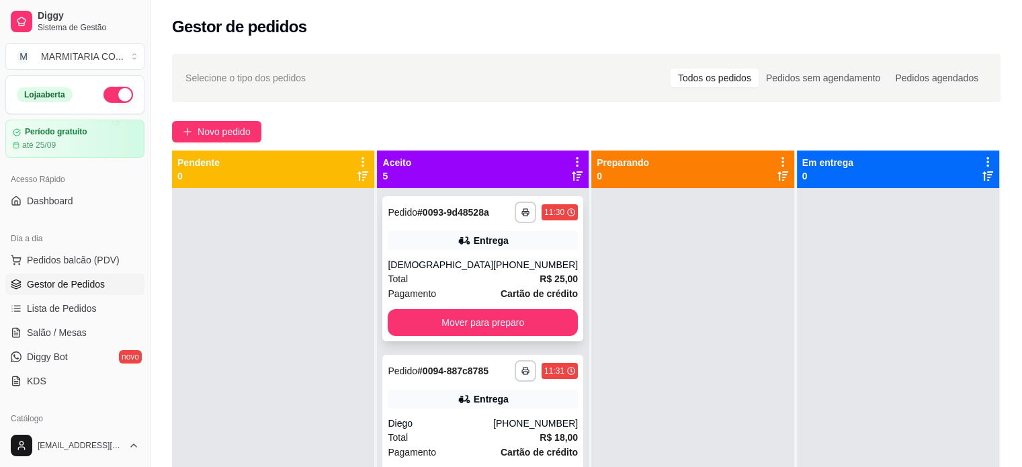
click at [513, 339] on div "**********" at bounding box center [482, 268] width 201 height 145
click at [481, 322] on button "Mover para preparo" at bounding box center [483, 322] width 190 height 27
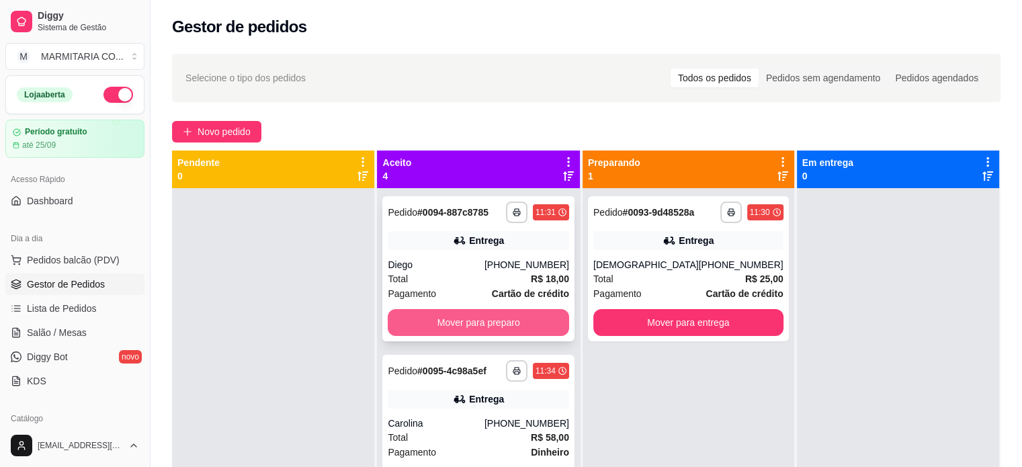
click at [482, 319] on button "Mover para preparo" at bounding box center [478, 322] width 181 height 27
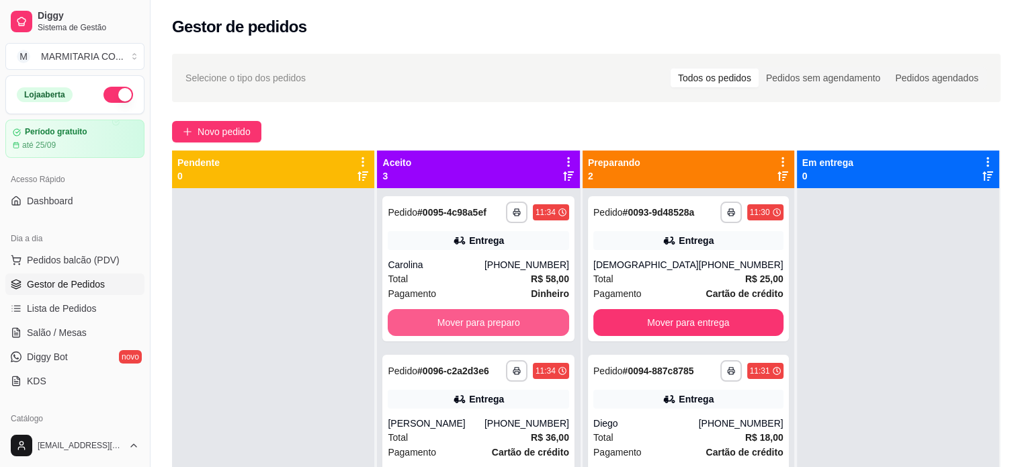
click at [482, 319] on button "Mover para preparo" at bounding box center [478, 322] width 181 height 27
click at [482, 316] on button "Mover para preparo" at bounding box center [477, 323] width 175 height 26
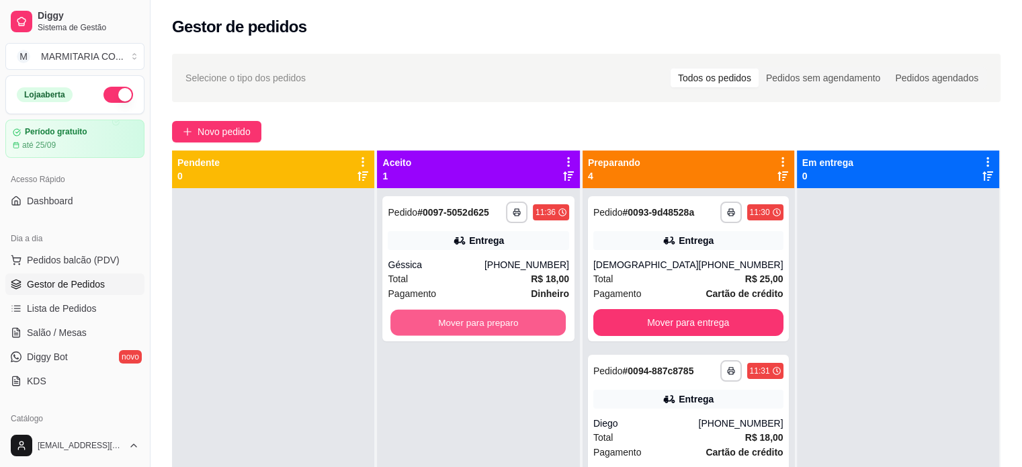
click at [482, 316] on button "Mover para preparo" at bounding box center [477, 323] width 175 height 26
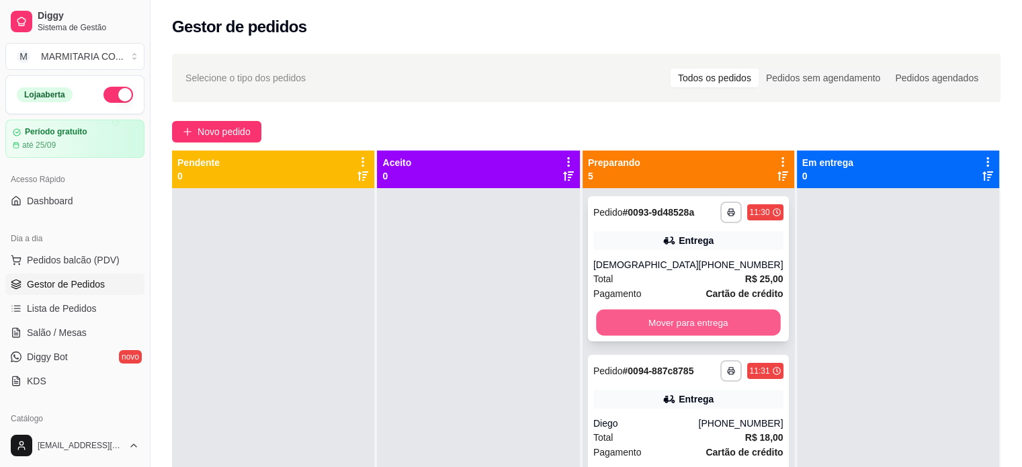
click at [648, 316] on button "Mover para entrega" at bounding box center [688, 323] width 184 height 26
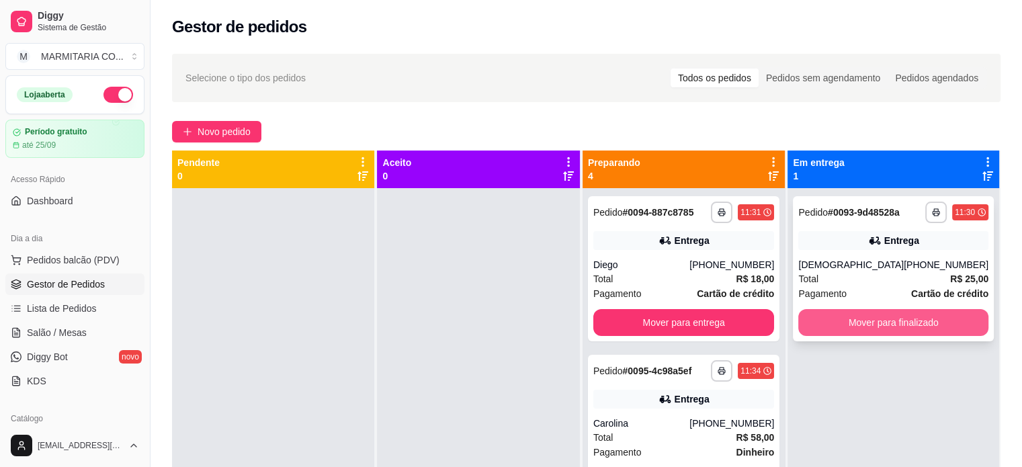
click at [902, 328] on button "Mover para finalizado" at bounding box center [893, 322] width 190 height 27
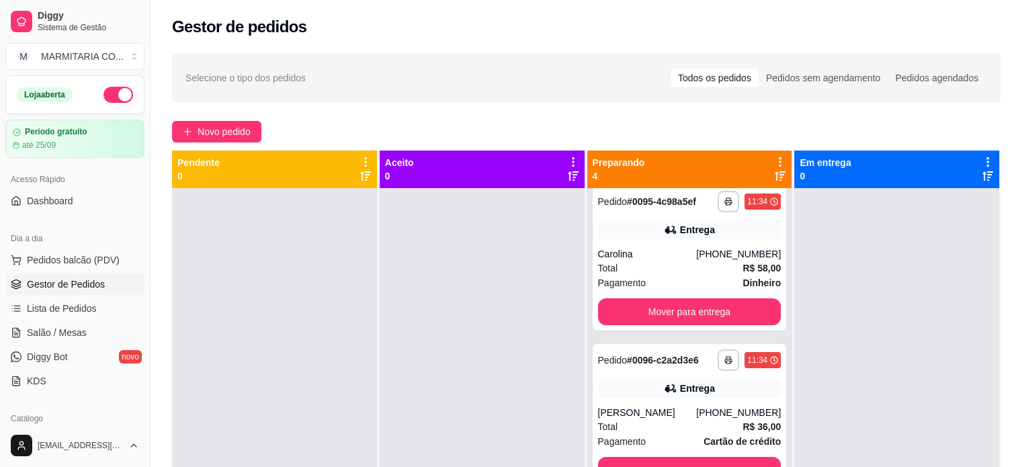
scroll to position [180, 0]
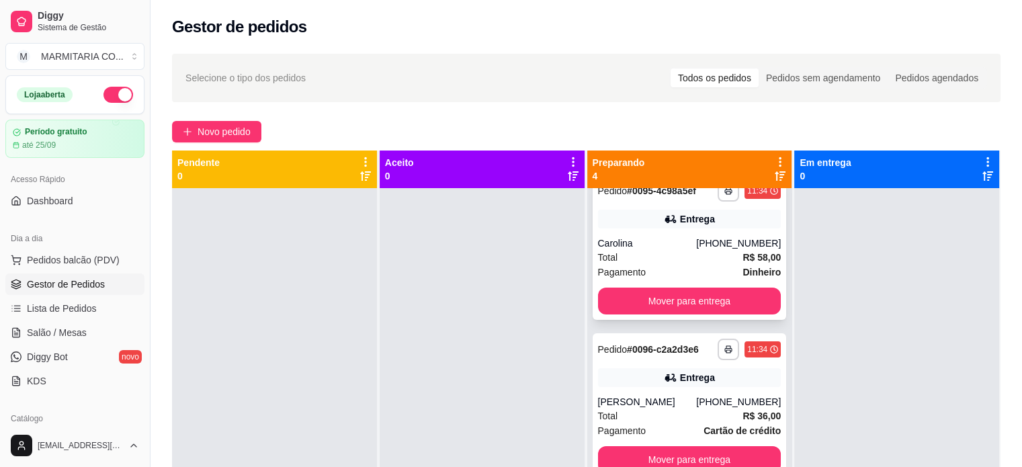
click at [670, 228] on div "Entrega" at bounding box center [689, 219] width 183 height 19
click at [189, 135] on icon "plus" at bounding box center [187, 131] width 9 height 9
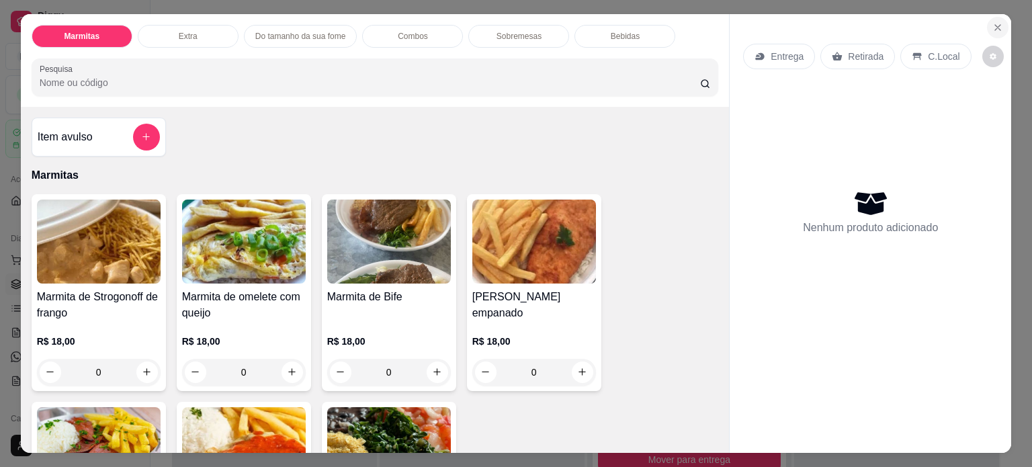
click at [992, 24] on icon "Close" at bounding box center [997, 27] width 11 height 11
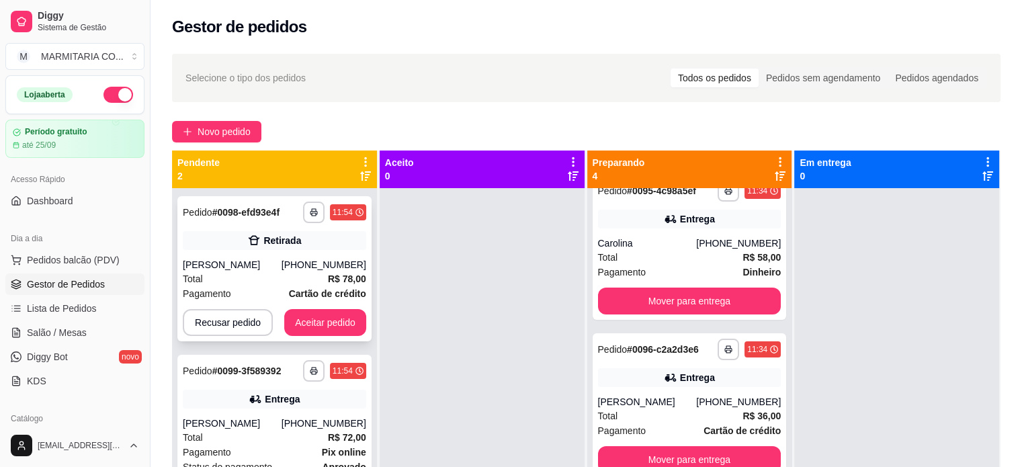
click at [282, 336] on div "Recusar pedido Aceitar pedido" at bounding box center [274, 322] width 183 height 27
click at [312, 325] on button "Aceitar pedido" at bounding box center [325, 323] width 79 height 26
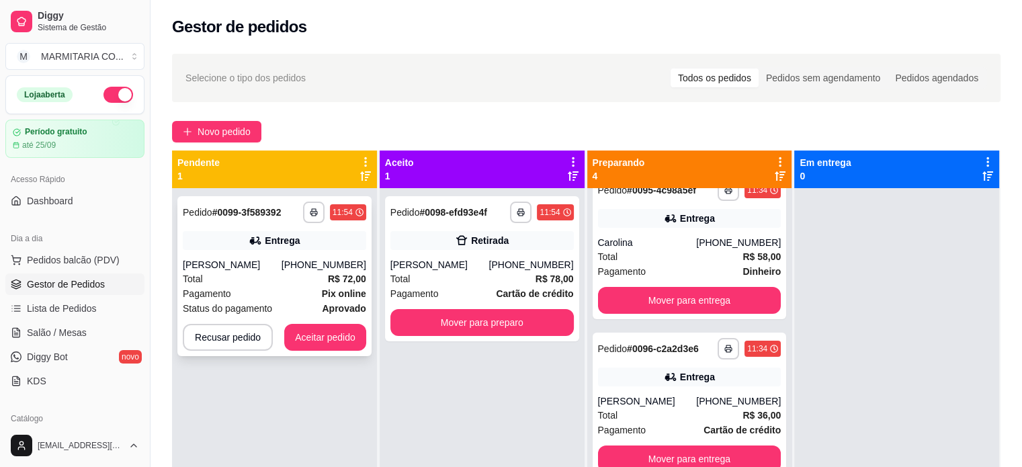
scroll to position [180, 0]
click at [329, 331] on button "Aceitar pedido" at bounding box center [325, 337] width 82 height 27
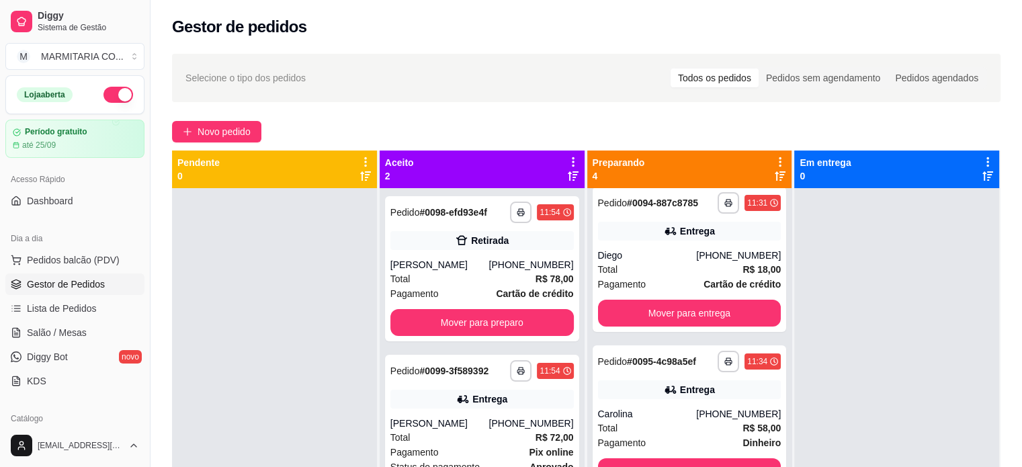
scroll to position [0, 0]
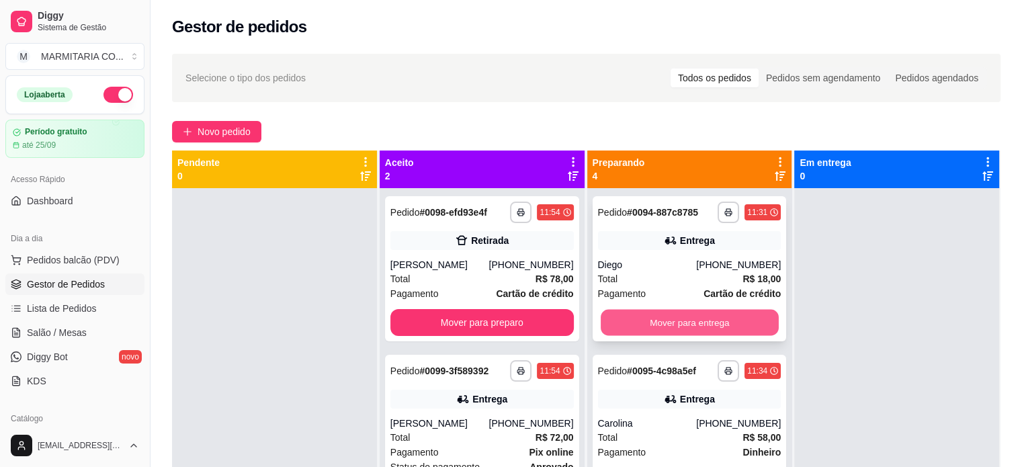
click at [696, 320] on button "Mover para entrega" at bounding box center [690, 323] width 178 height 26
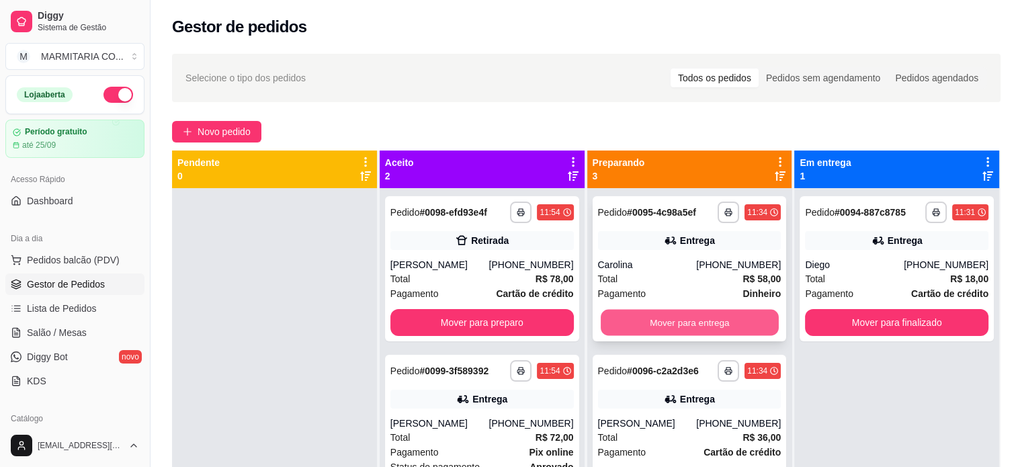
click at [697, 319] on button "Mover para entrega" at bounding box center [690, 323] width 178 height 26
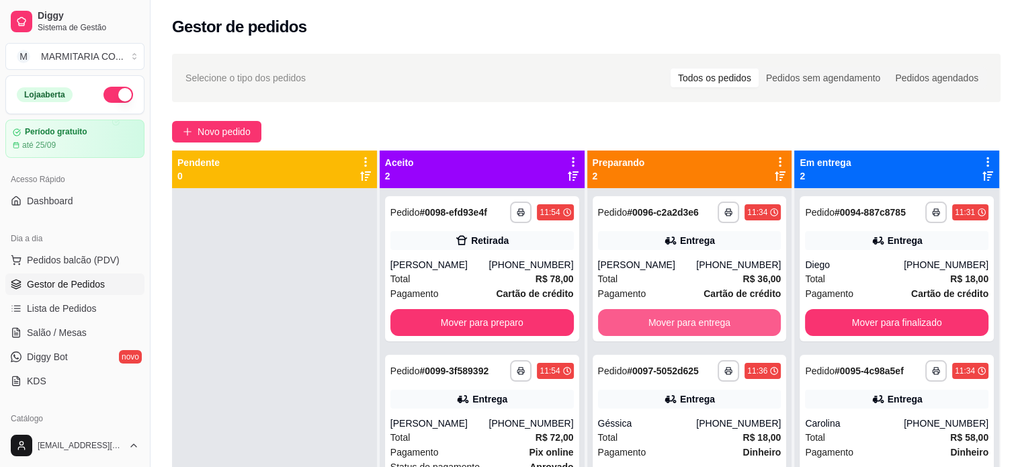
click at [697, 319] on button "Mover para entrega" at bounding box center [689, 322] width 183 height 27
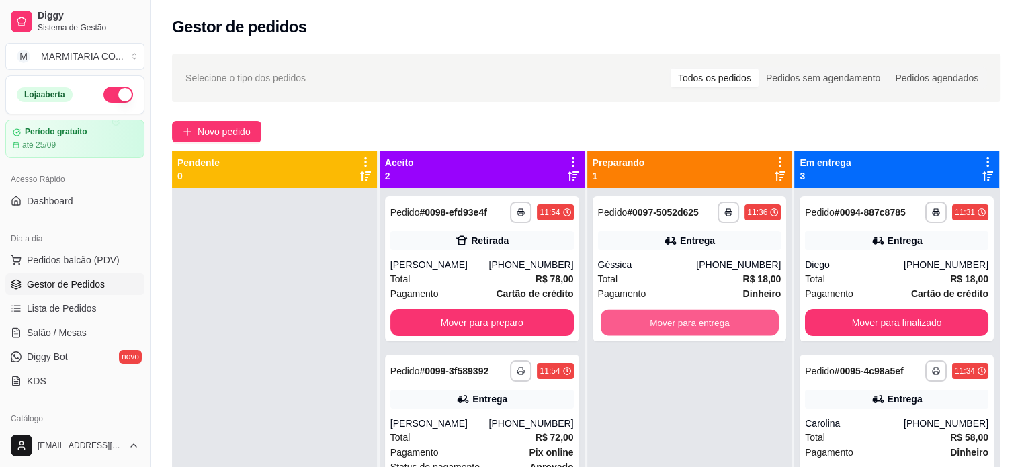
click at [697, 319] on button "Mover para entrega" at bounding box center [690, 323] width 178 height 26
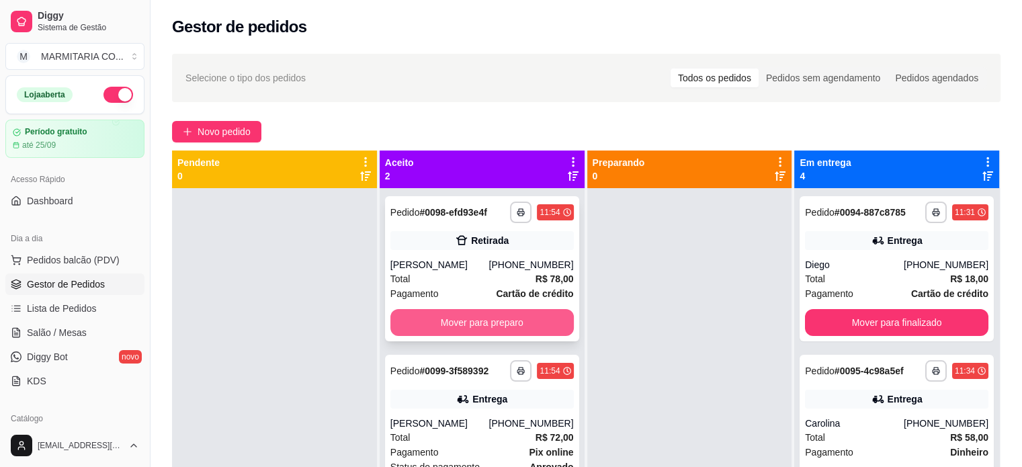
click at [537, 334] on button "Mover para preparo" at bounding box center [481, 322] width 183 height 27
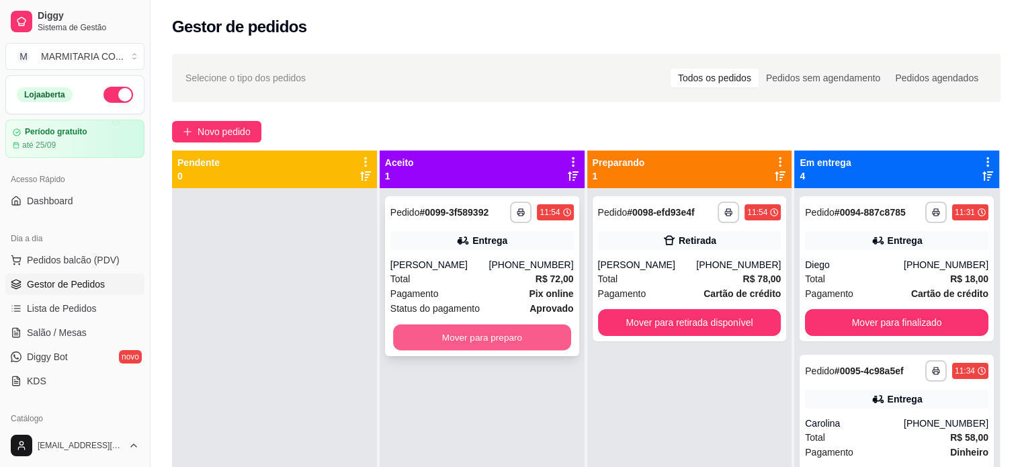
click at [537, 335] on button "Mover para preparo" at bounding box center [482, 338] width 178 height 26
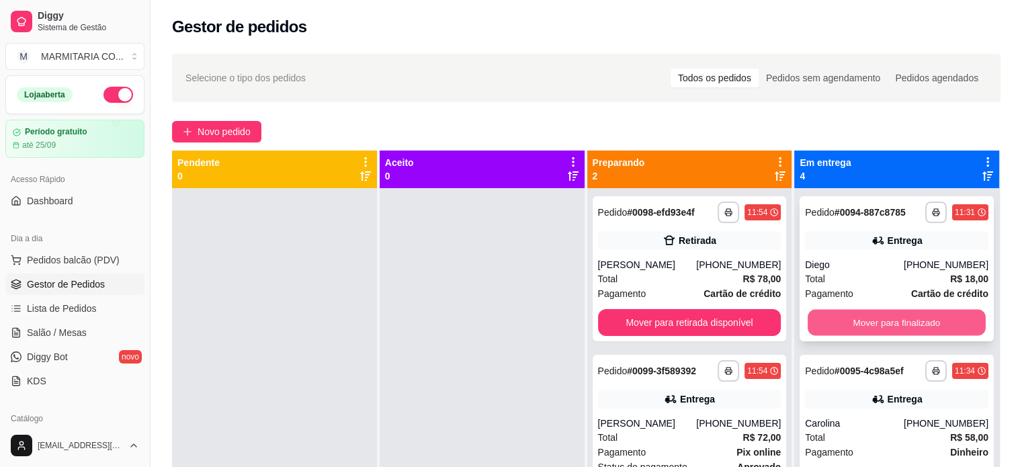
click at [923, 325] on button "Mover para finalizado" at bounding box center [897, 323] width 178 height 26
click at [923, 325] on button "Mover para finalizado" at bounding box center [896, 322] width 183 height 27
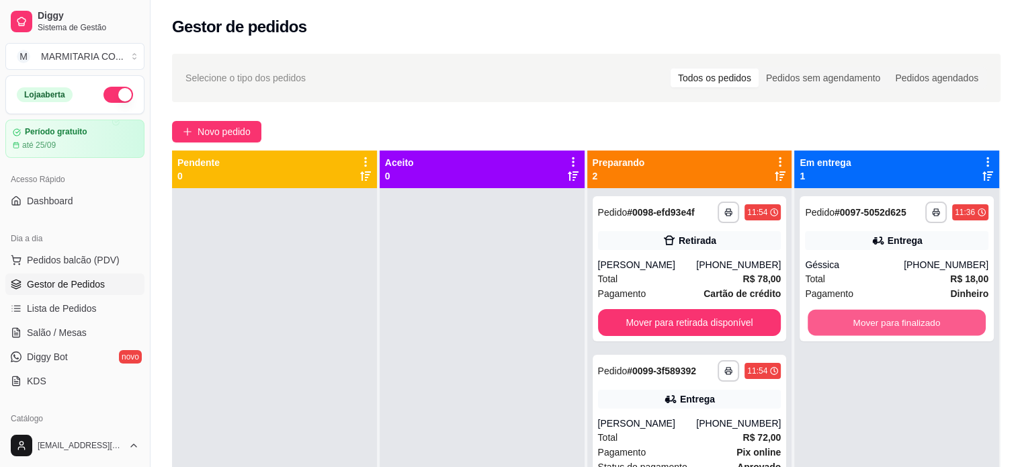
click at [923, 325] on button "Mover para finalizado" at bounding box center [897, 323] width 178 height 26
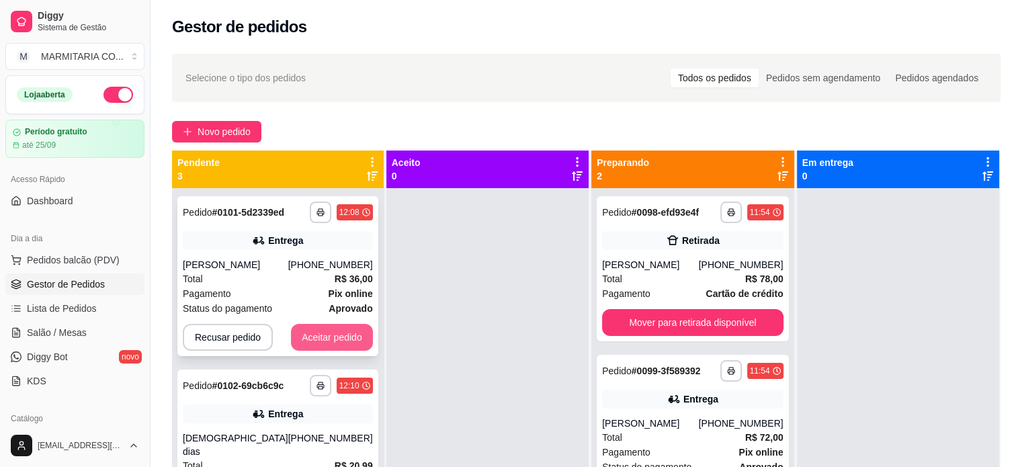
click at [314, 333] on button "Aceitar pedido" at bounding box center [332, 337] width 82 height 27
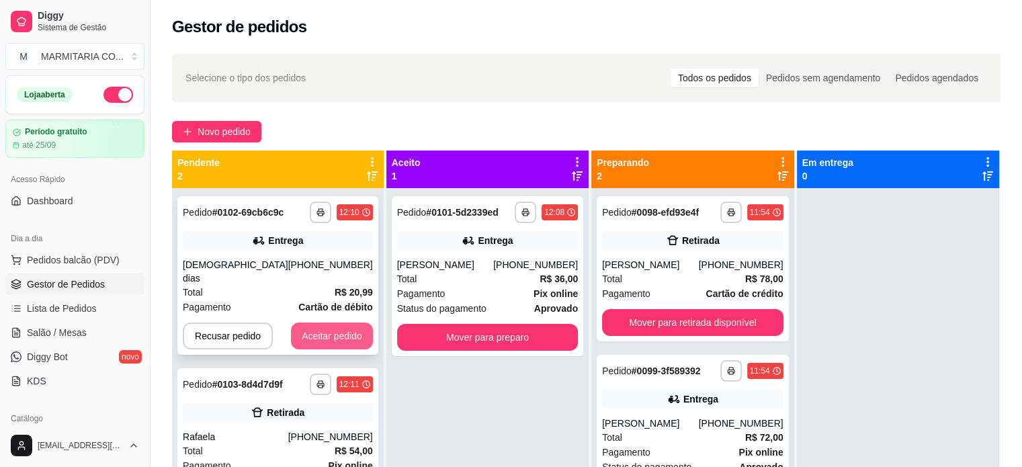
click at [331, 323] on button "Aceitar pedido" at bounding box center [332, 336] width 82 height 27
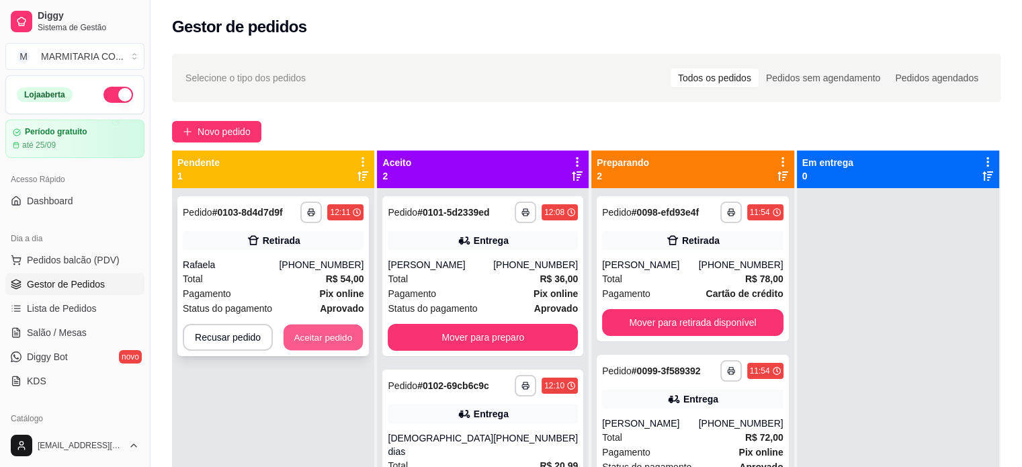
click at [306, 330] on button "Aceitar pedido" at bounding box center [323, 338] width 79 height 26
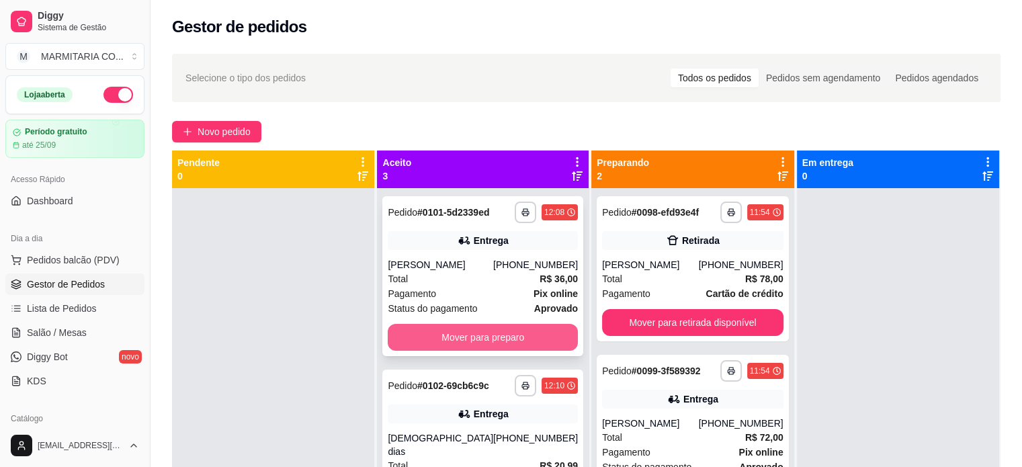
click at [454, 333] on button "Mover para preparo" at bounding box center [483, 337] width 190 height 27
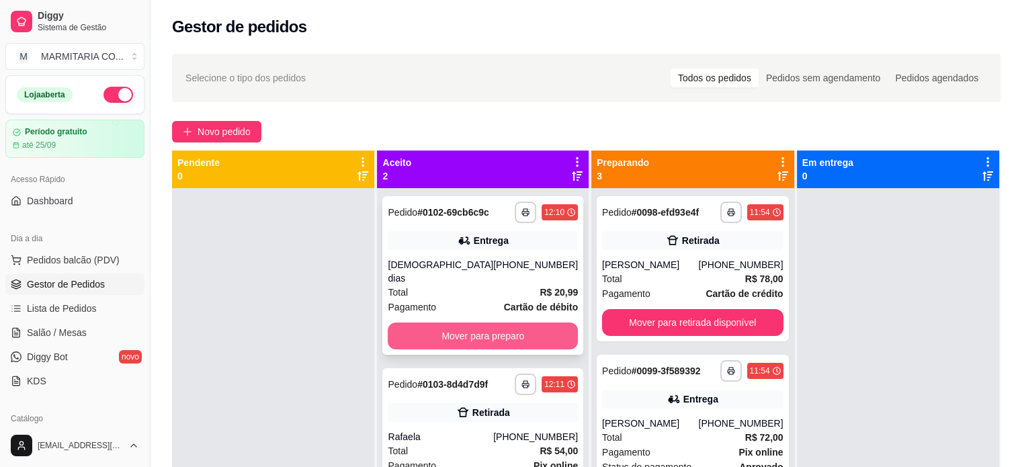
click at [496, 323] on button "Mover para preparo" at bounding box center [483, 336] width 190 height 27
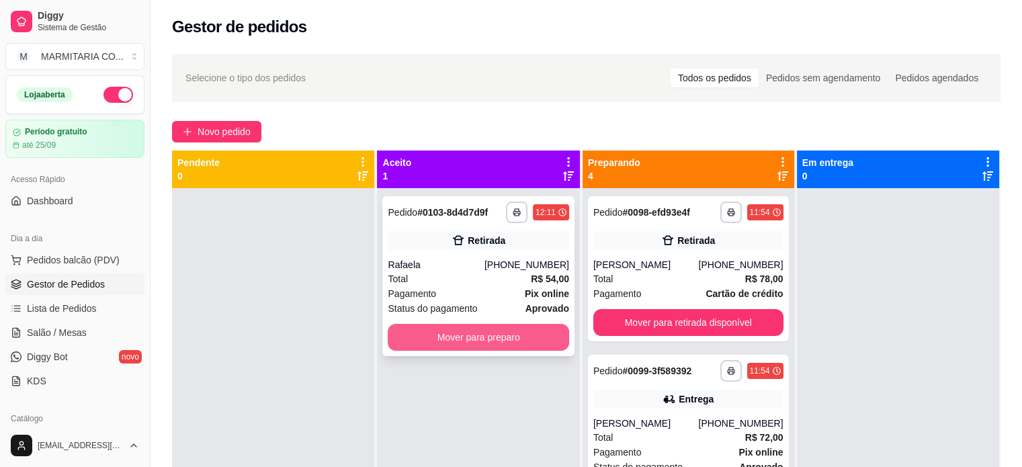
click at [480, 337] on button "Mover para preparo" at bounding box center [478, 337] width 181 height 27
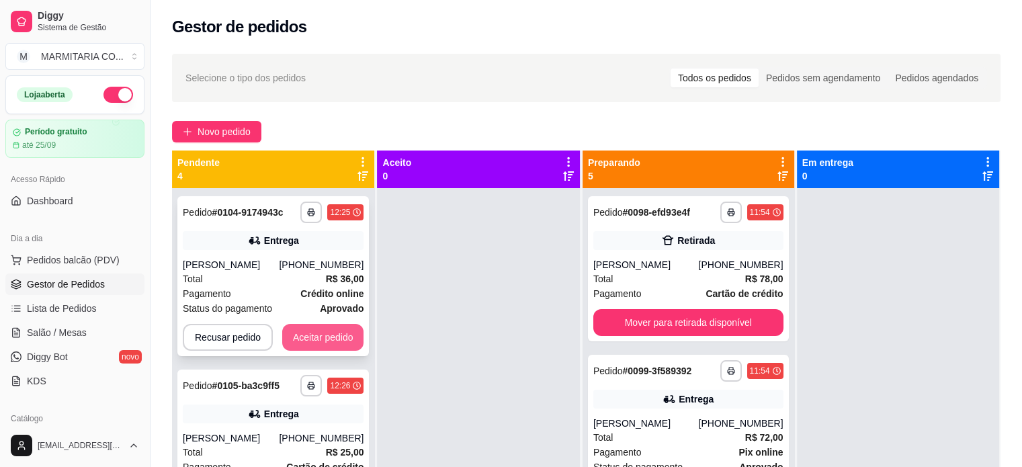
click at [290, 333] on button "Aceitar pedido" at bounding box center [323, 337] width 82 height 27
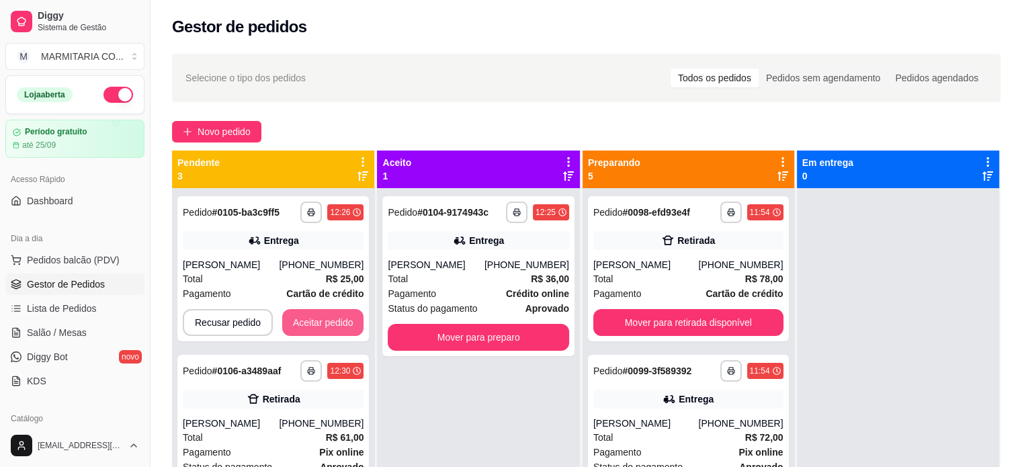
click at [290, 333] on button "Aceitar pedido" at bounding box center [323, 322] width 82 height 27
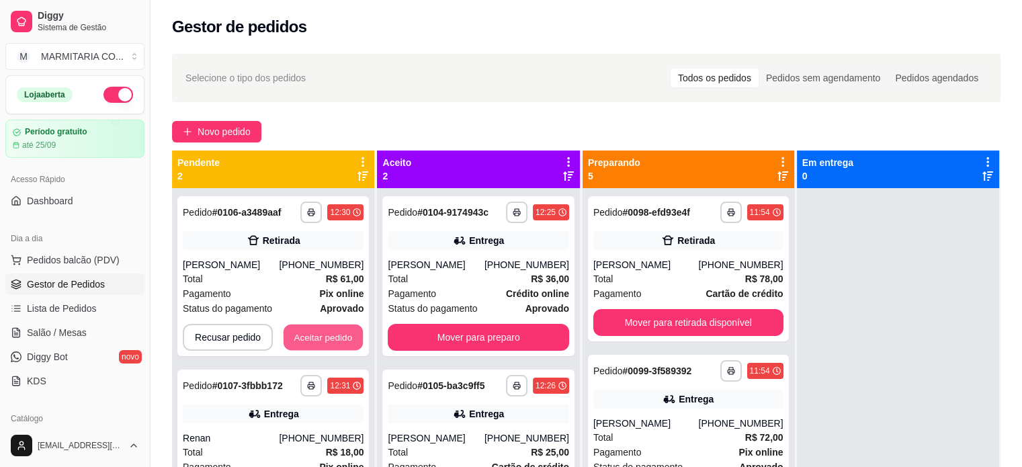
click at [290, 333] on button "Aceitar pedido" at bounding box center [323, 338] width 79 height 26
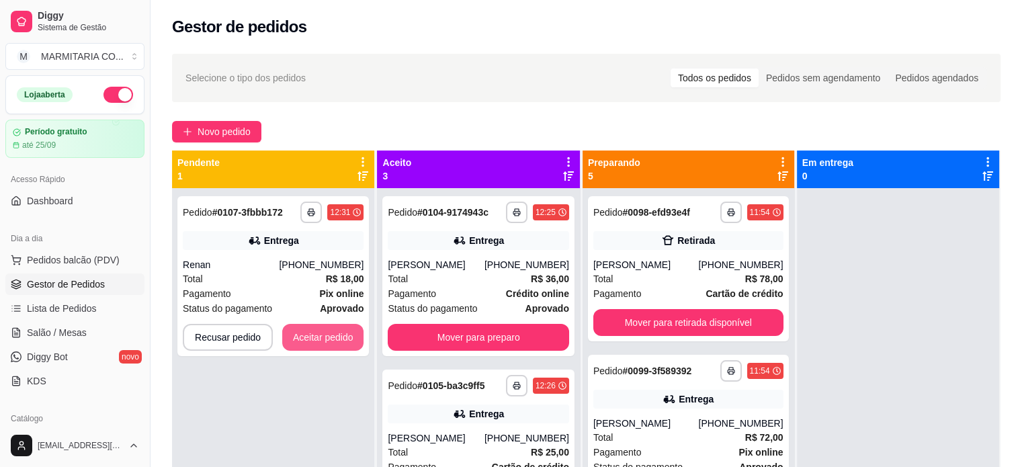
click at [290, 333] on button "Aceitar pedido" at bounding box center [323, 337] width 82 height 27
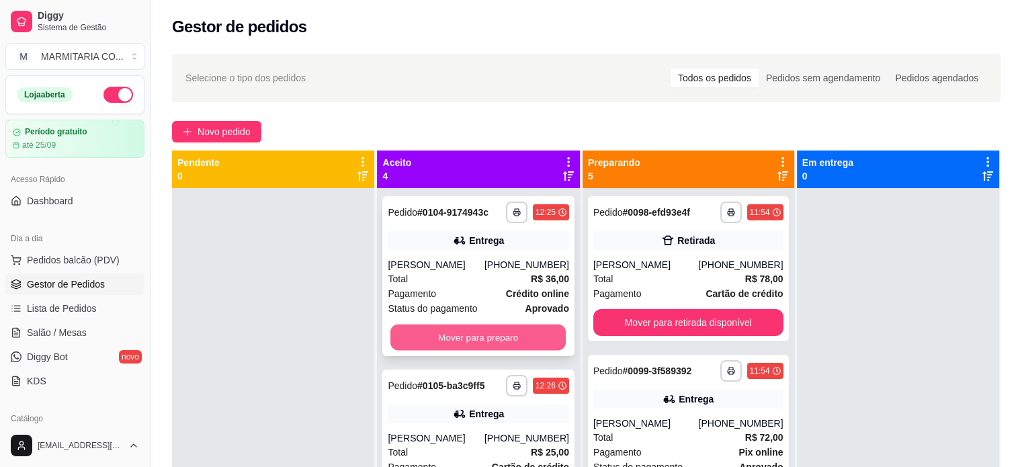
click at [488, 346] on button "Mover para preparo" at bounding box center [477, 338] width 175 height 26
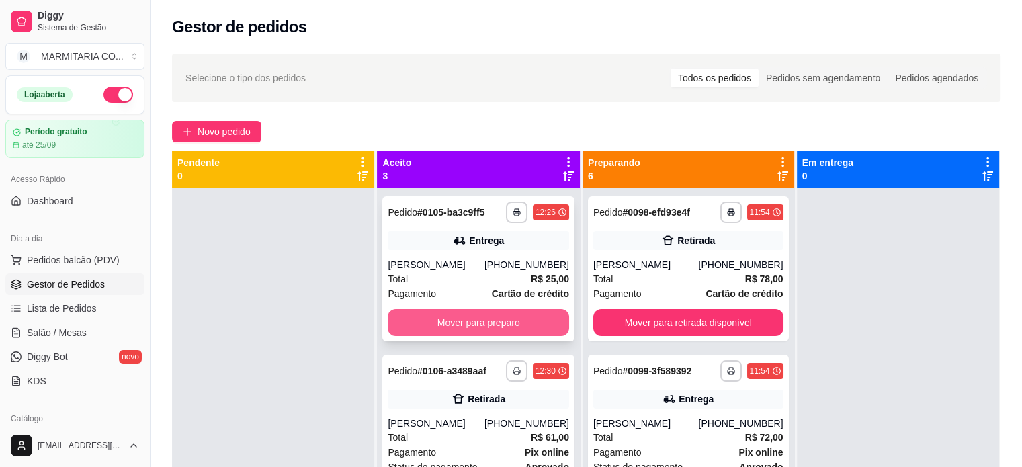
click at [529, 325] on button "Mover para preparo" at bounding box center [478, 322] width 181 height 27
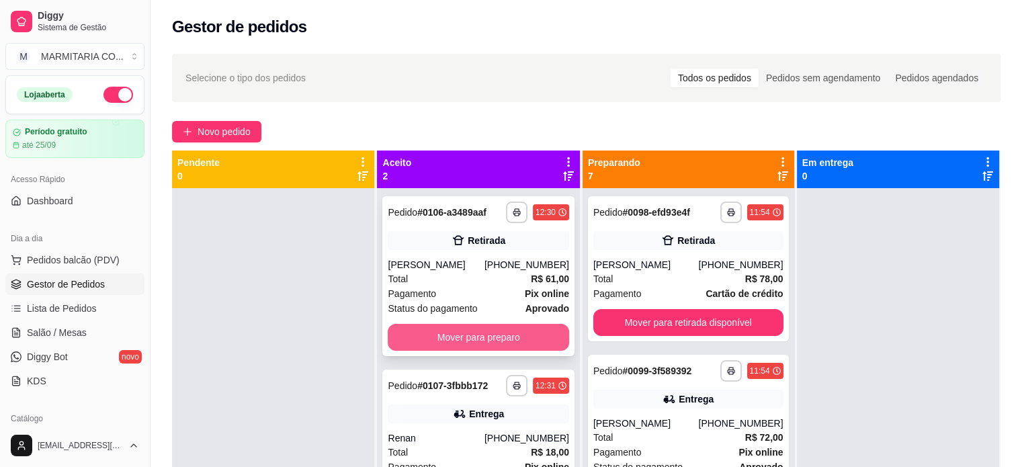
click at [531, 333] on button "Mover para preparo" at bounding box center [478, 337] width 181 height 27
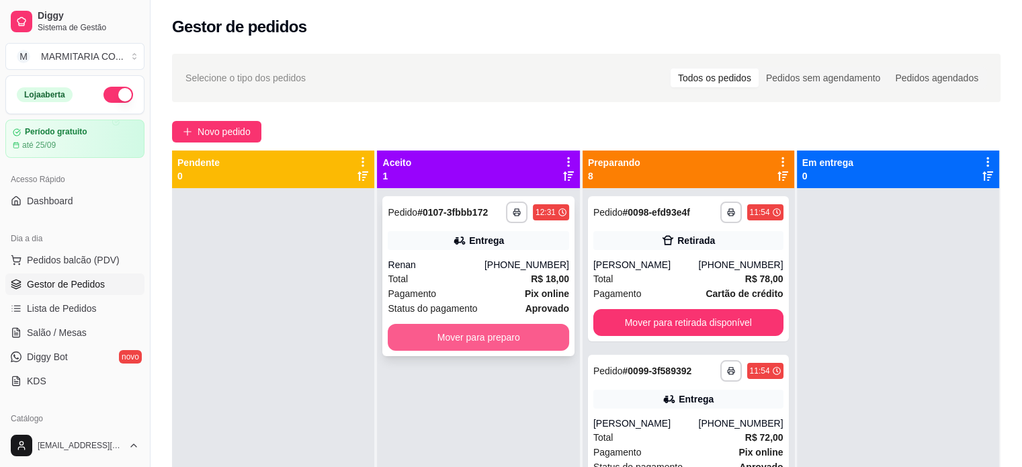
click at [548, 334] on button "Mover para preparo" at bounding box center [478, 337] width 181 height 27
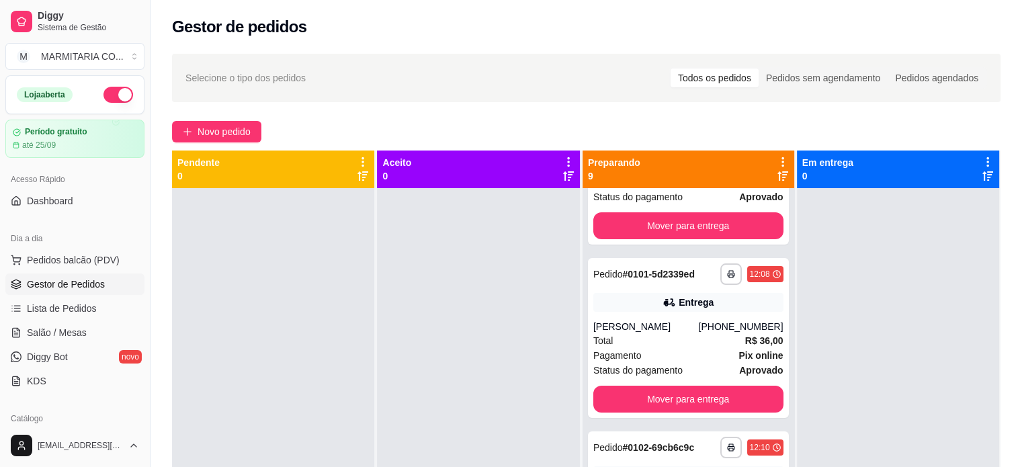
scroll to position [268, 0]
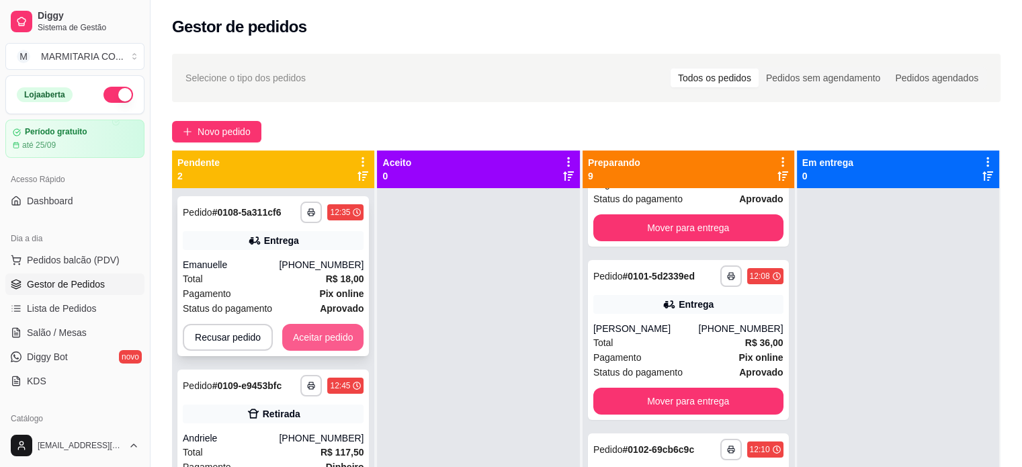
click at [314, 335] on button "Aceitar pedido" at bounding box center [323, 337] width 82 height 27
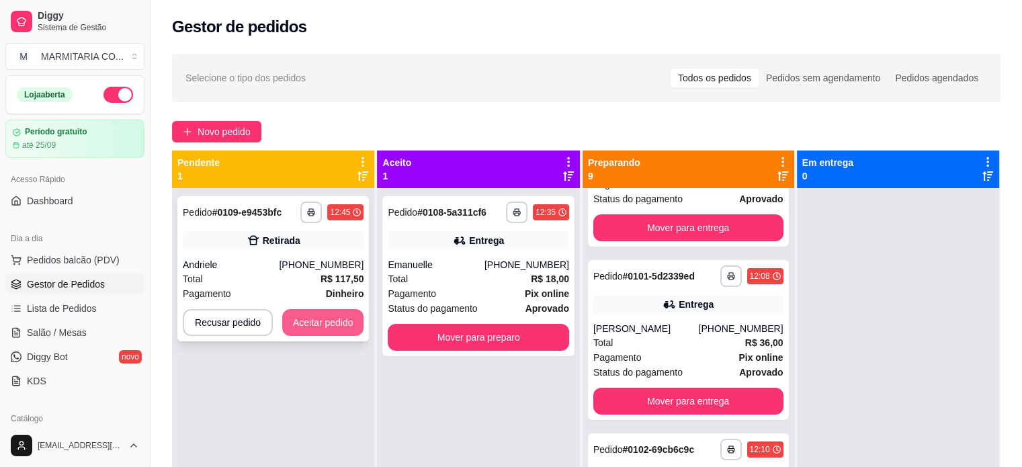
click at [327, 322] on button "Aceitar pedido" at bounding box center [323, 322] width 82 height 27
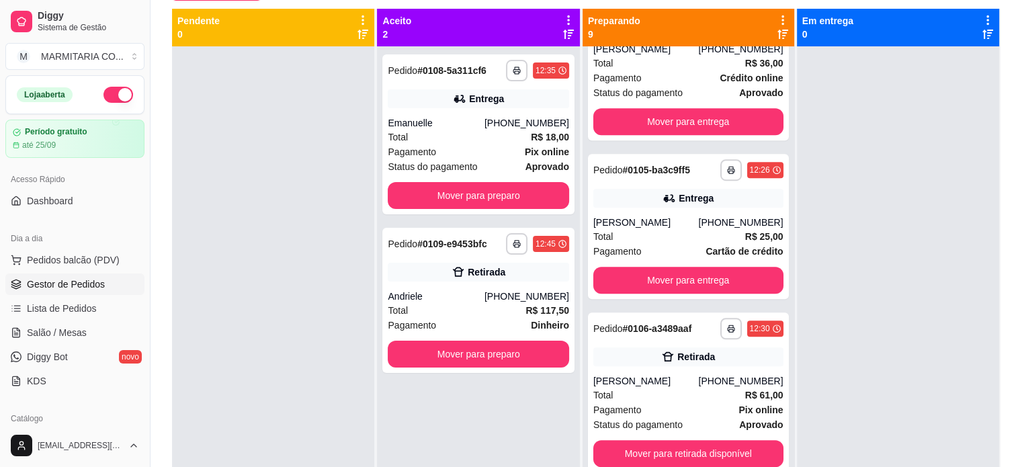
scroll to position [204, 0]
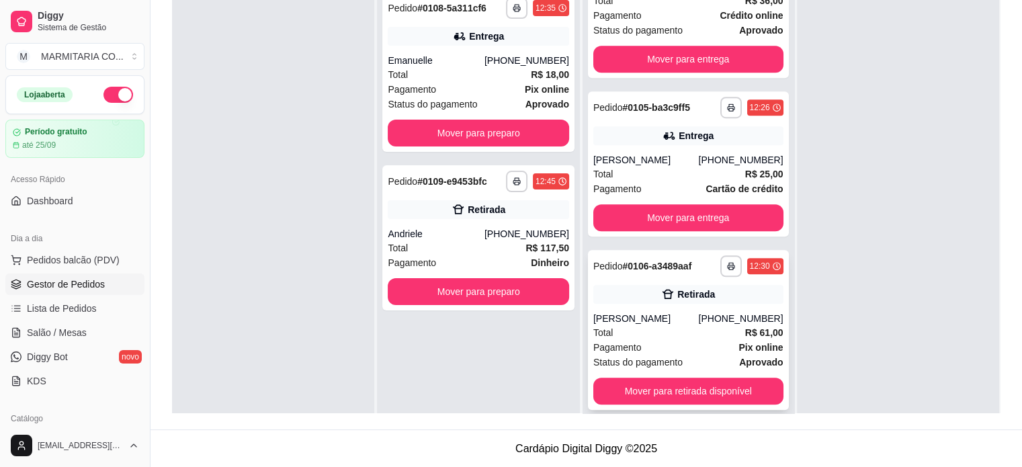
click at [709, 308] on div "**********" at bounding box center [688, 330] width 201 height 160
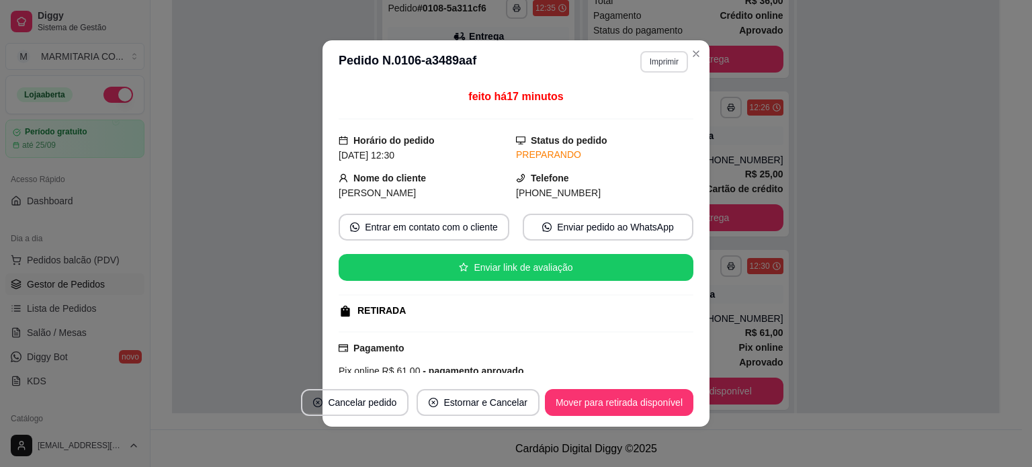
click at [648, 60] on button "Imprimir" at bounding box center [664, 62] width 48 height 22
click at [652, 105] on button "IMPRESSORA" at bounding box center [635, 110] width 97 height 22
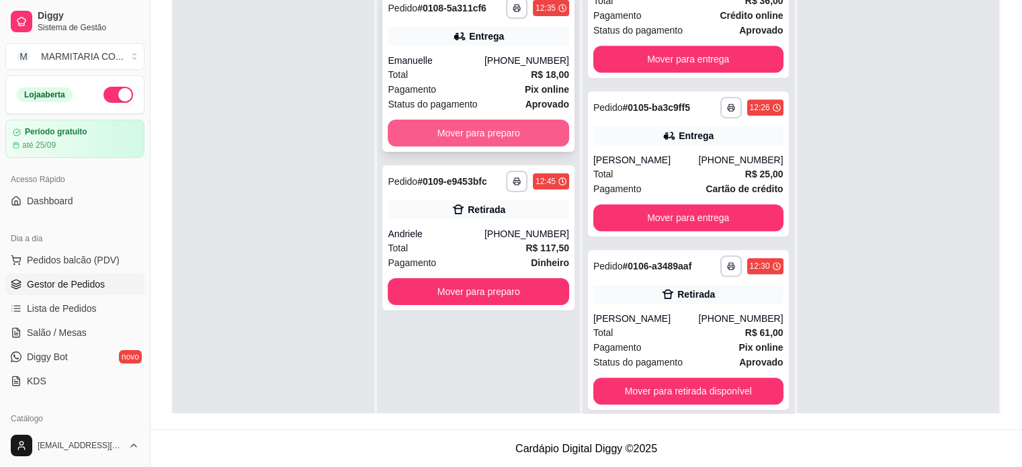
click at [552, 132] on button "Mover para preparo" at bounding box center [478, 133] width 181 height 27
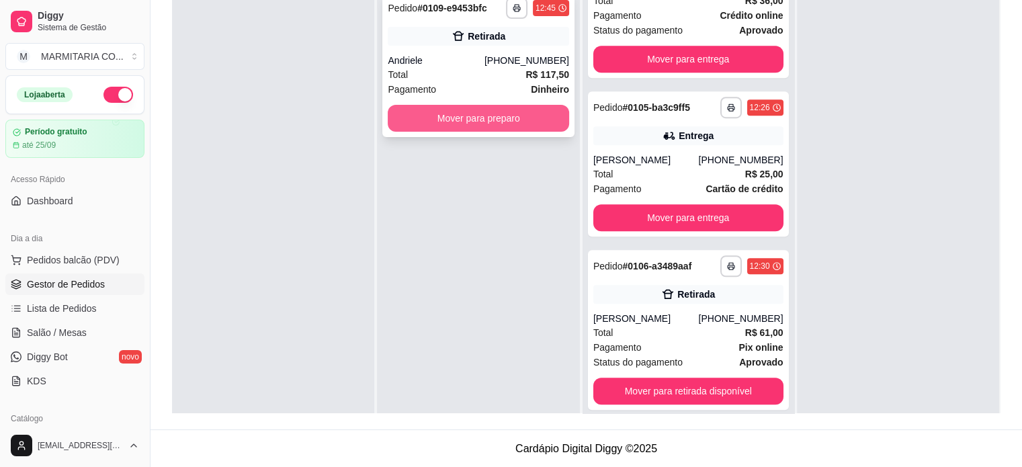
click at [460, 118] on button "Mover para preparo" at bounding box center [478, 118] width 181 height 27
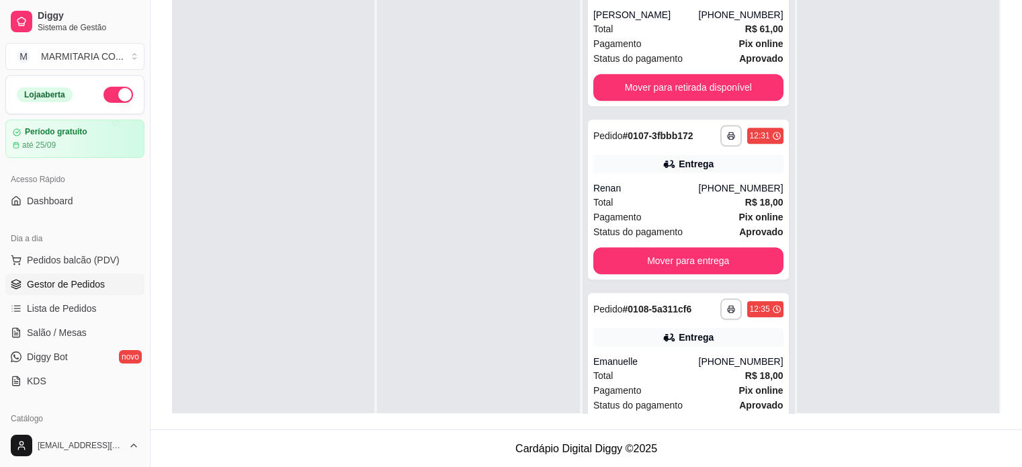
scroll to position [1137, 0]
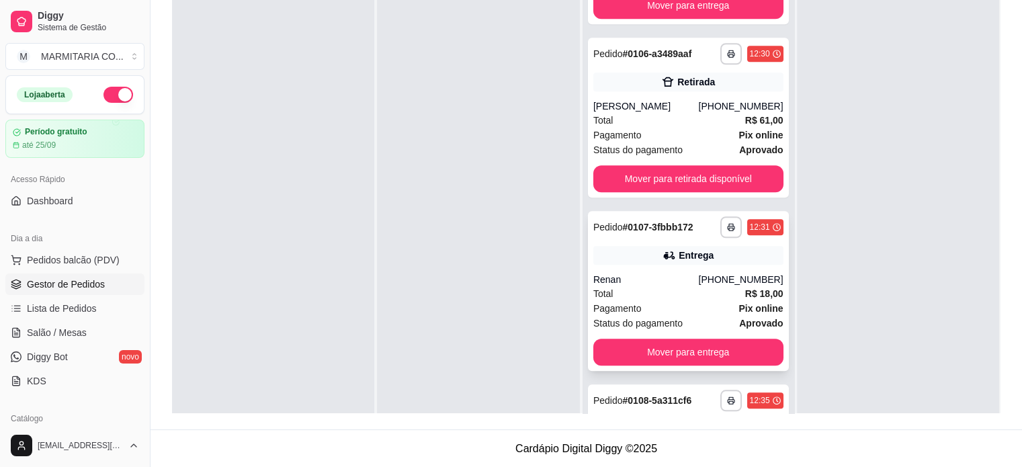
click at [717, 290] on div "Total R$ 18,00" at bounding box center [688, 293] width 190 height 15
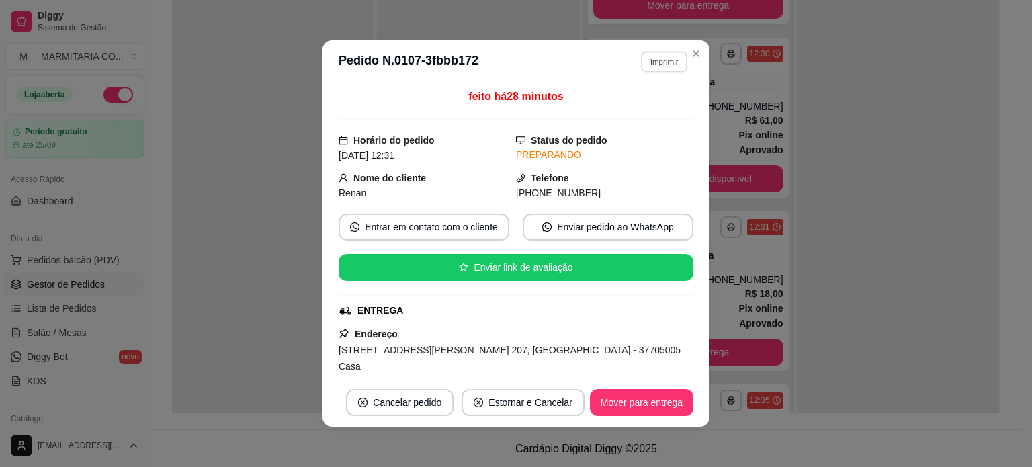
click at [642, 67] on button "Imprimir" at bounding box center [664, 61] width 46 height 21
click at [613, 104] on button "IMPRESSORA" at bounding box center [635, 109] width 94 height 21
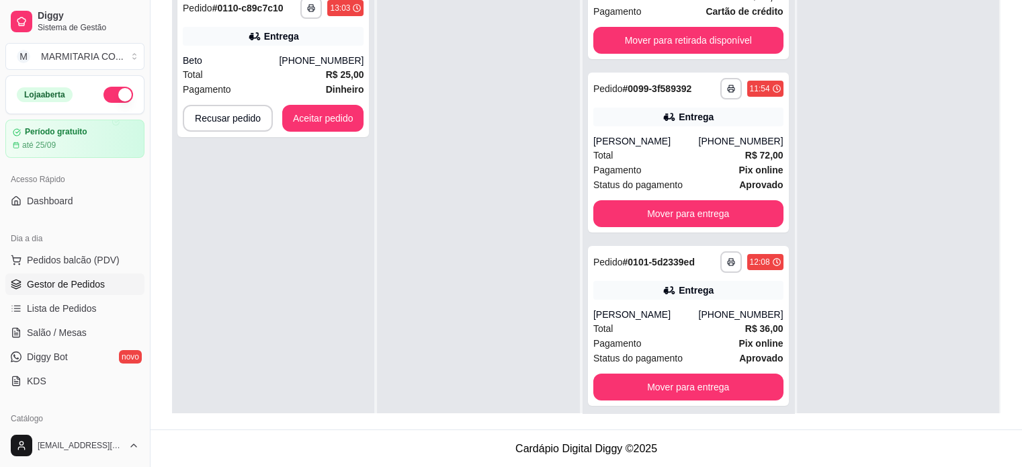
scroll to position [0, 0]
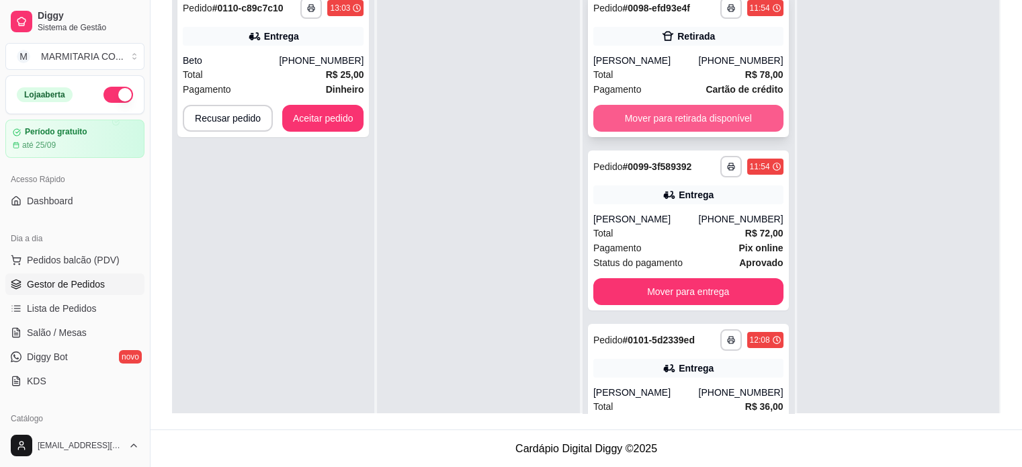
click at [686, 126] on button "Mover para retirada disponível" at bounding box center [688, 118] width 190 height 27
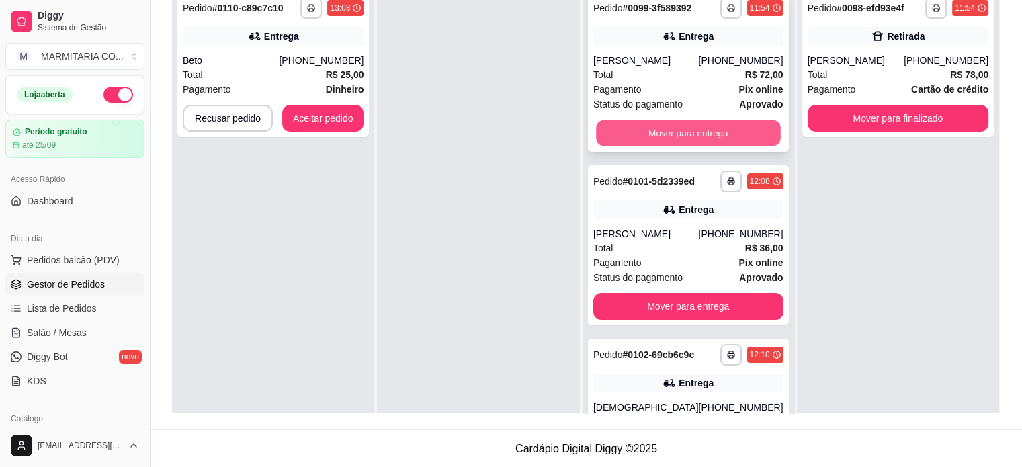
click at [697, 136] on button "Mover para entrega" at bounding box center [688, 133] width 184 height 26
click at [697, 136] on div "Mover para entrega" at bounding box center [688, 133] width 190 height 27
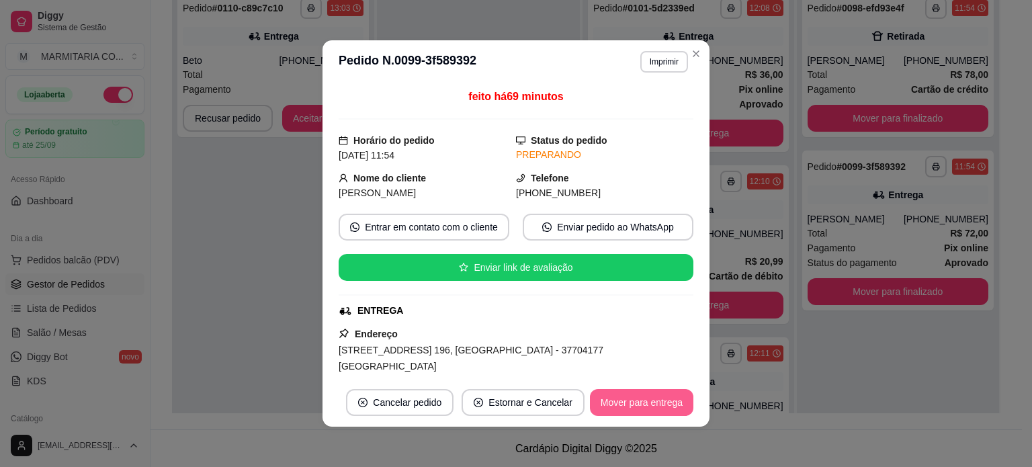
click at [636, 405] on button "Mover para entrega" at bounding box center [641, 402] width 103 height 27
click at [631, 402] on button "Mover para finalizado" at bounding box center [638, 402] width 112 height 27
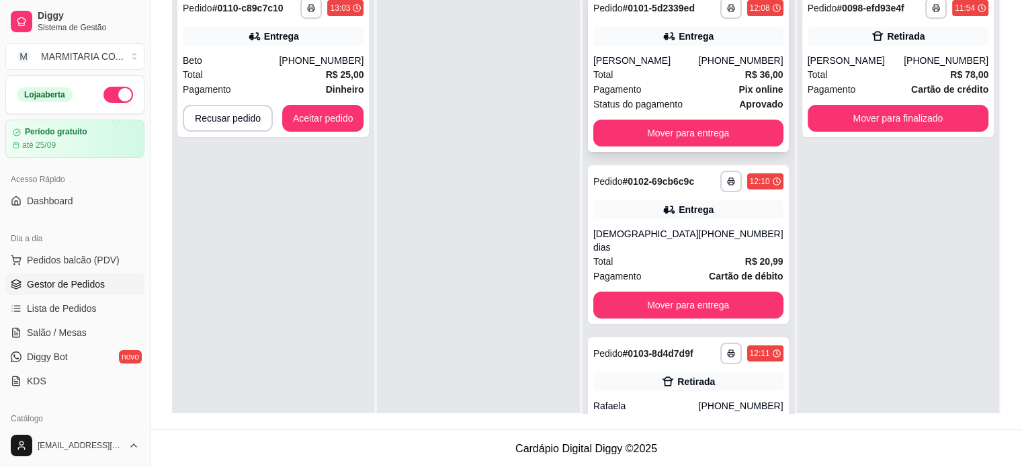
click at [679, 98] on span "Status do pagamento" at bounding box center [637, 104] width 89 height 15
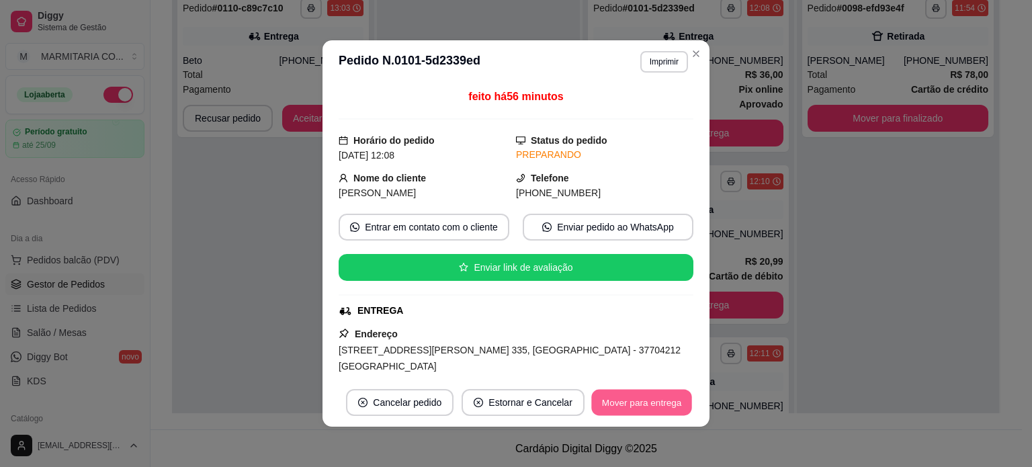
click at [619, 405] on button "Mover para entrega" at bounding box center [641, 403] width 101 height 26
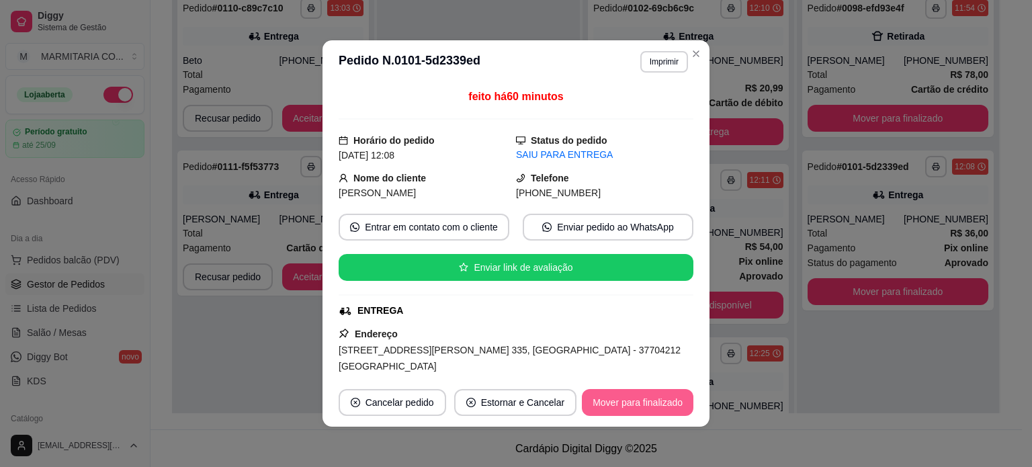
click at [595, 400] on button "Mover para finalizado" at bounding box center [638, 402] width 112 height 27
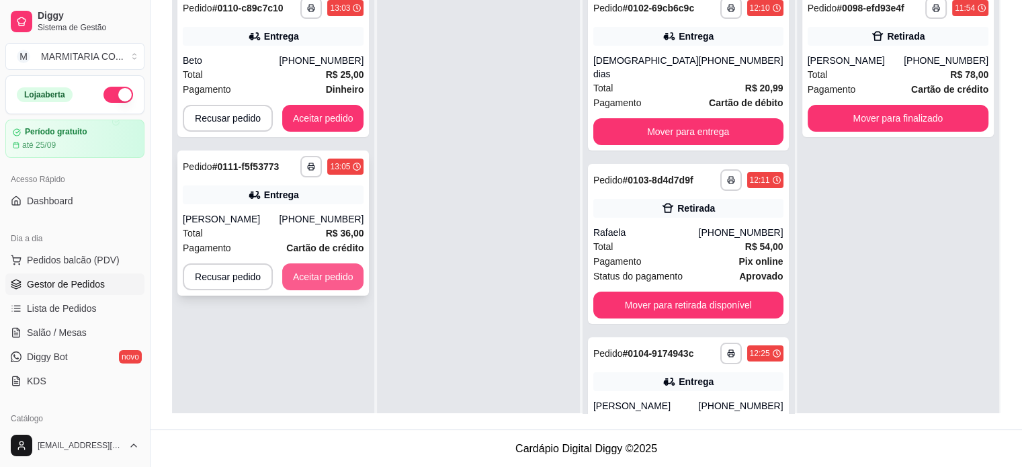
click at [318, 284] on button "Aceitar pedido" at bounding box center [323, 276] width 82 height 27
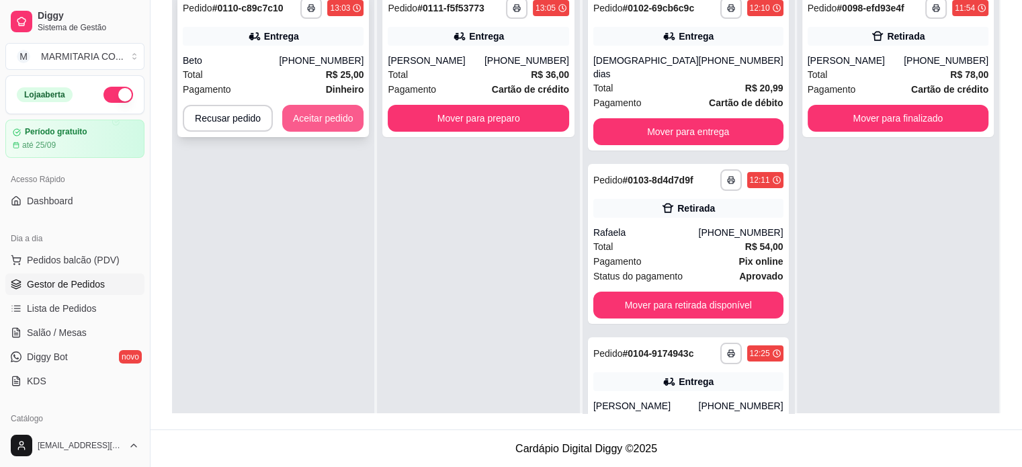
click at [332, 131] on button "Aceitar pedido" at bounding box center [323, 118] width 82 height 27
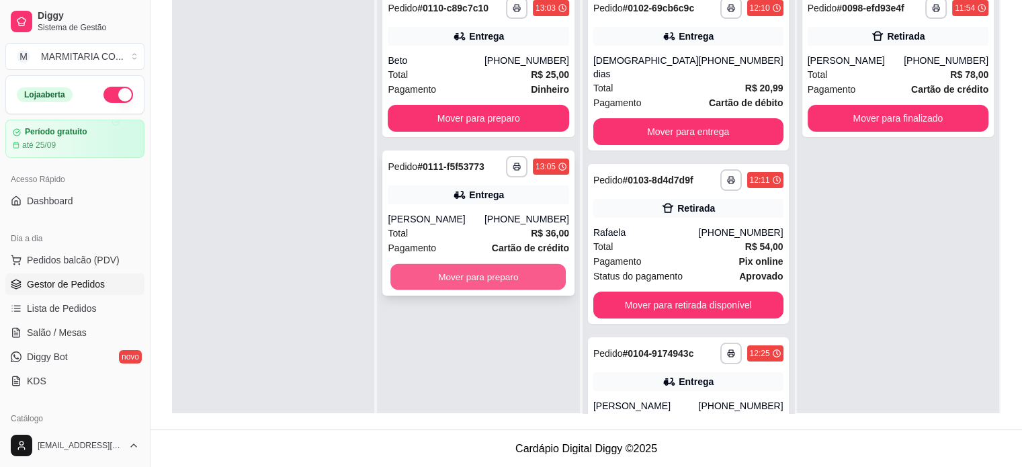
click at [475, 276] on button "Mover para preparo" at bounding box center [477, 277] width 175 height 26
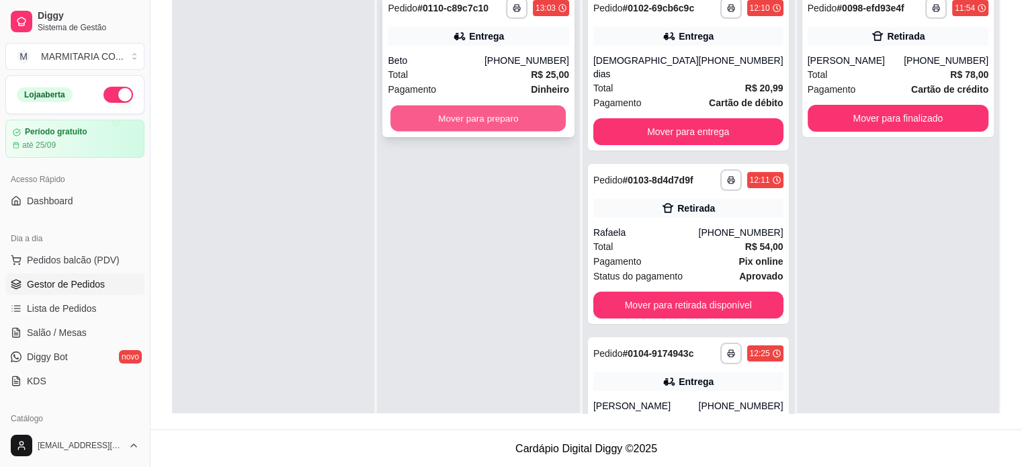
click at [454, 107] on button "Mover para preparo" at bounding box center [477, 118] width 175 height 26
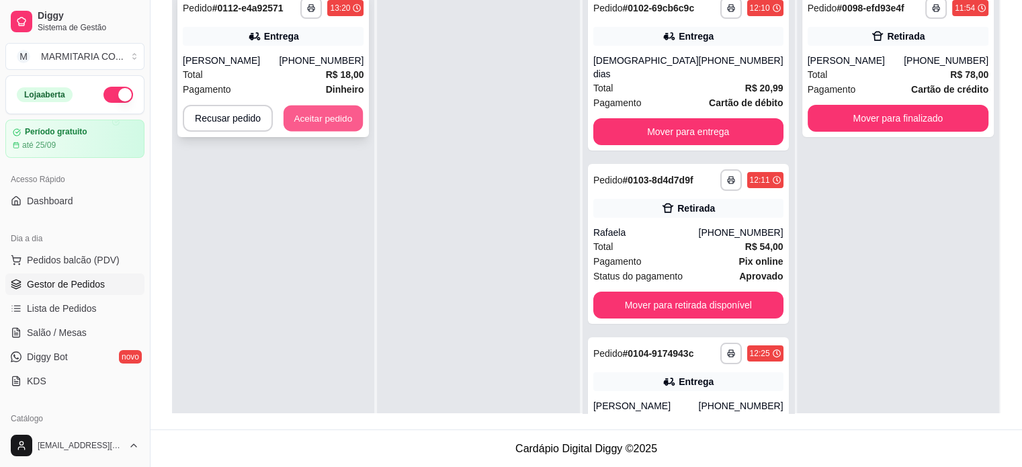
click at [341, 116] on button "Aceitar pedido" at bounding box center [323, 118] width 79 height 26
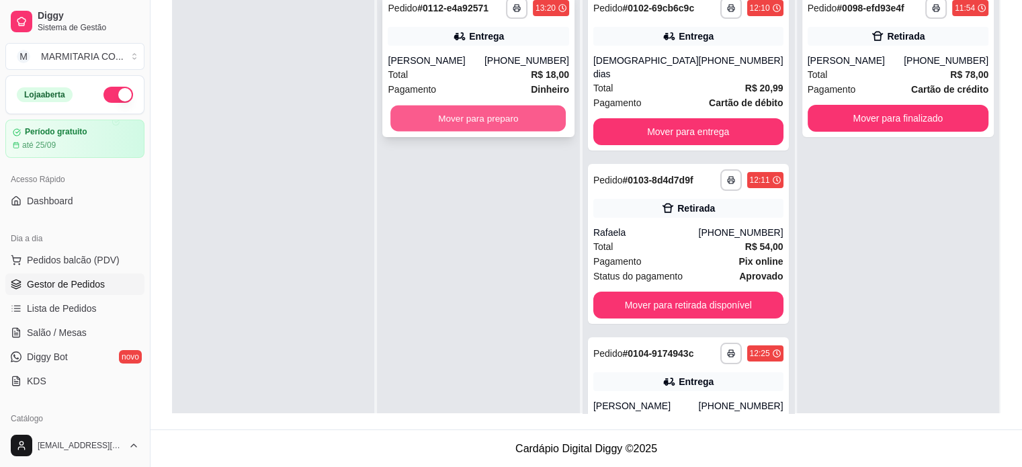
click at [434, 121] on button "Mover para preparo" at bounding box center [477, 118] width 175 height 26
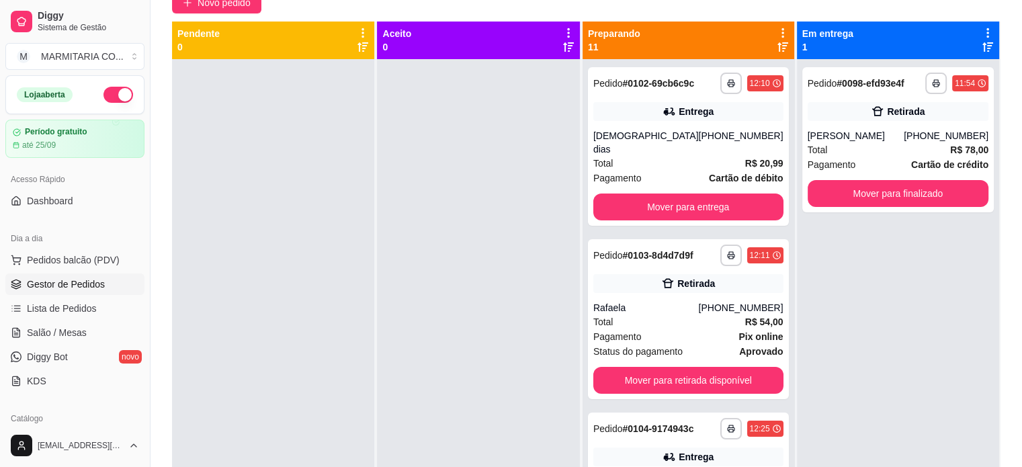
scroll to position [130, 0]
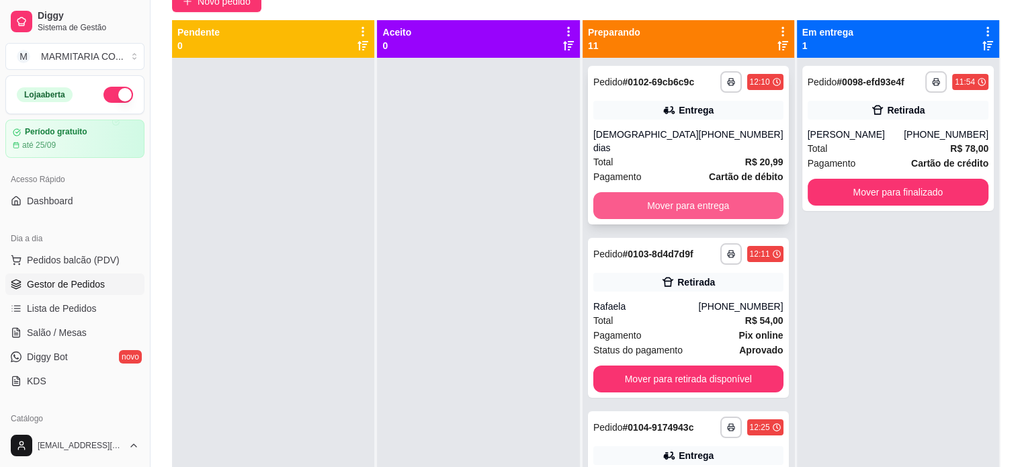
click at [677, 192] on button "Mover para entrega" at bounding box center [688, 205] width 190 height 27
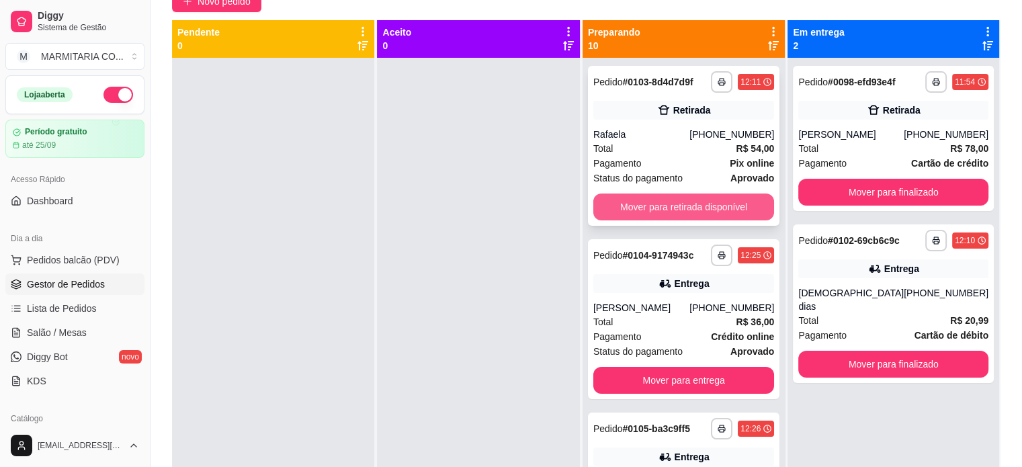
click at [667, 201] on button "Mover para retirada disponível" at bounding box center [683, 207] width 181 height 27
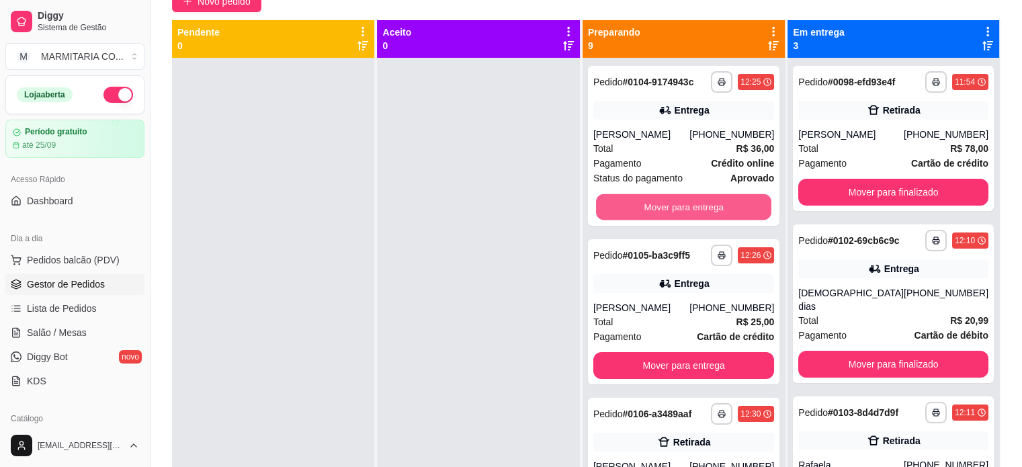
click at [667, 201] on button "Mover para entrega" at bounding box center [683, 207] width 175 height 26
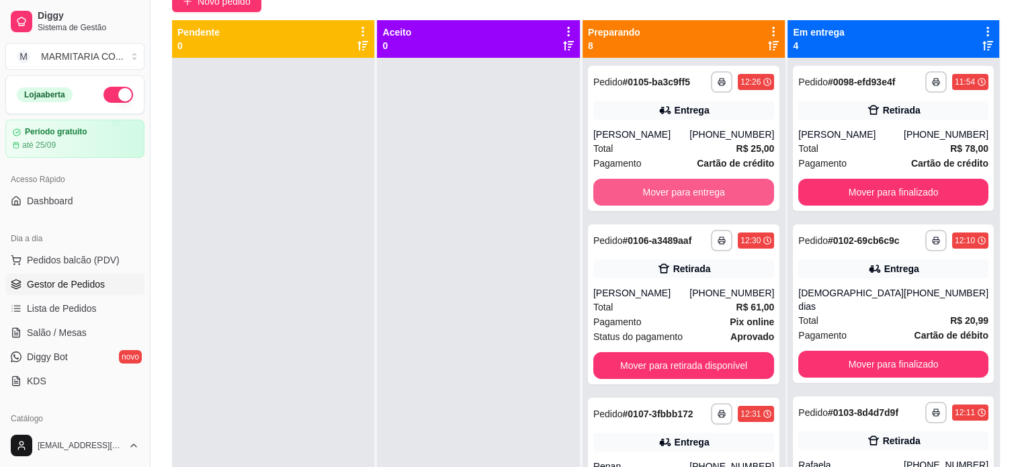
click at [667, 201] on button "Mover para entrega" at bounding box center [683, 192] width 181 height 27
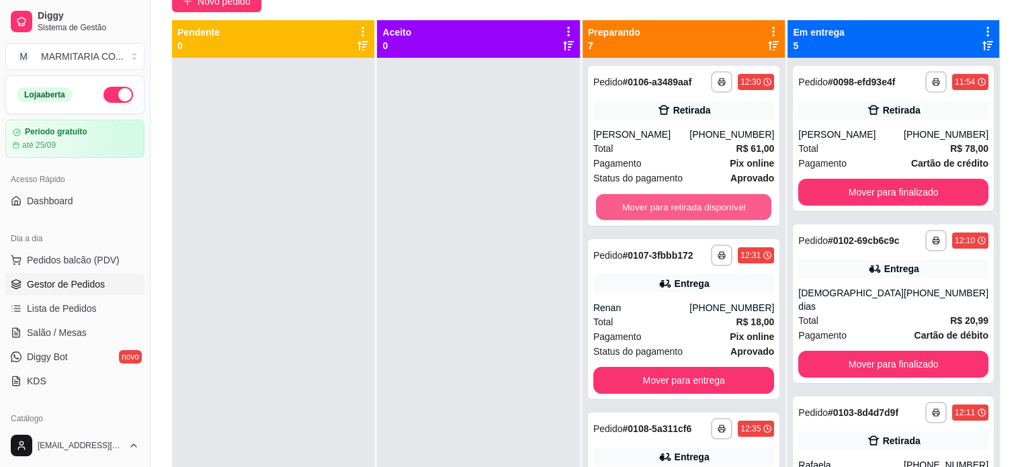
click at [667, 201] on button "Mover para retirada disponível" at bounding box center [683, 207] width 175 height 26
click at [667, 201] on button "Mover para entrega" at bounding box center [683, 207] width 181 height 27
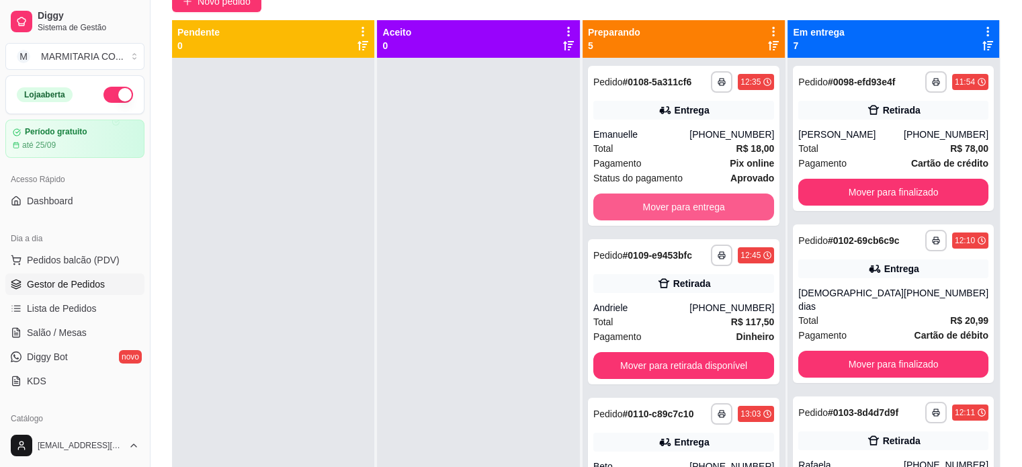
click at [667, 201] on button "Mover para entrega" at bounding box center [683, 207] width 181 height 27
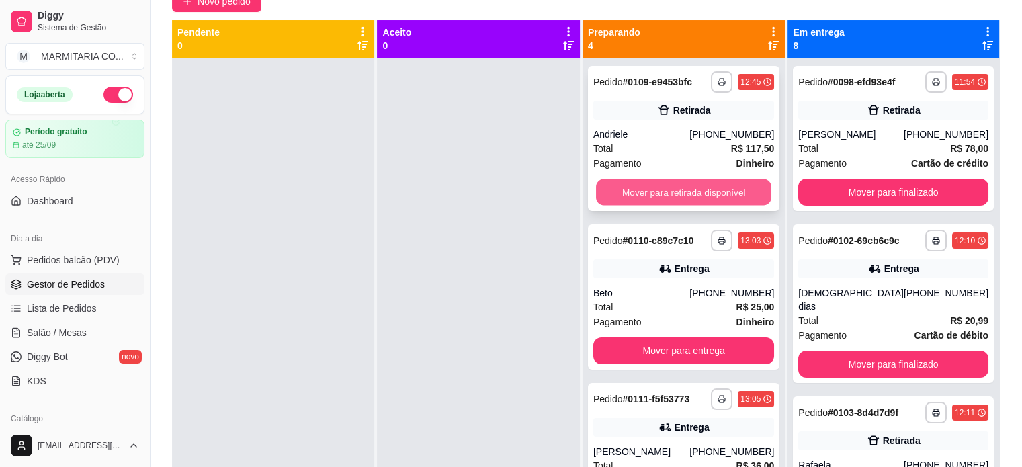
click at [667, 198] on button "Mover para retirada disponível" at bounding box center [683, 192] width 175 height 26
click at [667, 198] on button "Mover para entrega" at bounding box center [683, 192] width 175 height 26
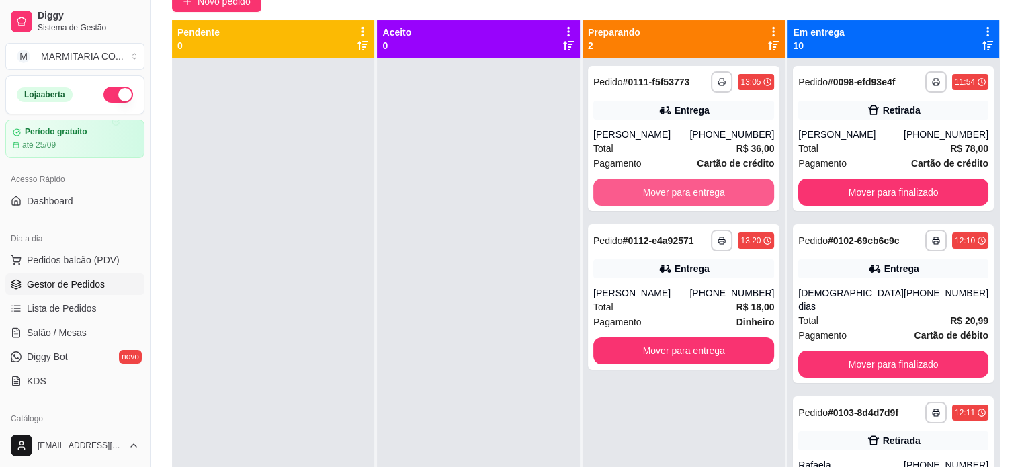
click at [667, 198] on button "Mover para entrega" at bounding box center [683, 192] width 181 height 27
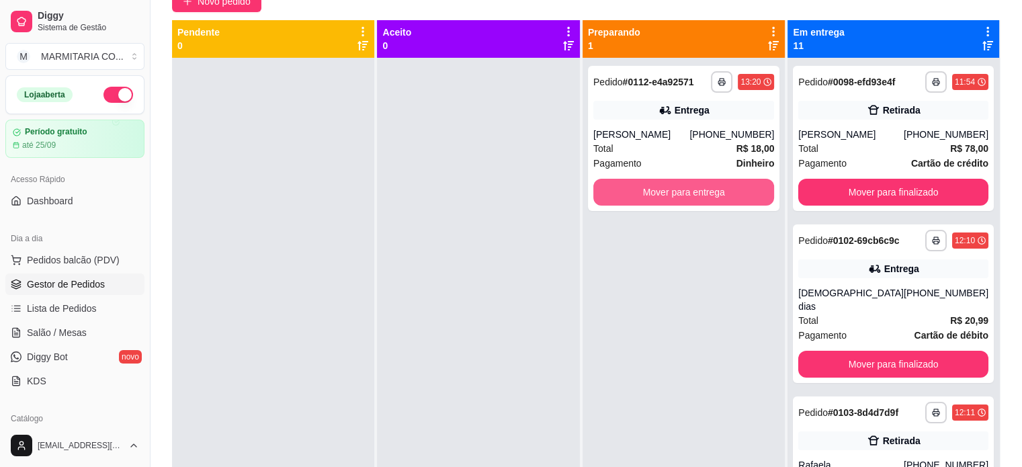
click at [667, 198] on button "Mover para entrega" at bounding box center [683, 192] width 181 height 27
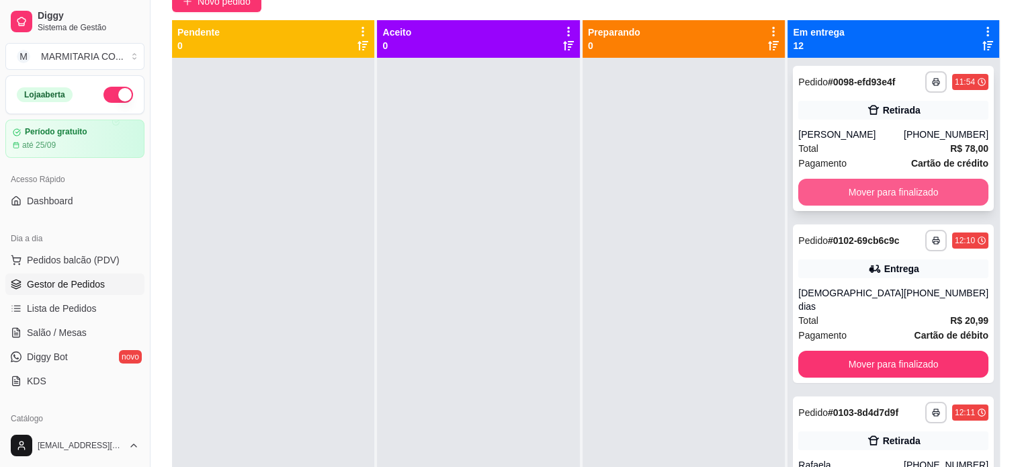
click at [871, 198] on button "Mover para finalizado" at bounding box center [893, 192] width 190 height 27
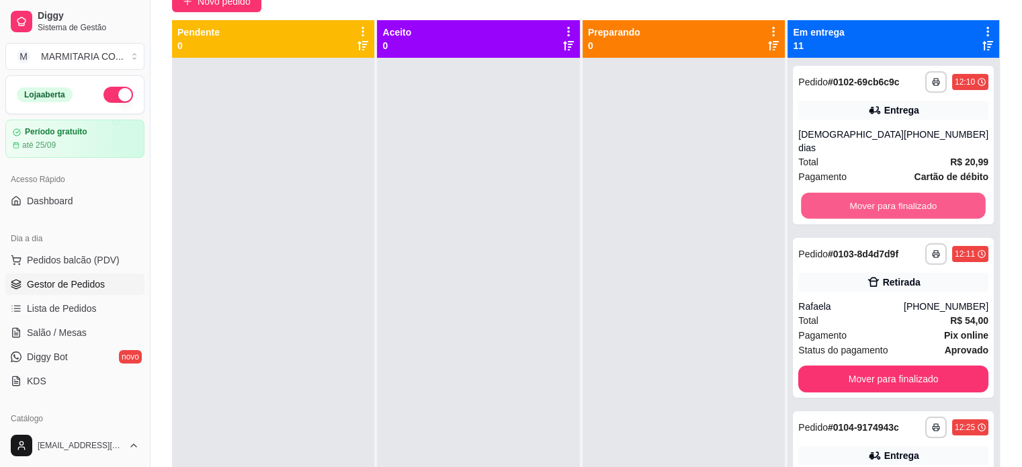
click at [871, 198] on button "Mover para finalizado" at bounding box center [894, 206] width 184 height 26
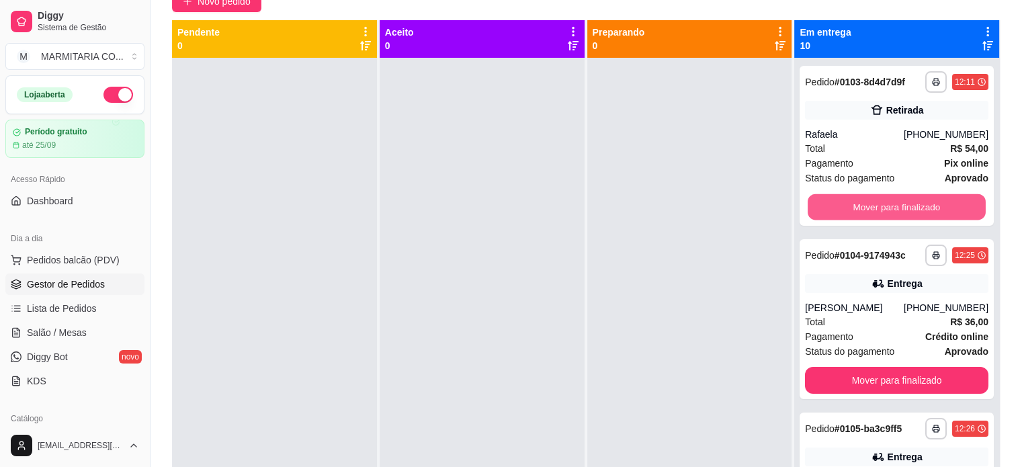
click at [871, 198] on button "Mover para finalizado" at bounding box center [897, 207] width 178 height 26
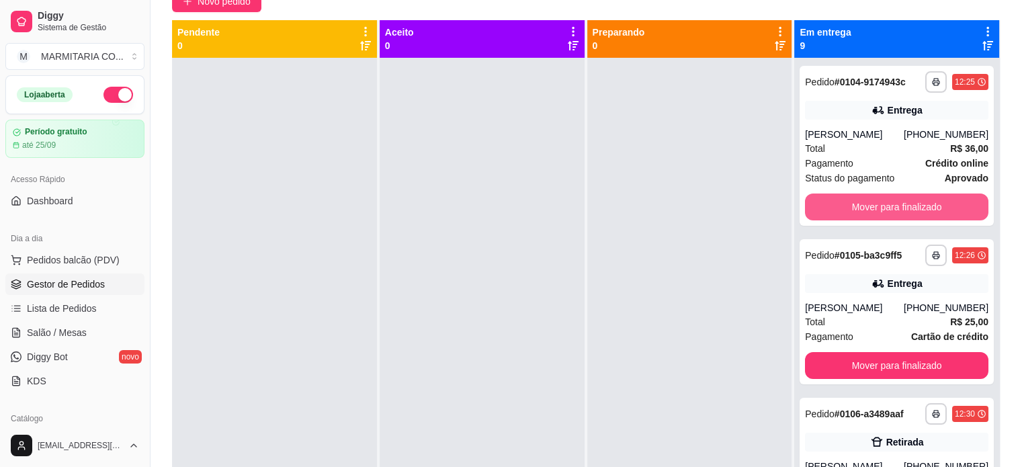
click at [871, 198] on button "Mover para finalizado" at bounding box center [896, 207] width 183 height 27
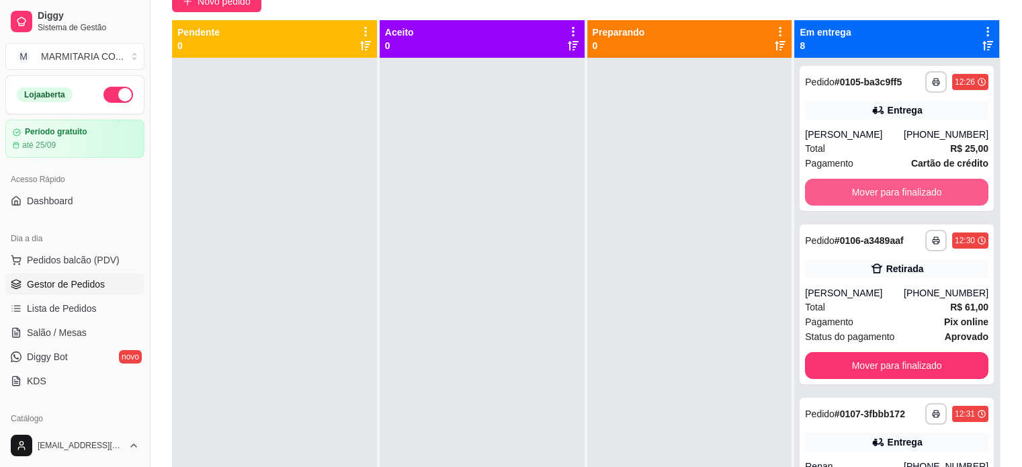
click at [871, 198] on button "Mover para finalizado" at bounding box center [896, 192] width 183 height 27
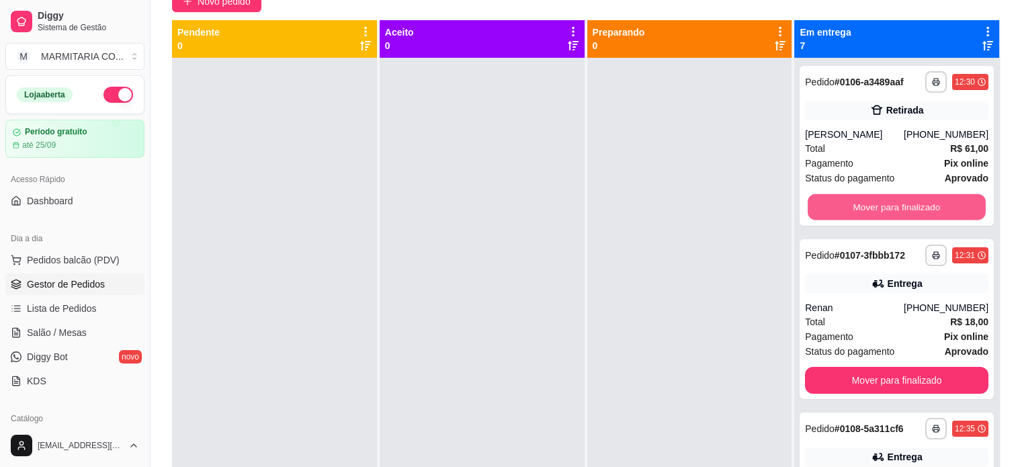
click at [871, 198] on button "Mover para finalizado" at bounding box center [897, 207] width 178 height 26
click at [871, 198] on div "Mover para finalizado" at bounding box center [896, 207] width 183 height 27
click at [871, 198] on button "Mover para finalizado" at bounding box center [896, 207] width 183 height 27
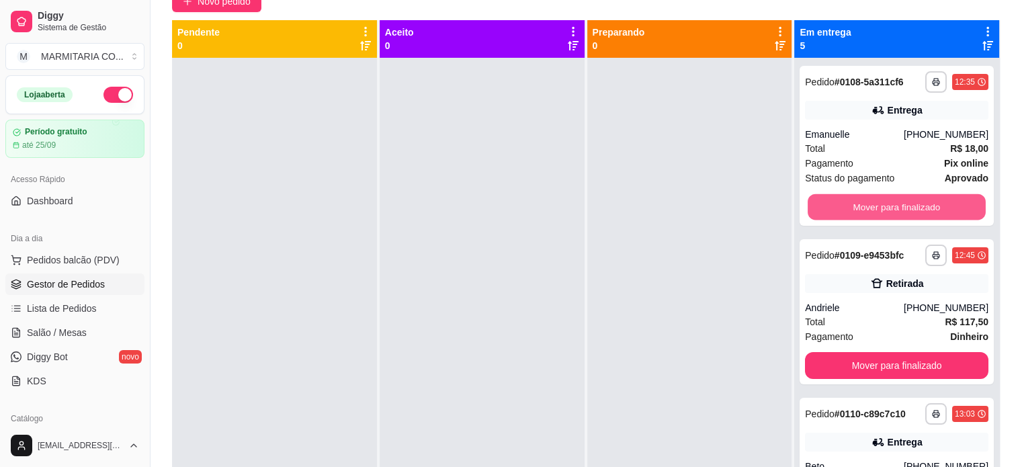
click at [871, 198] on button "Mover para finalizado" at bounding box center [897, 207] width 178 height 26
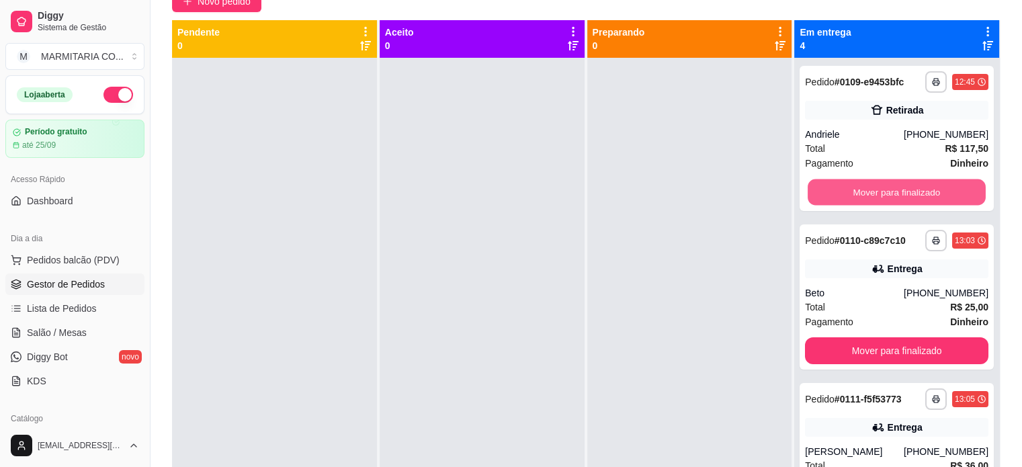
click at [871, 198] on button "Mover para finalizado" at bounding box center [897, 192] width 178 height 26
click at [871, 198] on button "Mover para finalizado" at bounding box center [896, 192] width 183 height 27
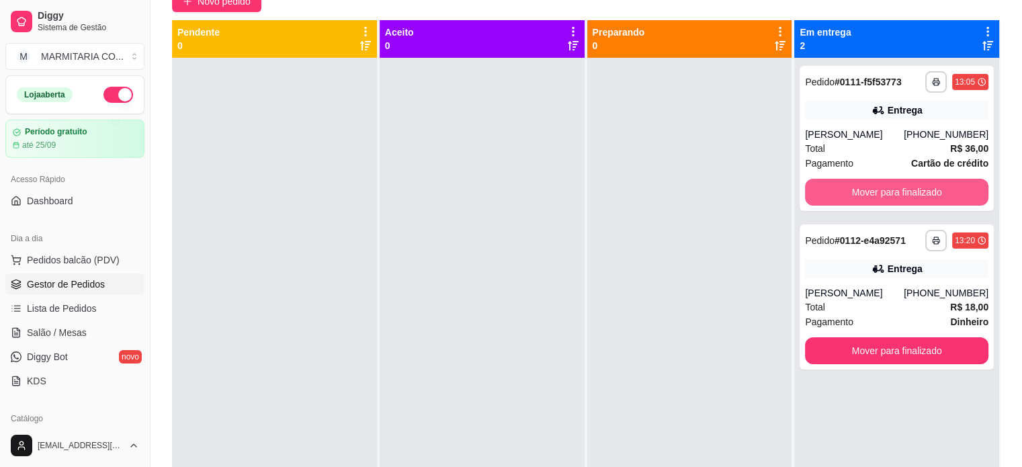
click at [871, 198] on button "Mover para finalizado" at bounding box center [896, 192] width 183 height 27
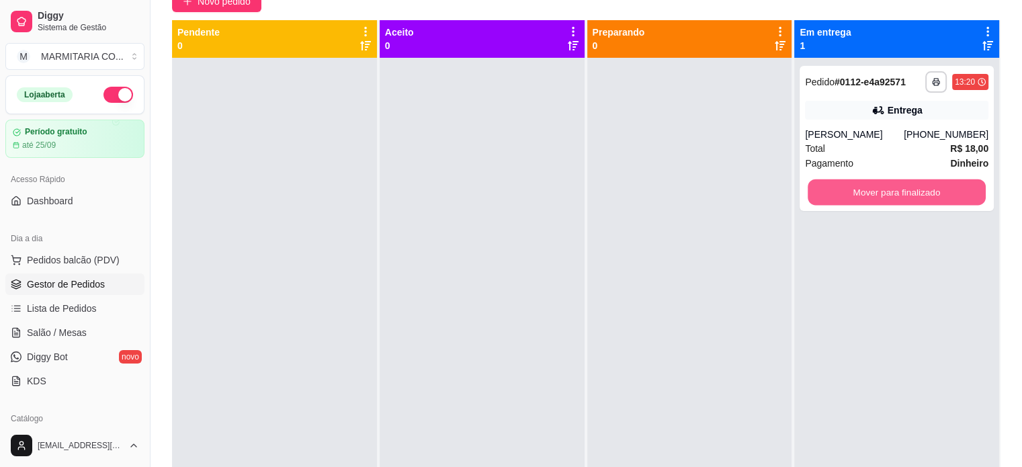
click at [871, 198] on button "Mover para finalizado" at bounding box center [897, 192] width 178 height 26
